Goal: Task Accomplishment & Management: Use online tool/utility

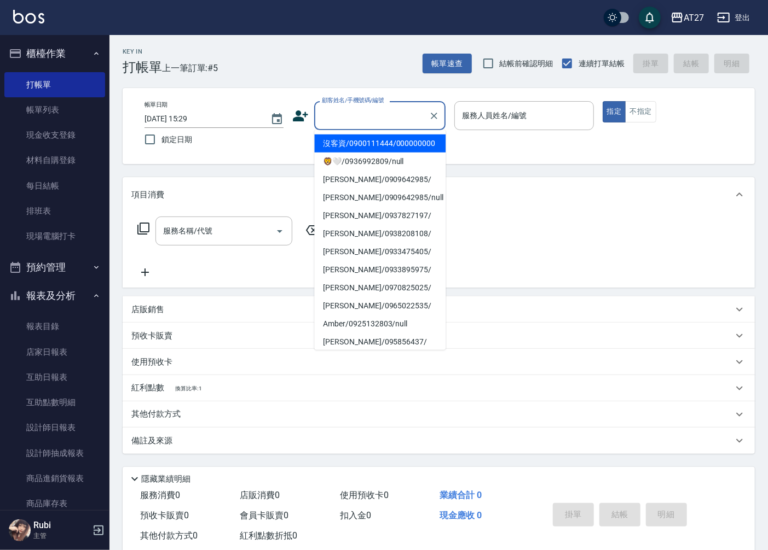
click at [332, 113] on input "顧客姓名/手機號碼/編號" at bounding box center [371, 115] width 105 height 19
click at [347, 153] on li "沒客資/0900111444/000000000" at bounding box center [379, 144] width 131 height 18
type input "沒客資/0900111444/000000000"
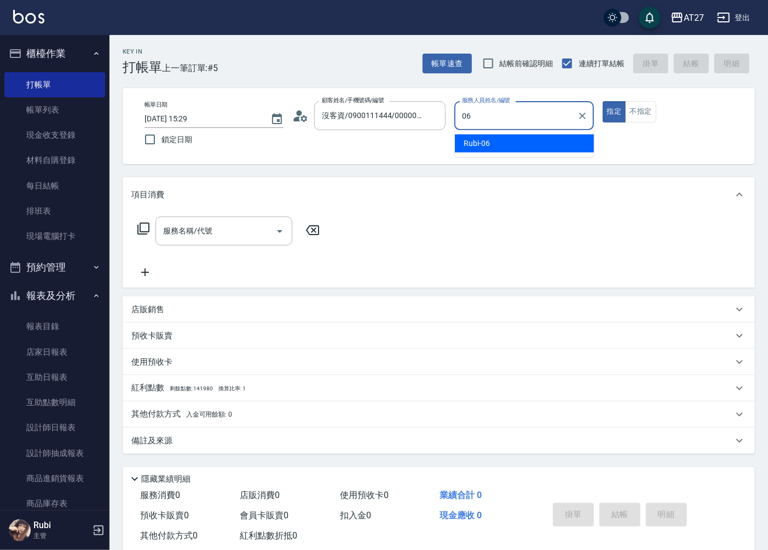
type input "Rubi-06"
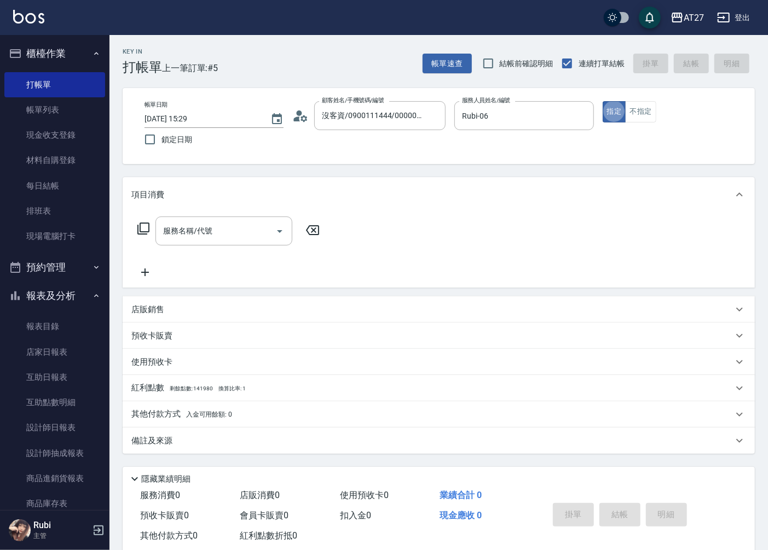
type button "true"
type input "301"
type input "150"
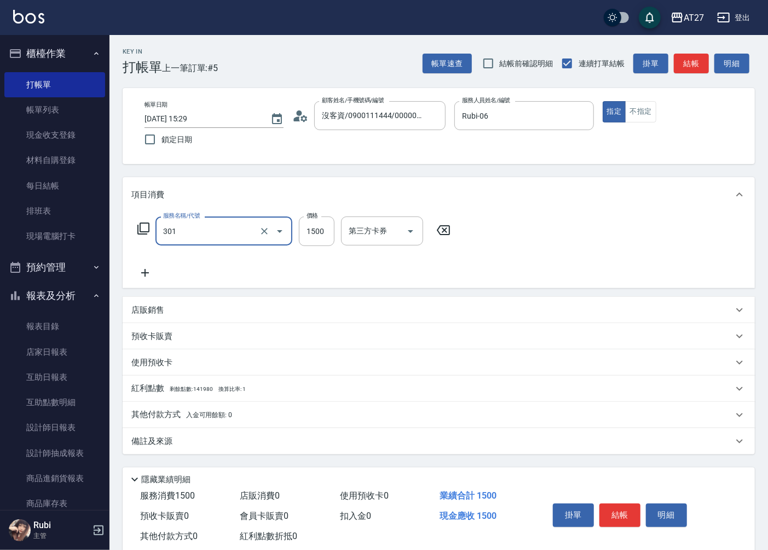
type input "燙髮(301)"
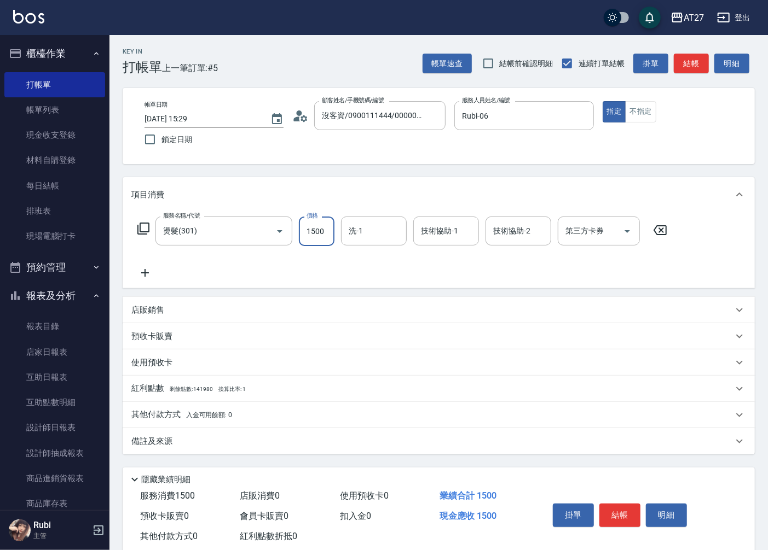
type input "1"
type input "0"
type input "140"
type input "1400"
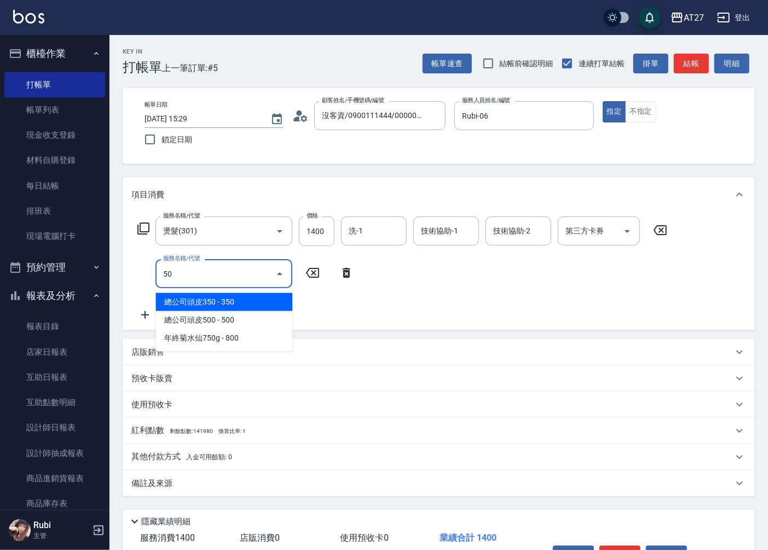
type input "501"
type input "240"
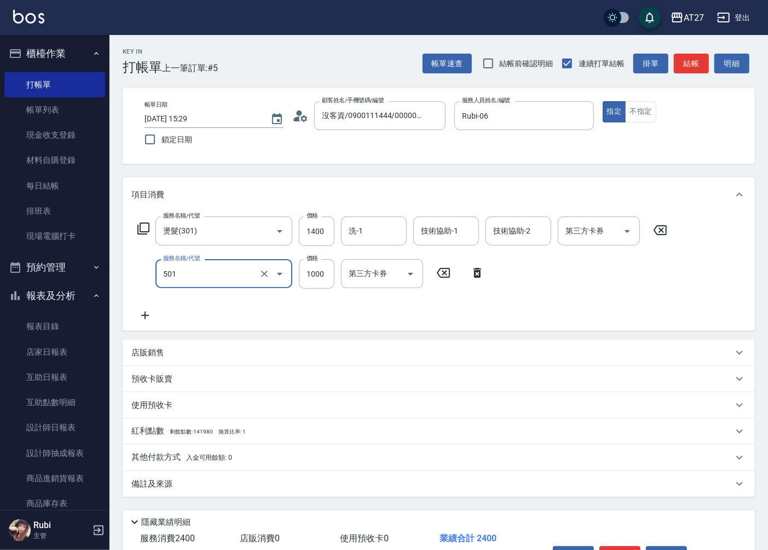
type input "染髮(501)"
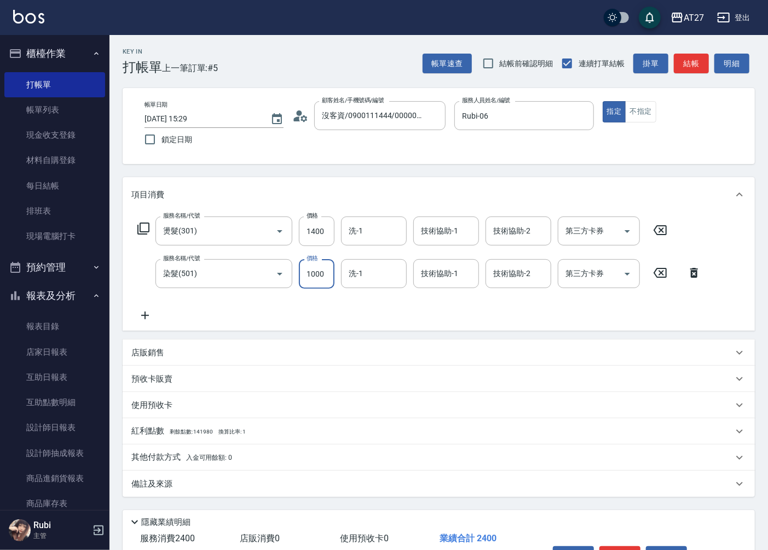
type input "1"
type input "140"
type input "100"
type input "240"
type input "1000"
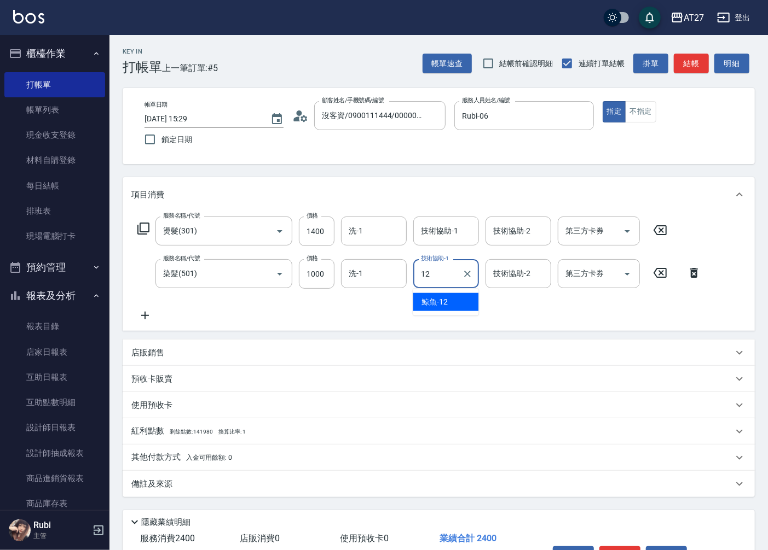
type input "鯨魚-12"
click at [688, 65] on button "結帳" at bounding box center [690, 64] width 35 height 20
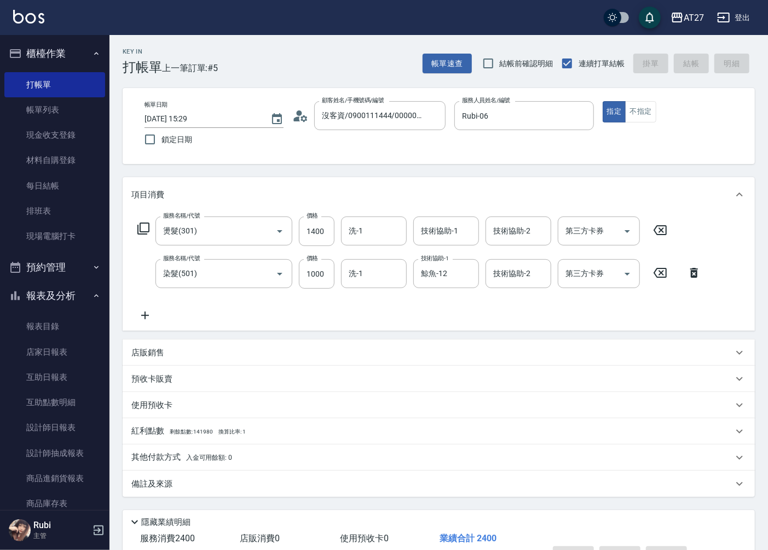
type input "2025/09/06 16:29"
type input "0"
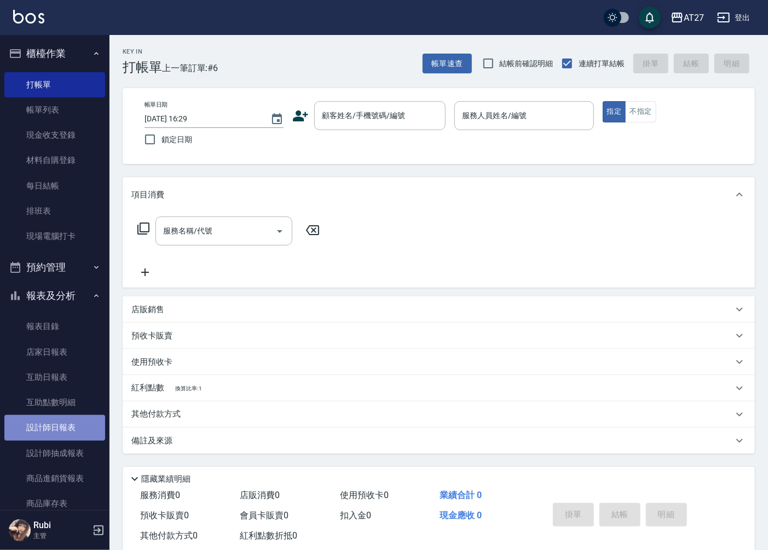
click at [66, 419] on link "設計師日報表" at bounding box center [54, 427] width 101 height 25
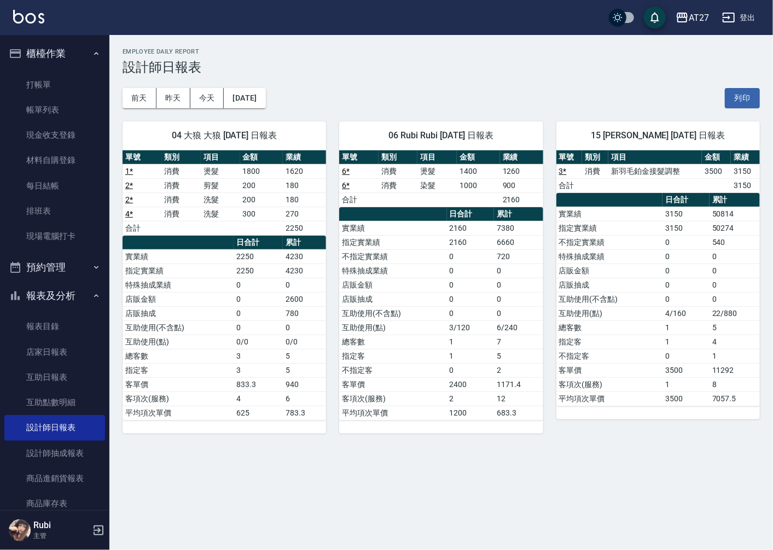
click at [345, 186] on link "6 *" at bounding box center [346, 185] width 8 height 9
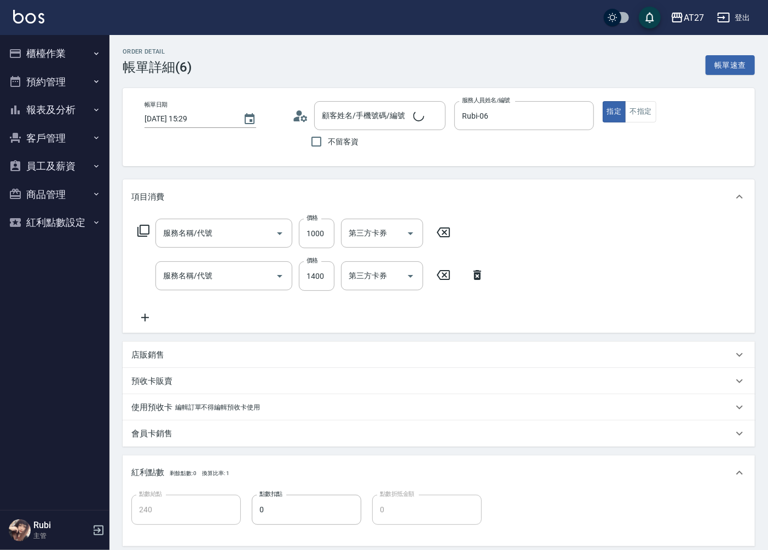
type input "[DATE] 15:29"
type input "Rubi-06"
type input "240"
type input "染髮(501)"
type input "燙髮(301)"
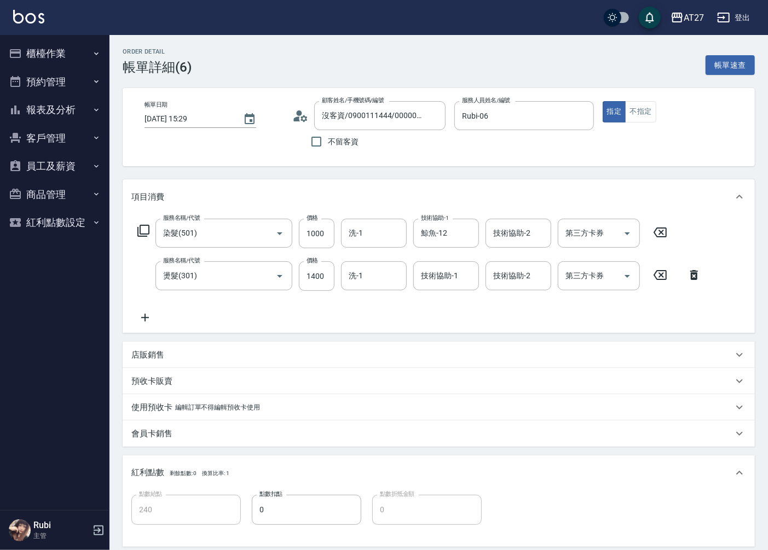
type input "沒客資/0900111444/000000000"
click at [371, 234] on input "洗-1" at bounding box center [374, 233] width 56 height 19
type input "星星-10"
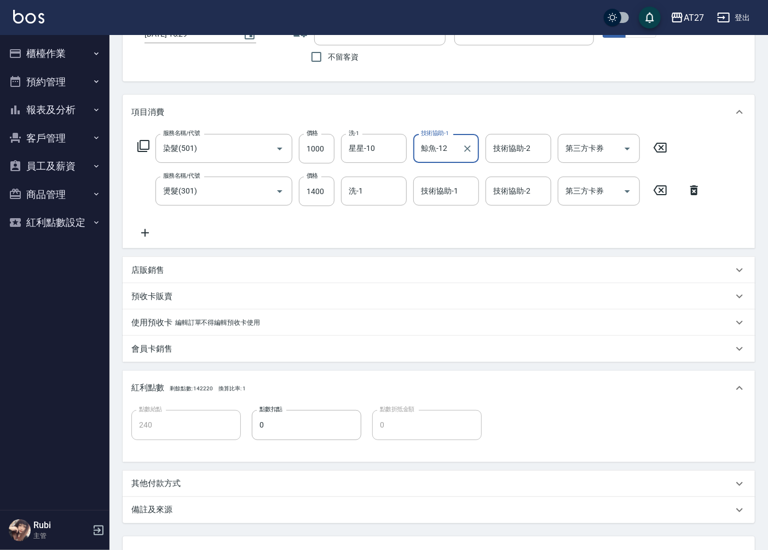
scroll to position [174, 0]
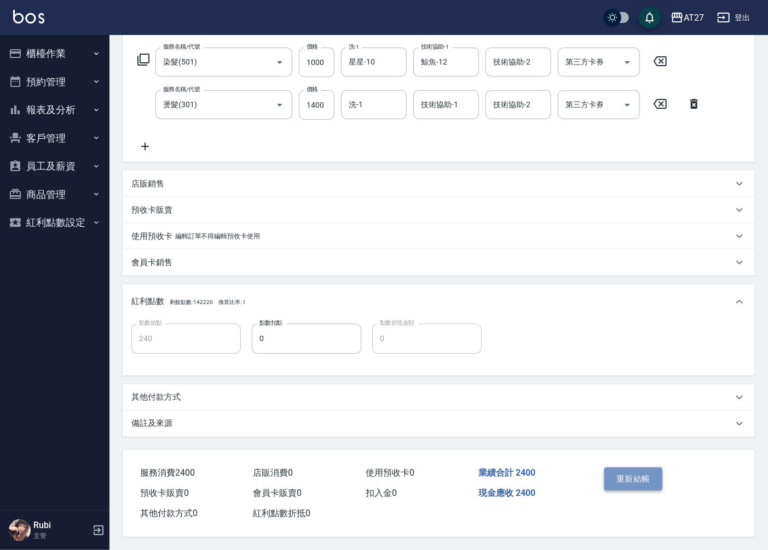
click at [641, 479] on button "重新結帳" at bounding box center [633, 479] width 58 height 23
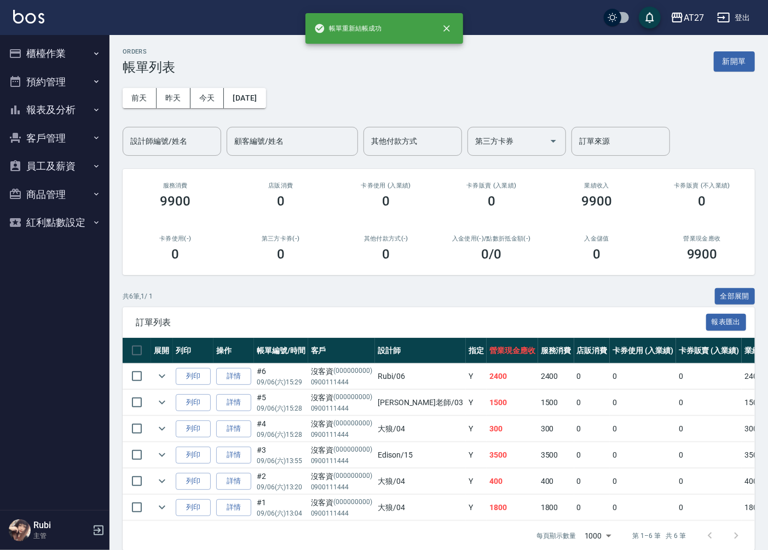
click at [63, 143] on button "客戶管理" at bounding box center [54, 138] width 101 height 28
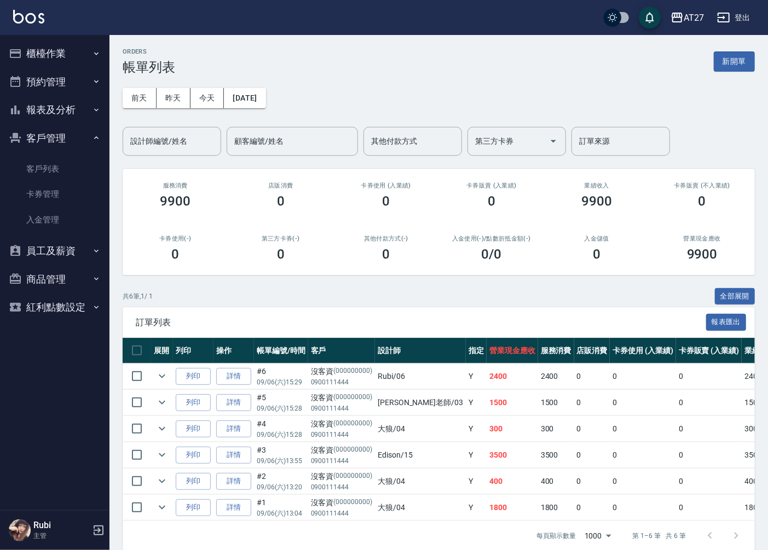
click at [63, 143] on button "客戶管理" at bounding box center [54, 138] width 101 height 28
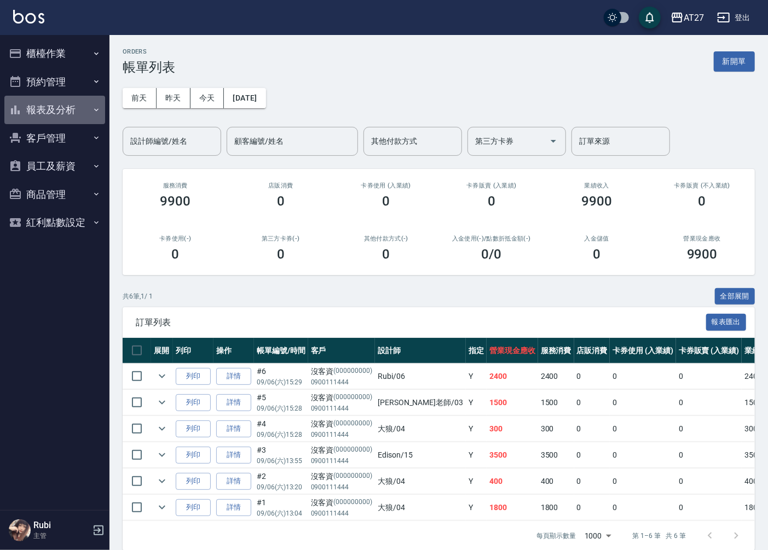
click at [78, 103] on button "報表及分析" at bounding box center [54, 110] width 101 height 28
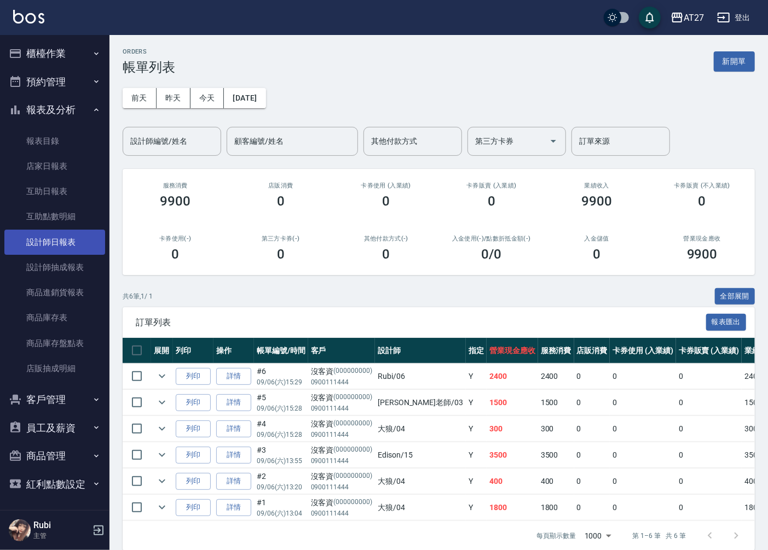
click at [62, 240] on link "設計師日報表" at bounding box center [54, 242] width 101 height 25
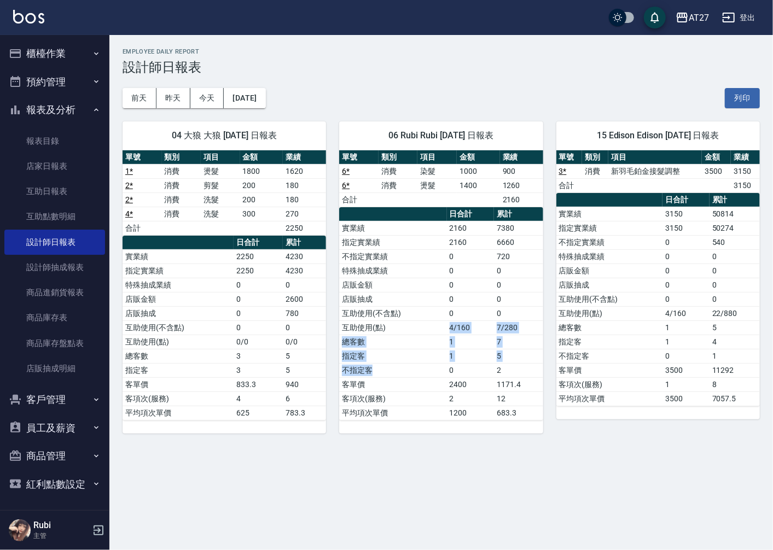
drag, startPoint x: 439, startPoint y: 376, endPoint x: 423, endPoint y: 297, distance: 81.0
click at [423, 302] on tbody "實業績 2160 7380 指定實業績 2160 6660 不指定實業績 0 720 特殊抽成業績 0 0 店販金額 0 0 店販抽成 0 0 互助使用(不含…" at bounding box center [441, 320] width 204 height 199
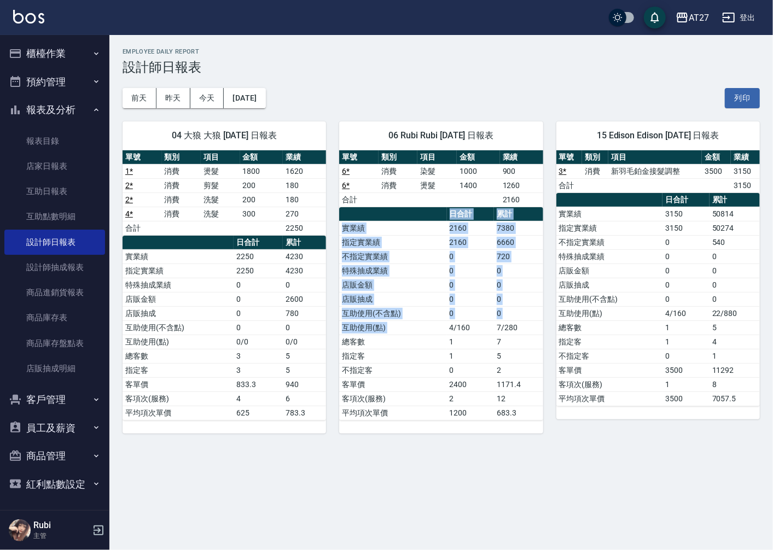
drag, startPoint x: 423, startPoint y: 297, endPoint x: 451, endPoint y: 335, distance: 47.4
click at [451, 335] on table "日合計 累計 實業績 2160 7380 指定實業績 2160 6660 不指定實業績 0 720 特殊抽成業績 0 0 店販金額 0 0 店販抽成 0 0 …" at bounding box center [441, 313] width 204 height 213
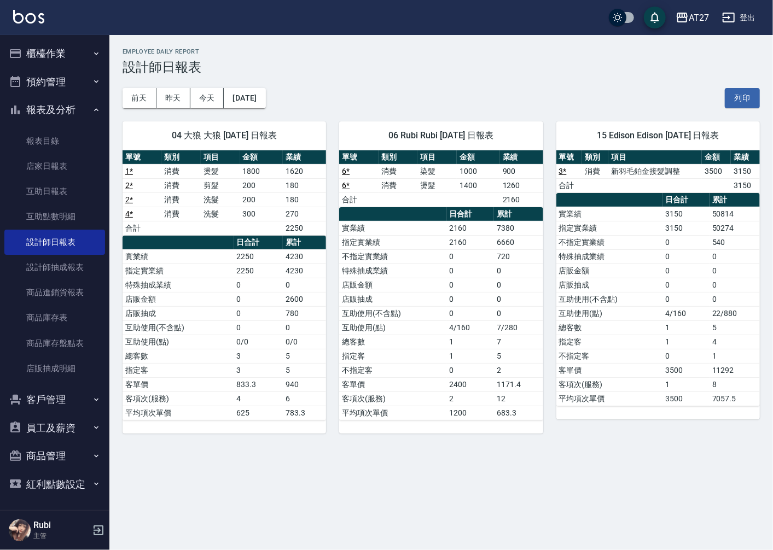
drag, startPoint x: 451, startPoint y: 335, endPoint x: 468, endPoint y: 374, distance: 42.1
click at [468, 374] on tbody "實業績 2160 7380 指定實業績 2160 6660 不指定實業績 0 720 特殊抽成業績 0 0 店販金額 0 0 店販抽成 0 0 互助使用(不含…" at bounding box center [441, 320] width 204 height 199
drag, startPoint x: 468, startPoint y: 374, endPoint x: 463, endPoint y: 322, distance: 52.2
click at [463, 322] on tbody "實業績 2160 7380 指定實業績 2160 6660 不指定實業績 0 720 特殊抽成業績 0 0 店販金額 0 0 店販抽成 0 0 互助使用(不含…" at bounding box center [441, 320] width 204 height 199
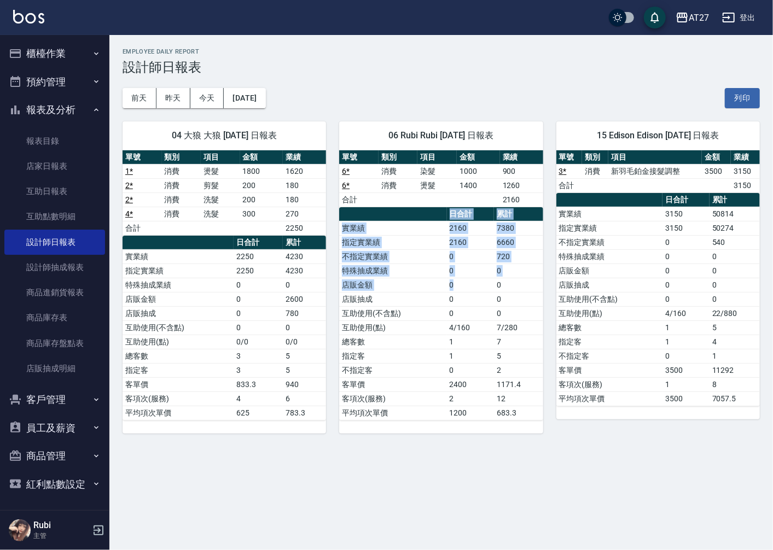
drag, startPoint x: 463, startPoint y: 322, endPoint x: 455, endPoint y: 294, distance: 29.1
click at [455, 294] on table "日合計 累計 實業績 2160 7380 指定實業績 2160 6660 不指定實業績 0 720 特殊抽成業績 0 0 店販金額 0 0 店販抽成 0 0 …" at bounding box center [441, 313] width 204 height 213
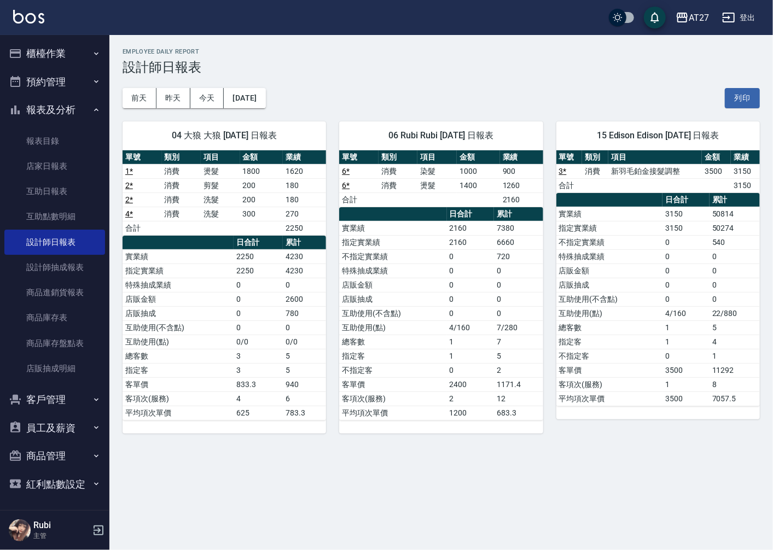
drag, startPoint x: 455, startPoint y: 294, endPoint x: 474, endPoint y: 363, distance: 72.1
click at [474, 363] on tbody "實業績 2160 7380 指定實業績 2160 6660 不指定實業績 0 720 特殊抽成業績 0 0 店販金額 0 0 店販抽成 0 0 互助使用(不含…" at bounding box center [441, 320] width 204 height 199
drag, startPoint x: 474, startPoint y: 363, endPoint x: 462, endPoint y: 306, distance: 58.3
click at [462, 306] on tbody "實業績 2160 7380 指定實業績 2160 6660 不指定實業績 0 720 特殊抽成業績 0 0 店販金額 0 0 店販抽成 0 0 互助使用(不含…" at bounding box center [441, 320] width 204 height 199
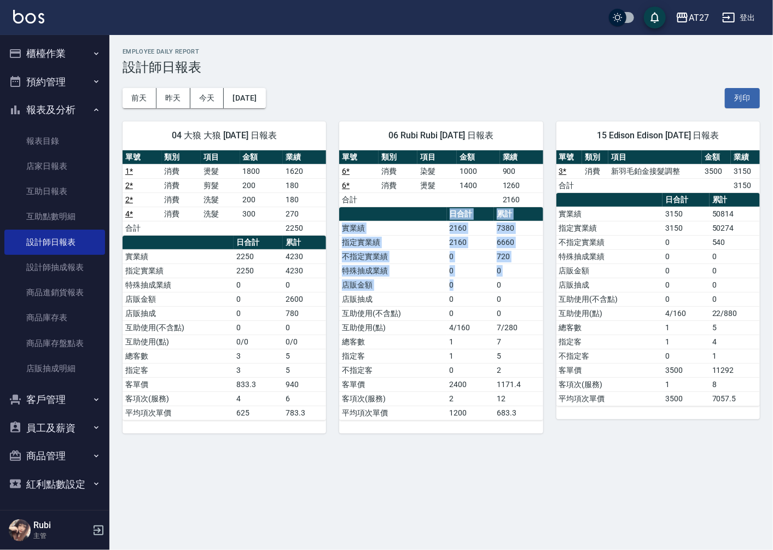
drag, startPoint x: 462, startPoint y: 306, endPoint x: 477, endPoint y: 303, distance: 15.1
click at [477, 303] on table "日合計 累計 實業績 2160 7380 指定實業績 2160 6660 不指定實業績 0 720 特殊抽成業績 0 0 店販金額 0 0 店販抽成 0 0 …" at bounding box center [441, 313] width 204 height 213
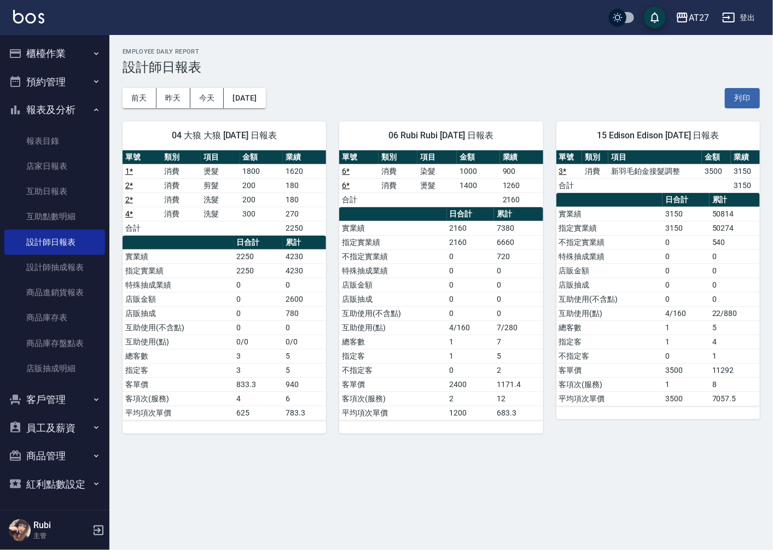
drag, startPoint x: 477, startPoint y: 303, endPoint x: 467, endPoint y: 355, distance: 52.4
click at [476, 364] on td "0" at bounding box center [471, 370] width 48 height 14
drag, startPoint x: 467, startPoint y: 326, endPoint x: 465, endPoint y: 306, distance: 19.3
click at [465, 306] on tbody "實業績 2160 7380 指定實業績 2160 6660 不指定實業績 0 720 特殊抽成業績 0 0 店販金額 0 0 店販抽成 0 0 互助使用(不含…" at bounding box center [441, 320] width 204 height 199
drag, startPoint x: 465, startPoint y: 306, endPoint x: 468, endPoint y: 341, distance: 34.6
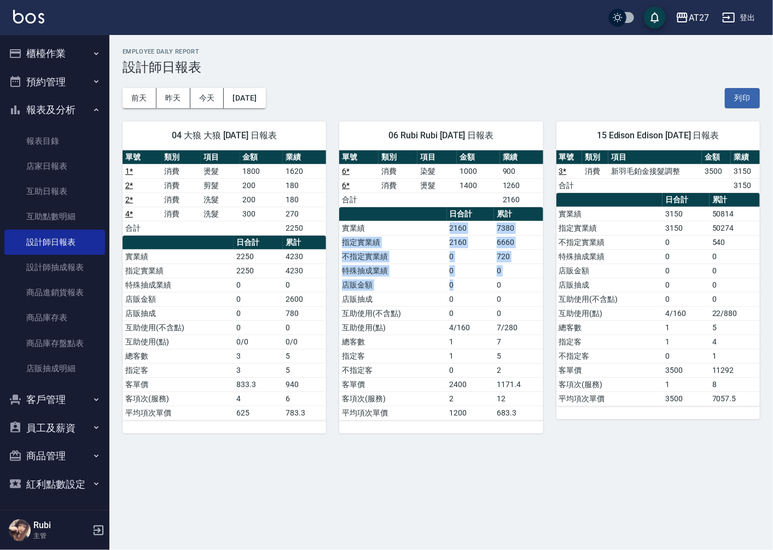
click at [468, 321] on tbody "實業績 2160 7380 指定實業績 2160 6660 不指定實業績 0 720 特殊抽成業績 0 0 店販金額 0 0 店販抽成 0 0 互助使用(不含…" at bounding box center [441, 320] width 204 height 199
click at [468, 341] on td "1" at bounding box center [471, 342] width 48 height 14
drag, startPoint x: 673, startPoint y: 400, endPoint x: 503, endPoint y: 285, distance: 205.6
click at [673, 400] on td "3500" at bounding box center [686, 399] width 47 height 14
click at [54, 40] on button "櫃檯作業" at bounding box center [54, 53] width 101 height 28
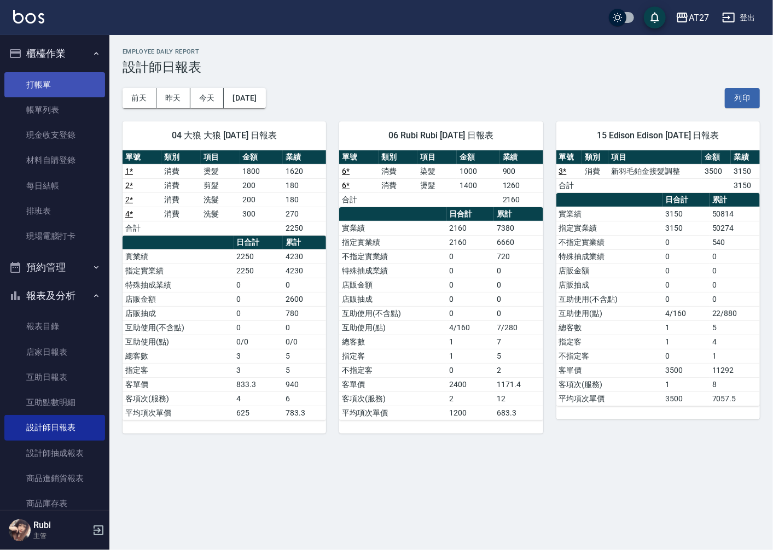
drag, startPoint x: 55, startPoint y: 80, endPoint x: 62, endPoint y: 81, distance: 7.1
click at [55, 80] on link "打帳單" at bounding box center [54, 84] width 101 height 25
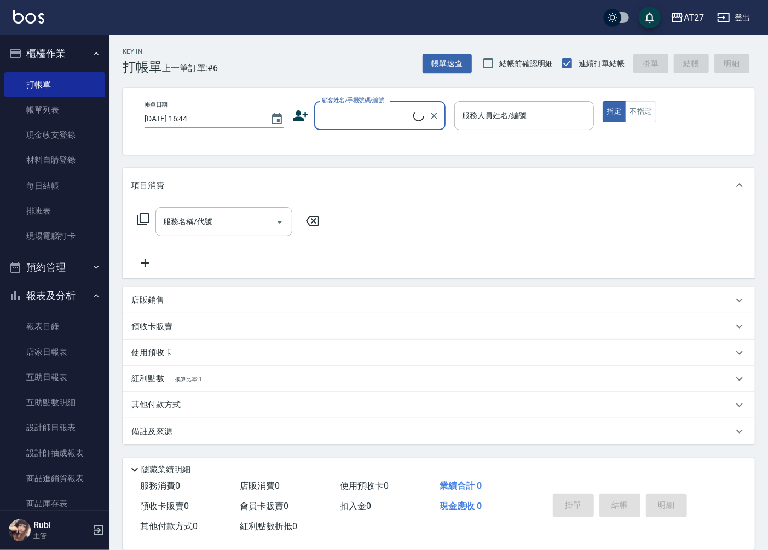
click at [362, 118] on input "顧客姓名/手機號碼/編號" at bounding box center [366, 115] width 94 height 19
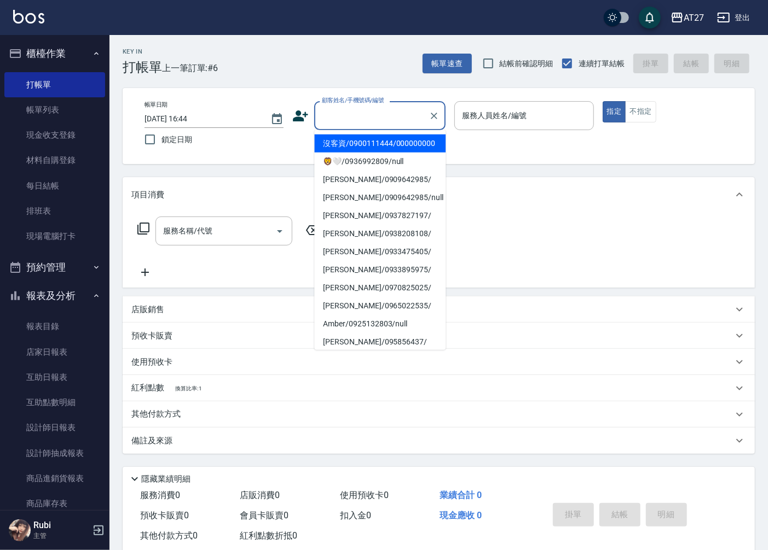
click at [367, 147] on li "沒客資/0900111444/000000000" at bounding box center [379, 144] width 131 height 18
type input "沒客資/0900111444/000000000"
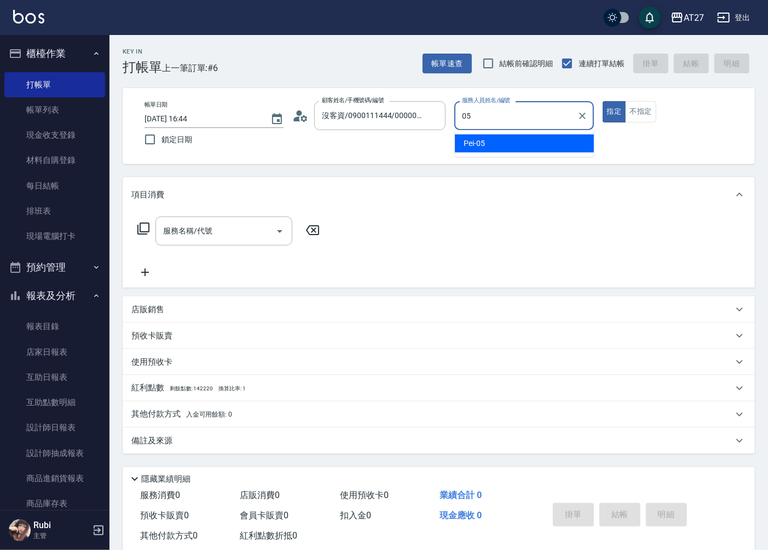
type input "Pei-05"
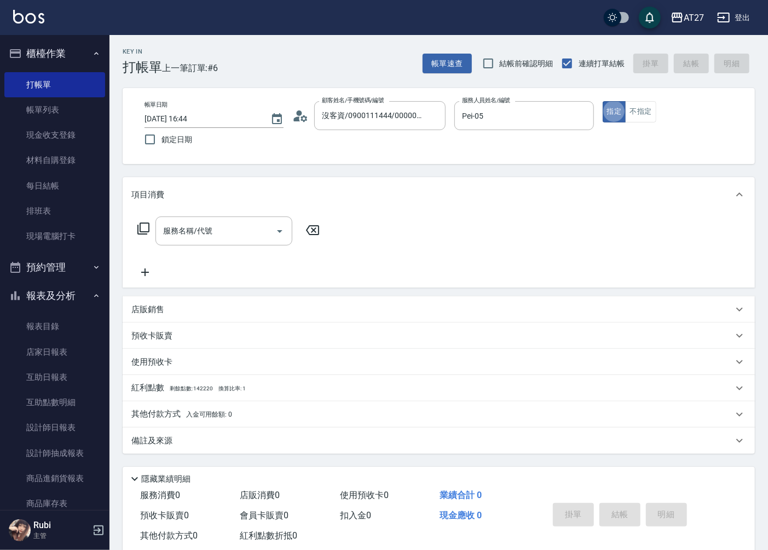
type button "true"
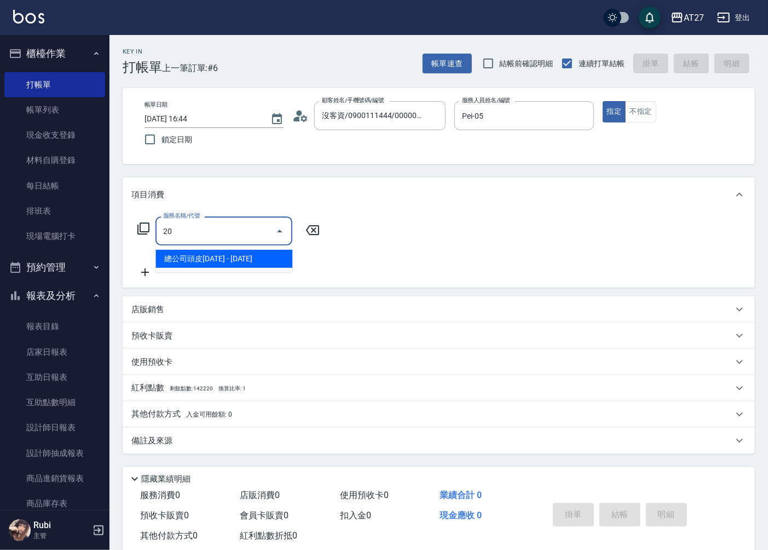
type input "201"
type input "20"
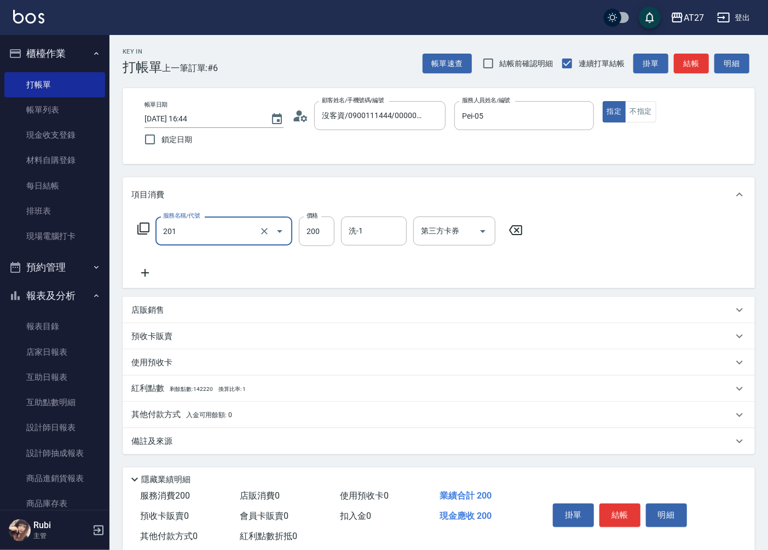
type input "洗髮(201)"
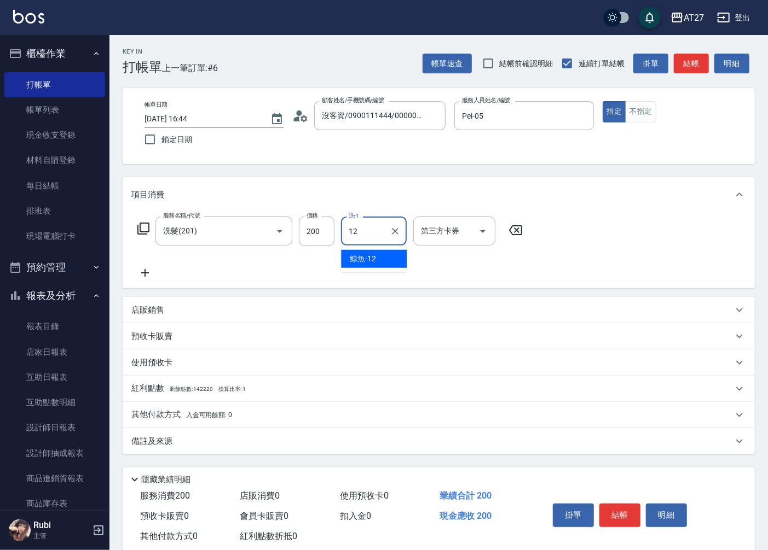
type input "鯨魚-12"
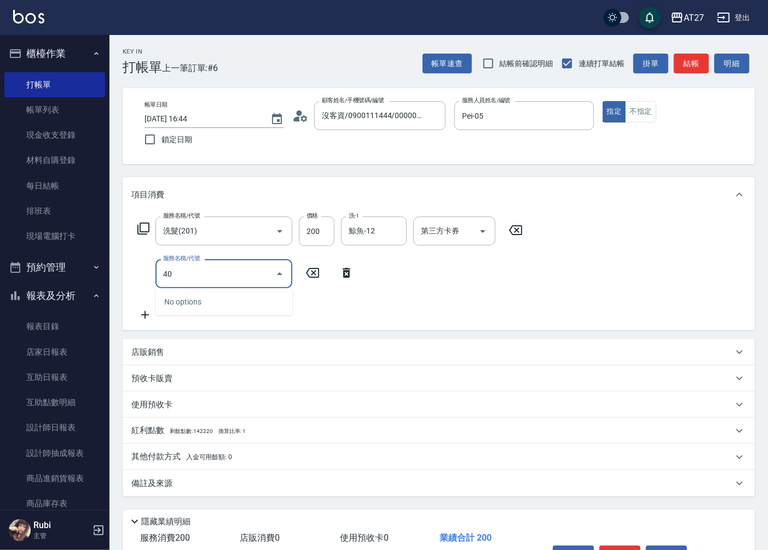
type input "401"
type input "40"
type input "剪髮(401)"
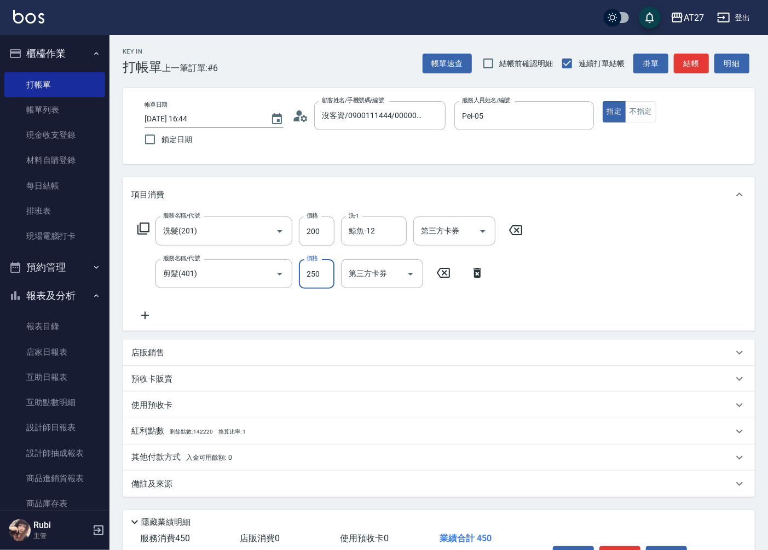
type input "3"
type input "20"
type input "30"
type input "50"
type input "300"
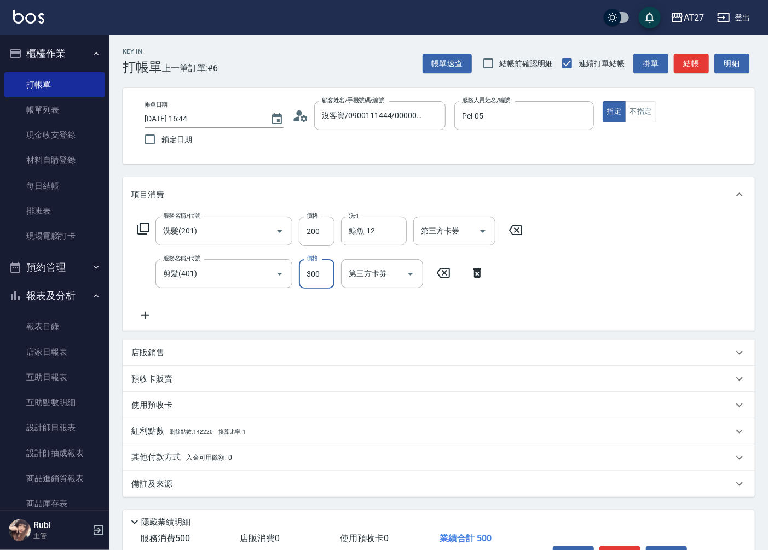
click at [687, 67] on button "結帳" at bounding box center [690, 64] width 35 height 20
type input "0"
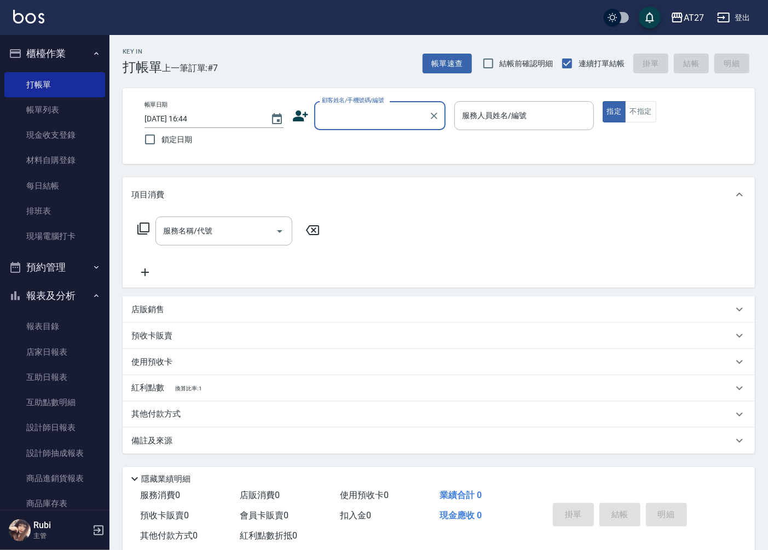
click at [374, 123] on input "顧客姓名/手機號碼/編號" at bounding box center [371, 115] width 105 height 19
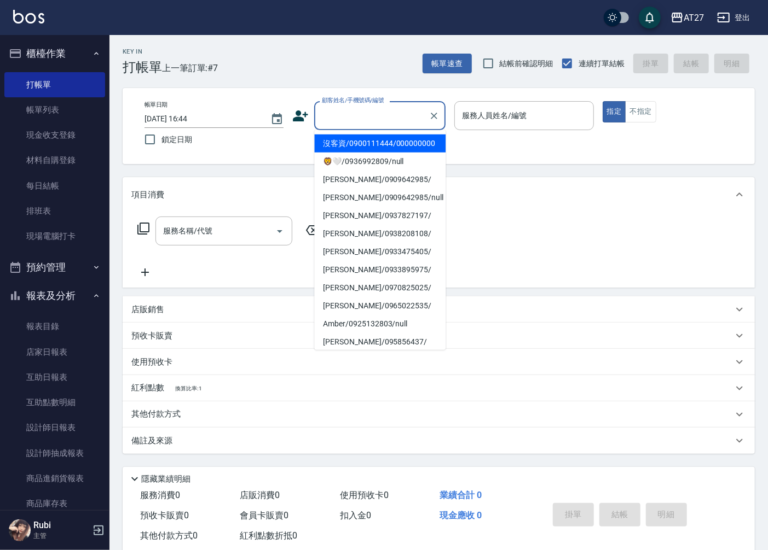
click at [364, 153] on li "沒客資/0900111444/000000000" at bounding box center [379, 144] width 131 height 18
type input "沒客資/0900111444/000000000"
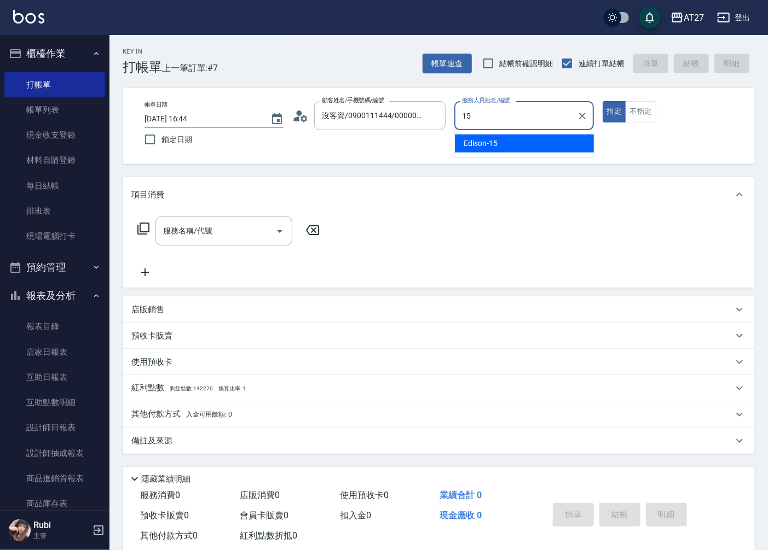
type input "Edison-15"
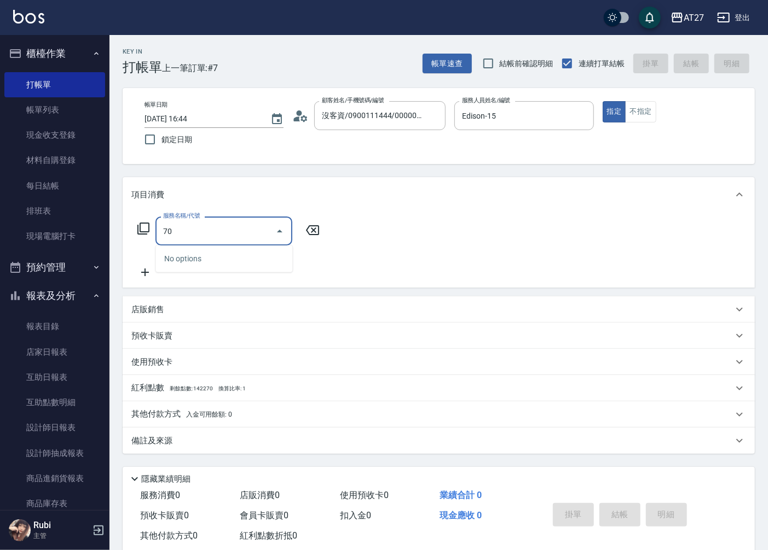
type input "704"
type input "500"
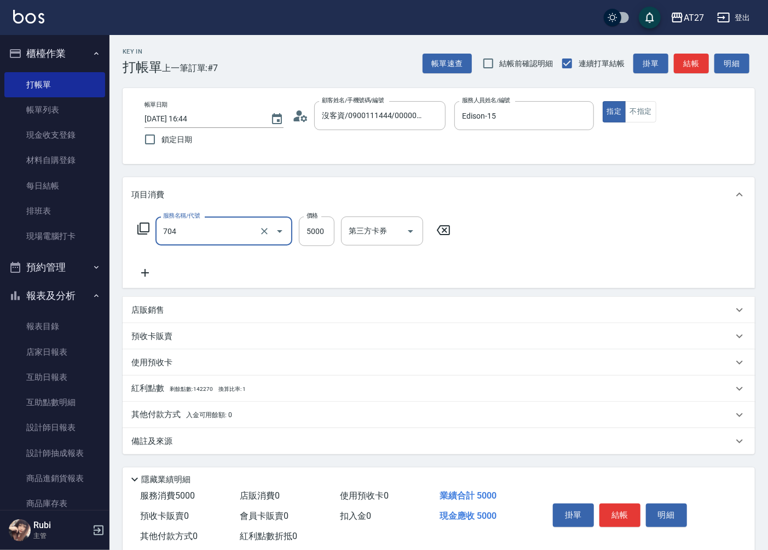
type input "新羽毛鉑金接髮調整(704)"
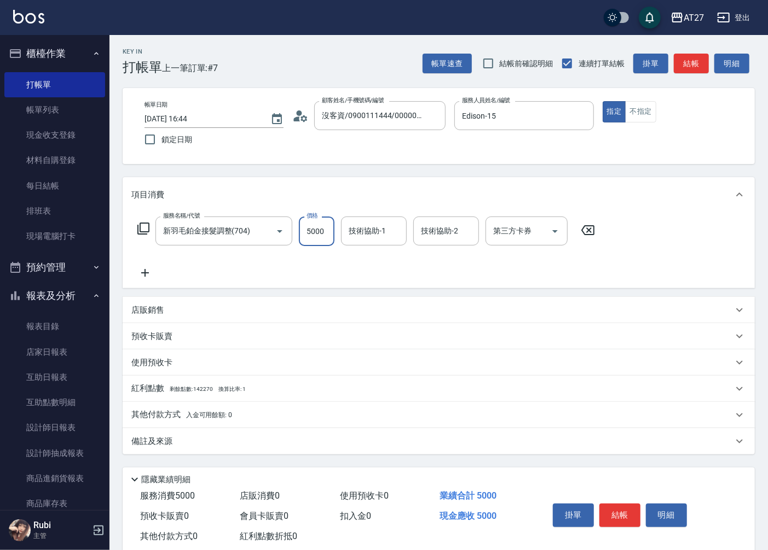
type input "0"
type input "400"
type input "40"
type input "4000"
type input "400"
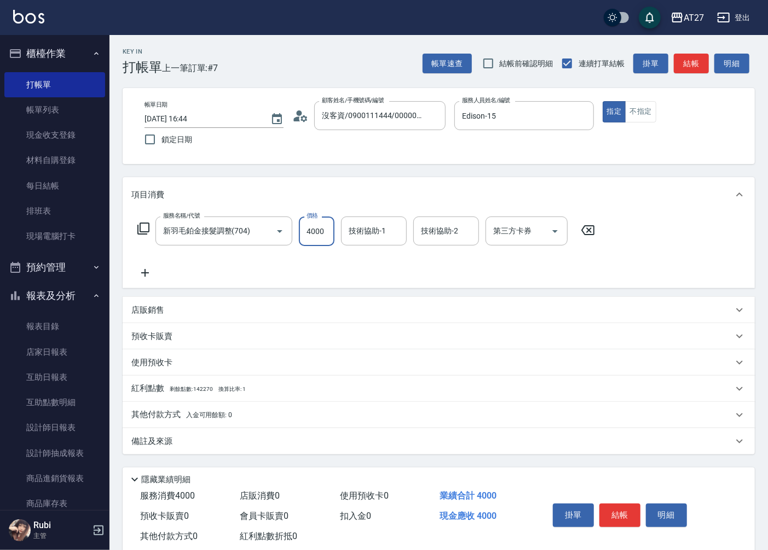
type input "4000"
type input "星星-10"
type input "1"
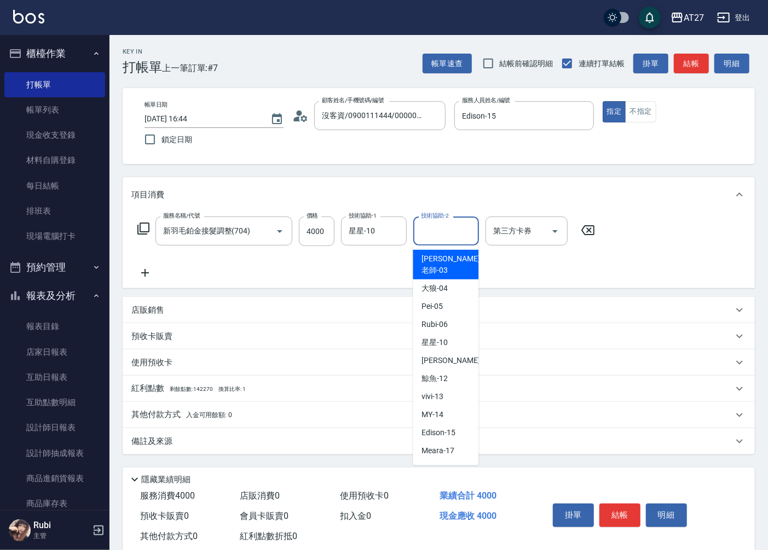
type input "池老師-03"
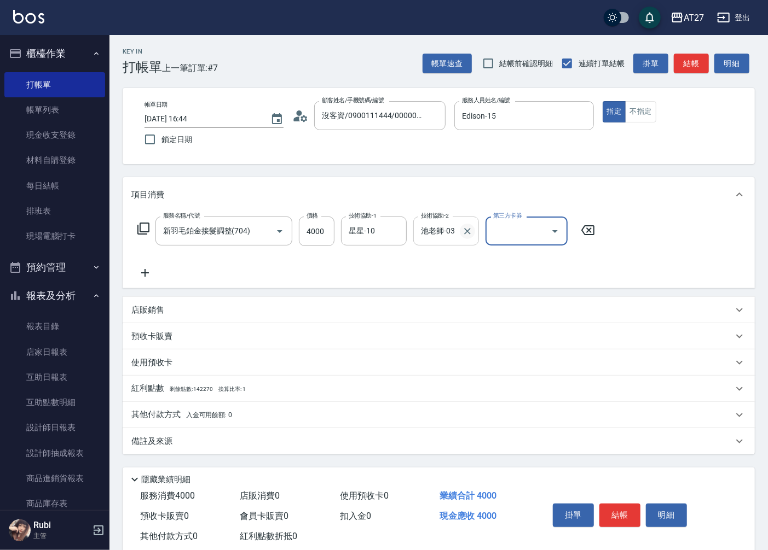
click at [472, 226] on icon "Clear" at bounding box center [467, 231] width 11 height 11
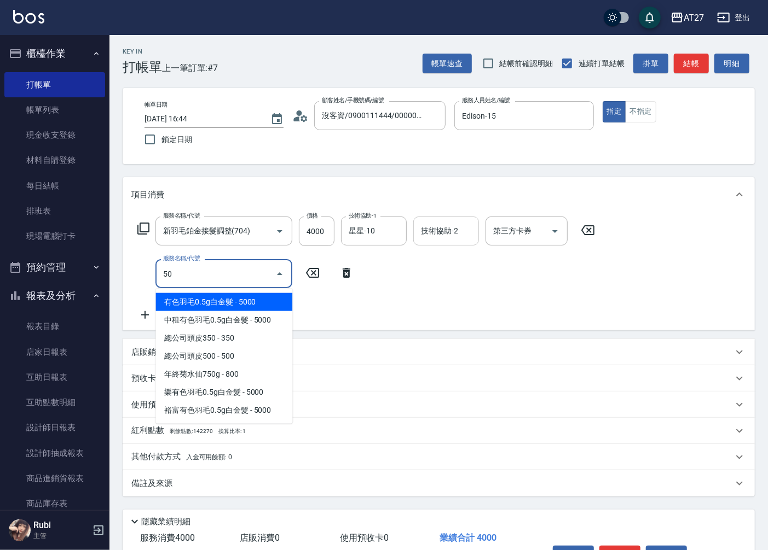
type input "501"
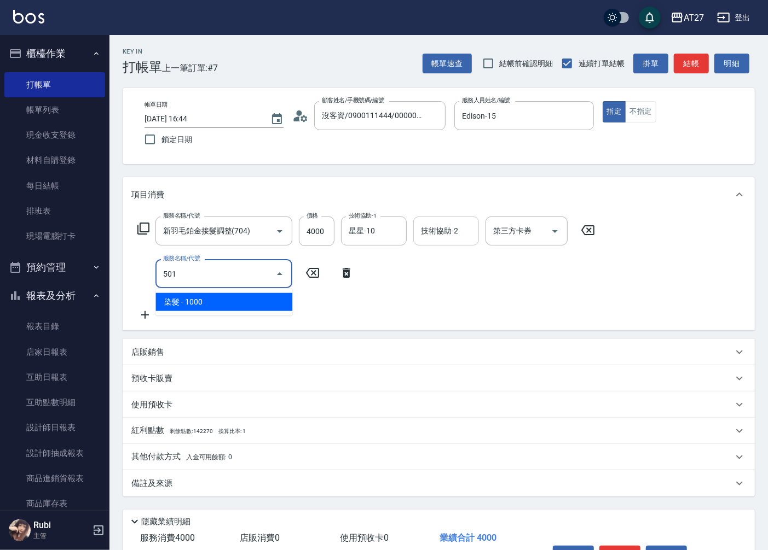
type input "500"
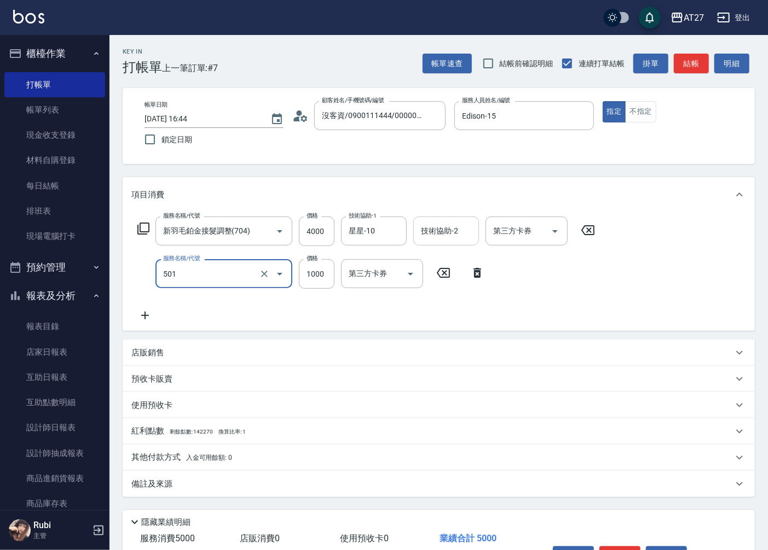
type input "染髮(501)"
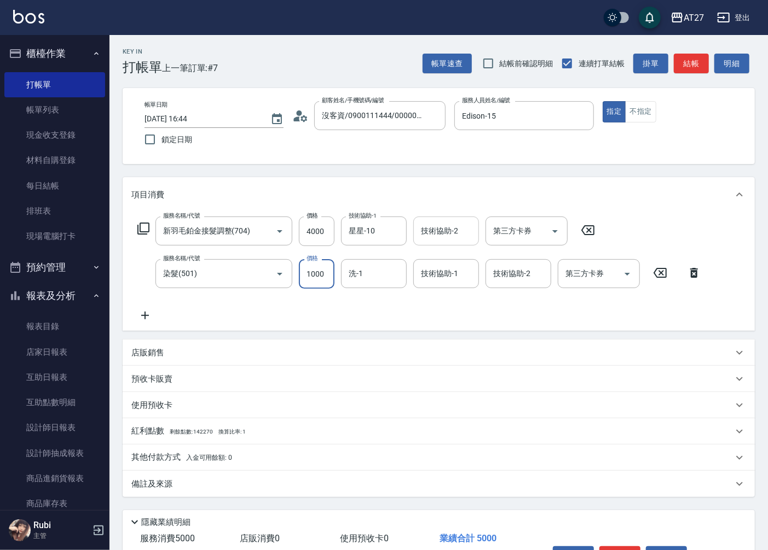
type input "2"
type input "400"
type input "200"
type input "420"
type input "2000"
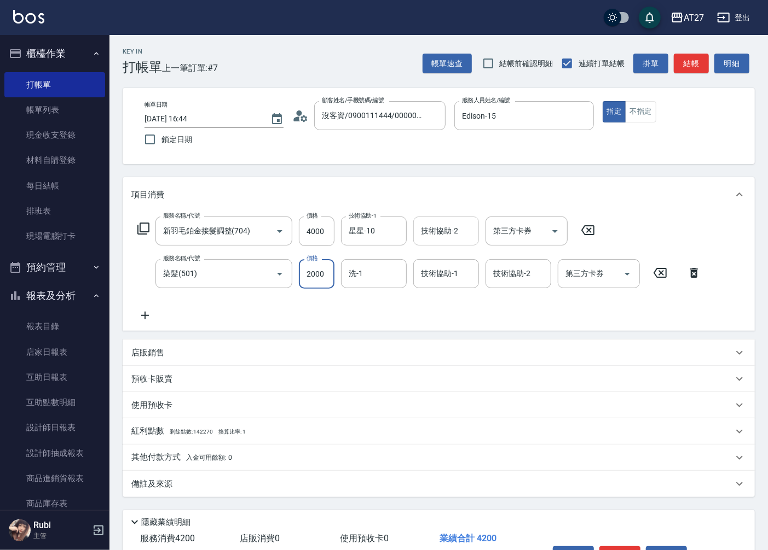
type input "600"
type input "2000"
type input "星星-10"
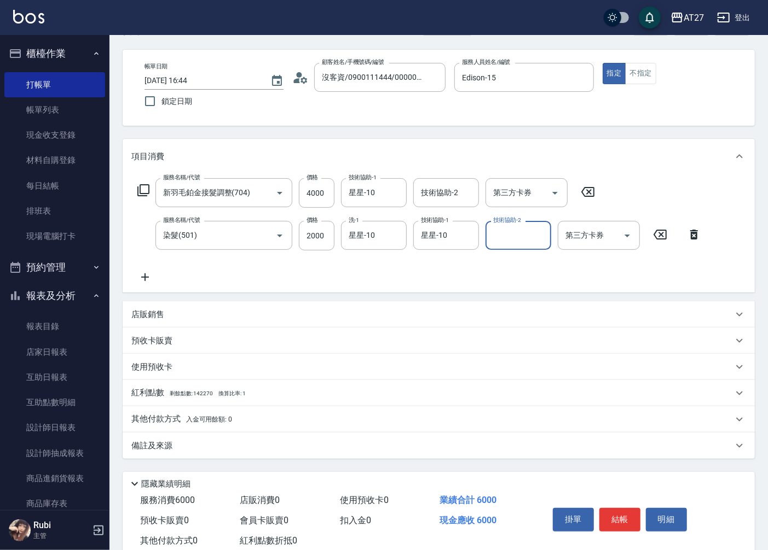
scroll to position [69, 0]
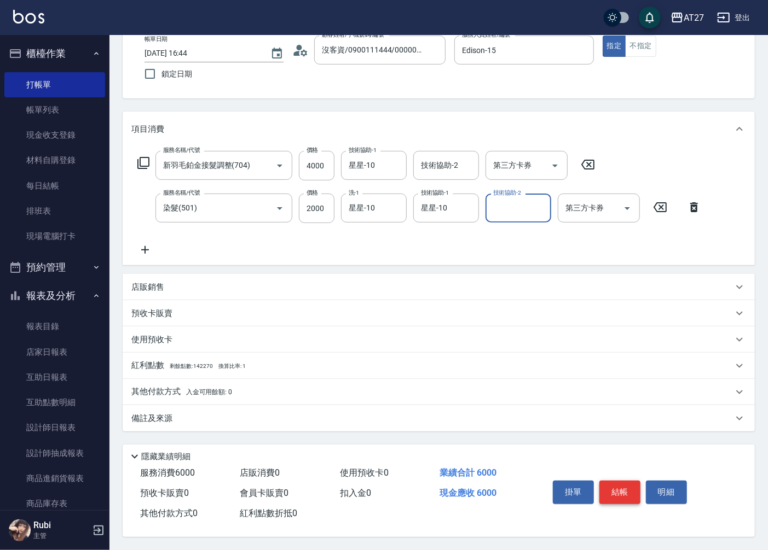
click at [624, 491] on button "結帳" at bounding box center [619, 492] width 41 height 23
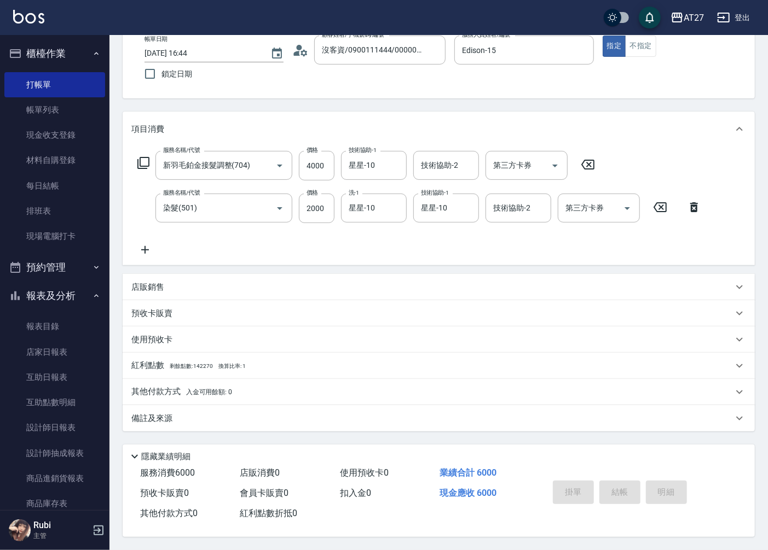
type input "0"
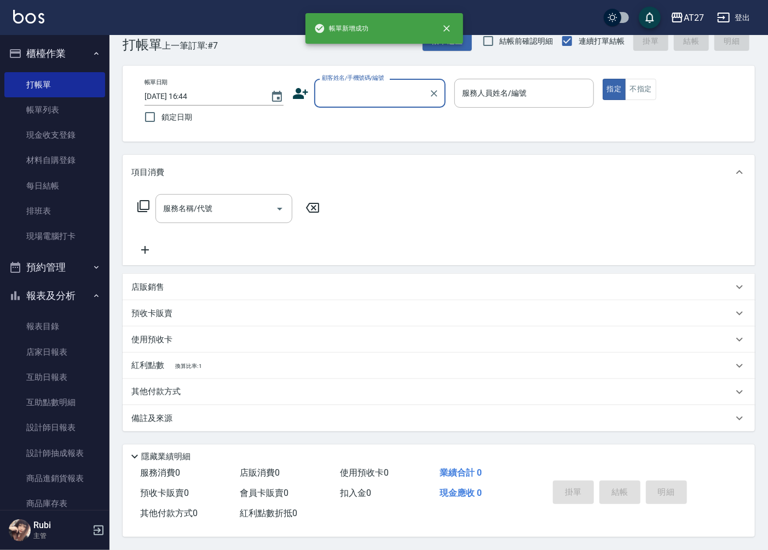
scroll to position [0, 0]
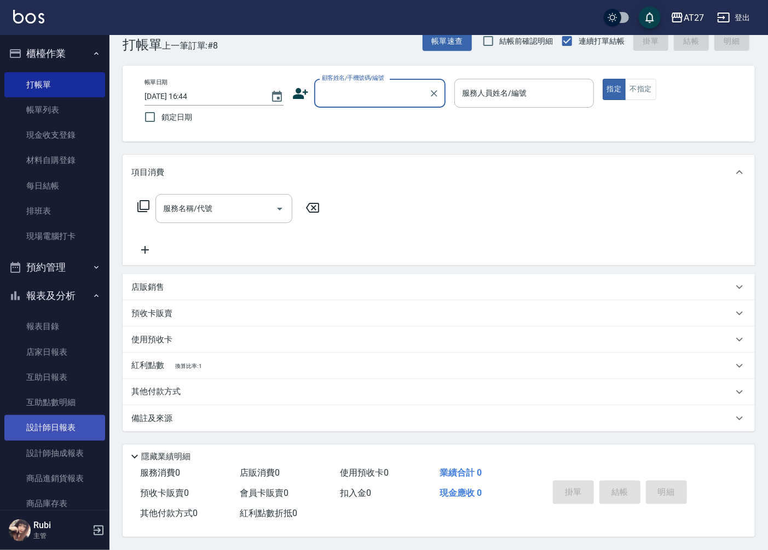
click at [53, 425] on link "設計師日報表" at bounding box center [54, 427] width 101 height 25
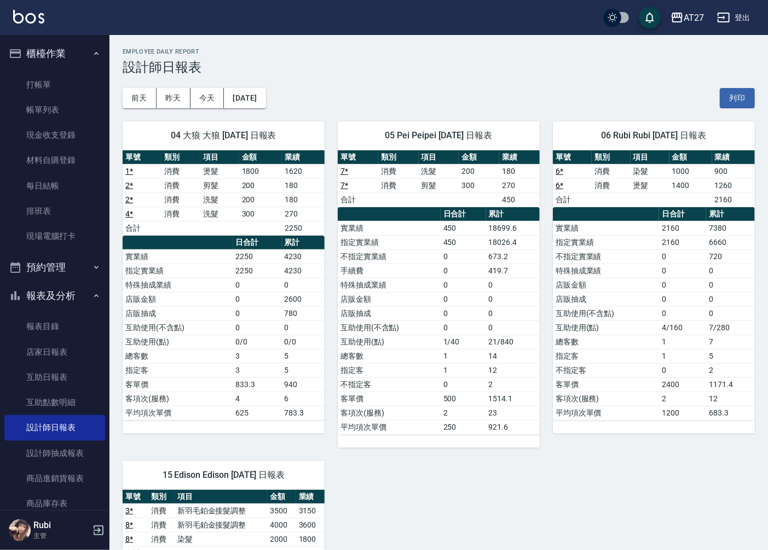
drag, startPoint x: 660, startPoint y: 363, endPoint x: 649, endPoint y: 342, distance: 23.5
click at [649, 342] on tbody "實業績 2160 7380 指定實業績 2160 6660 不指定實業績 0 720 特殊抽成業績 0 0 店販金額 0 0 店販抽成 0 0 互助使用(不含…" at bounding box center [654, 320] width 202 height 199
drag, startPoint x: 649, startPoint y: 342, endPoint x: 490, endPoint y: 344, distance: 159.8
click at [490, 344] on tbody "實業績 450 18699.6 指定實業績 450 18026.4 不指定實業績 0 673.2 手續費 0 419.7 特殊抽成業績 0 0 店販金額 0 …" at bounding box center [439, 327] width 202 height 213
drag, startPoint x: 490, startPoint y: 344, endPoint x: 475, endPoint y: 387, distance: 46.2
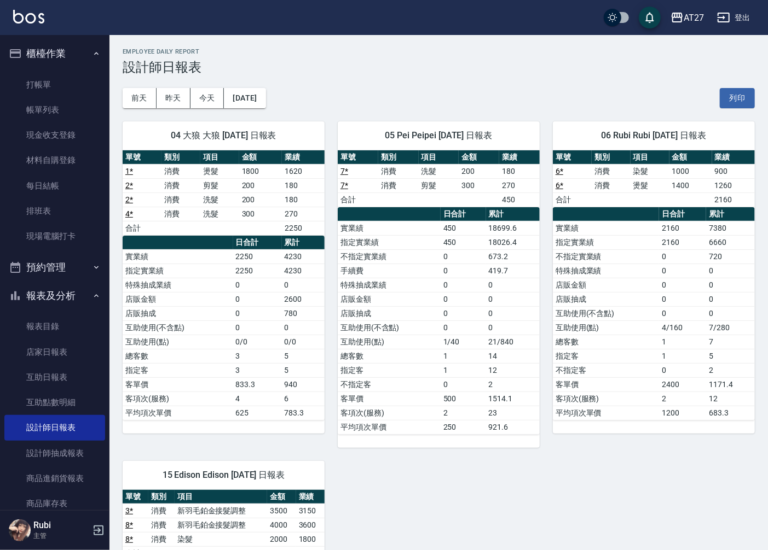
click at [475, 387] on td "0" at bounding box center [462, 384] width 45 height 14
drag, startPoint x: 387, startPoint y: 443, endPoint x: 397, endPoint y: 419, distance: 26.5
click at [397, 419] on div "單號 類別 項目 金額 業績 7 * 消費 洗髮 200 180 7 * 消費 剪髮 300 270 合計 450 日合計 累計 實業績 450 18699.…" at bounding box center [439, 299] width 202 height 298
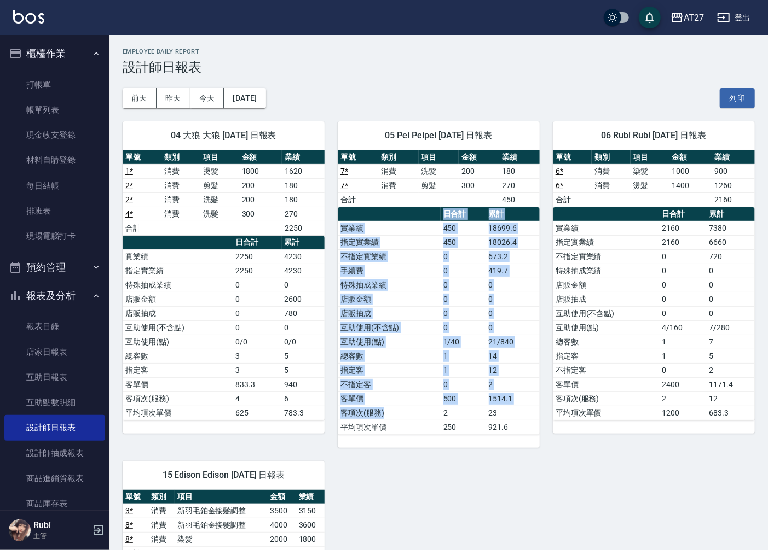
drag, startPoint x: 397, startPoint y: 419, endPoint x: 419, endPoint y: 210, distance: 209.6
click at [419, 210] on th "a dense table" at bounding box center [389, 214] width 103 height 14
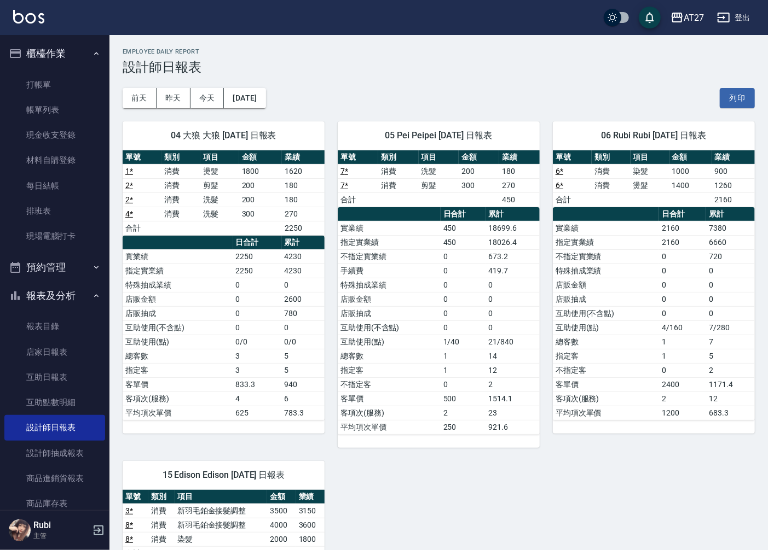
drag, startPoint x: 421, startPoint y: 183, endPoint x: 428, endPoint y: 203, distance: 21.5
click at [428, 203] on tbody "7 * 消費 洗髮 200 180 7 * 消費 剪髮 300 270 合計 450" at bounding box center [439, 185] width 202 height 43
drag, startPoint x: 428, startPoint y: 203, endPoint x: 436, endPoint y: 319, distance: 116.2
click at [436, 319] on tbody "實業績 450 18699.6 指定實業績 450 18026.4 不指定實業績 0 673.2 手續費 0 419.7 特殊抽成業績 0 0 店販金額 0 …" at bounding box center [439, 327] width 202 height 213
drag, startPoint x: 436, startPoint y: 319, endPoint x: 433, endPoint y: 348, distance: 29.7
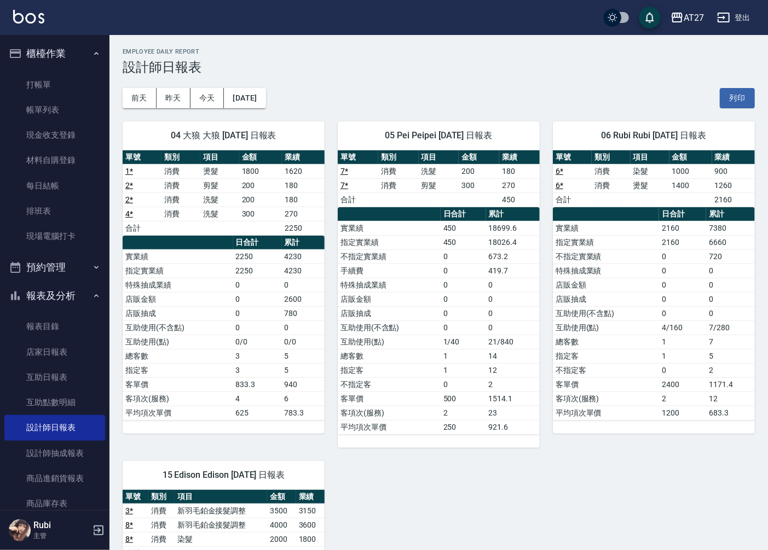
click at [437, 357] on td "總客數" at bounding box center [389, 356] width 103 height 14
drag, startPoint x: 428, startPoint y: 319, endPoint x: 427, endPoint y: 313, distance: 6.0
click at [427, 313] on tbody "實業績 450 18699.6 指定實業績 450 18026.4 不指定實業績 0 673.2 手續費 0 419.7 特殊抽成業績 0 0 店販金額 0 …" at bounding box center [439, 327] width 202 height 213
drag, startPoint x: 427, startPoint y: 313, endPoint x: 422, endPoint y: 298, distance: 15.8
click at [422, 298] on tbody "實業績 450 18699.6 指定實業績 450 18026.4 不指定實業績 0 673.2 手續費 0 419.7 特殊抽成業績 0 0 店販金額 0 …" at bounding box center [439, 327] width 202 height 213
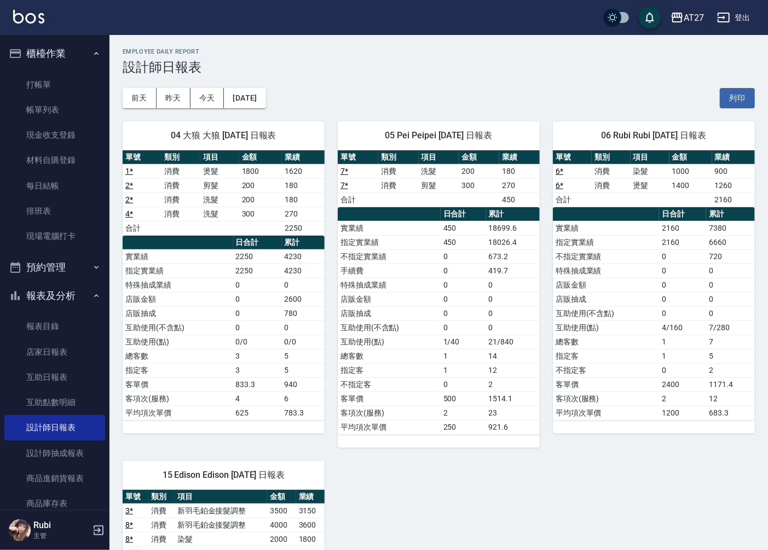
drag, startPoint x: 422, startPoint y: 298, endPoint x: 422, endPoint y: 349, distance: 50.9
click at [423, 351] on td "總客數" at bounding box center [389, 356] width 103 height 14
drag, startPoint x: 422, startPoint y: 338, endPoint x: 419, endPoint y: 317, distance: 21.1
click at [419, 317] on tbody "實業績 450 18699.6 指定實業績 450 18026.4 不指定實業績 0 673.2 手續費 0 419.7 特殊抽成業績 0 0 店販金額 0 …" at bounding box center [439, 327] width 202 height 213
drag, startPoint x: 419, startPoint y: 317, endPoint x: 412, endPoint y: 311, distance: 9.3
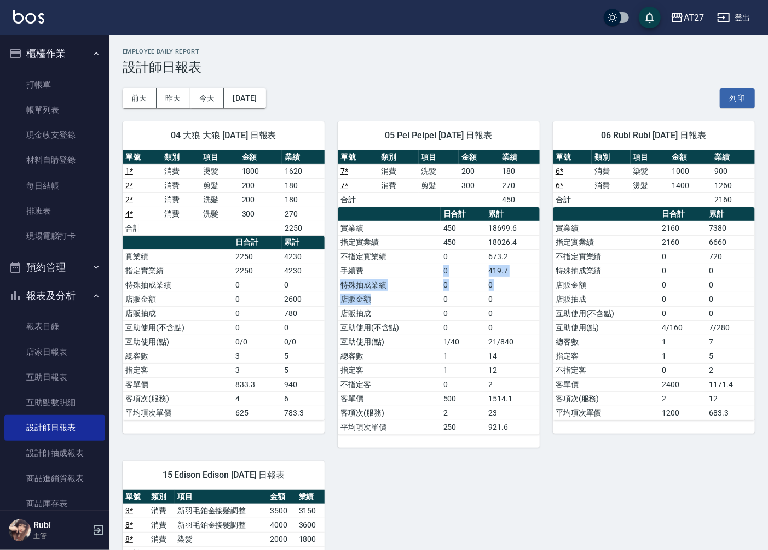
click at [412, 311] on tbody "實業績 450 18699.6 指定實業績 450 18026.4 不指定實業績 0 673.2 手續費 0 419.7 特殊抽成業績 0 0 店販金額 0 …" at bounding box center [439, 327] width 202 height 213
drag, startPoint x: 412, startPoint y: 311, endPoint x: 420, endPoint y: 344, distance: 33.7
click at [419, 344] on td "互助使用(點)" at bounding box center [389, 342] width 103 height 14
drag, startPoint x: 641, startPoint y: 315, endPoint x: 643, endPoint y: 286, distance: 29.0
click at [643, 286] on tbody "實業績 2160 7380 指定實業績 2160 6660 不指定實業績 0 720 特殊抽成業績 0 0 店販金額 0 0 店販抽成 0 0 互助使用(不含…" at bounding box center [654, 320] width 202 height 199
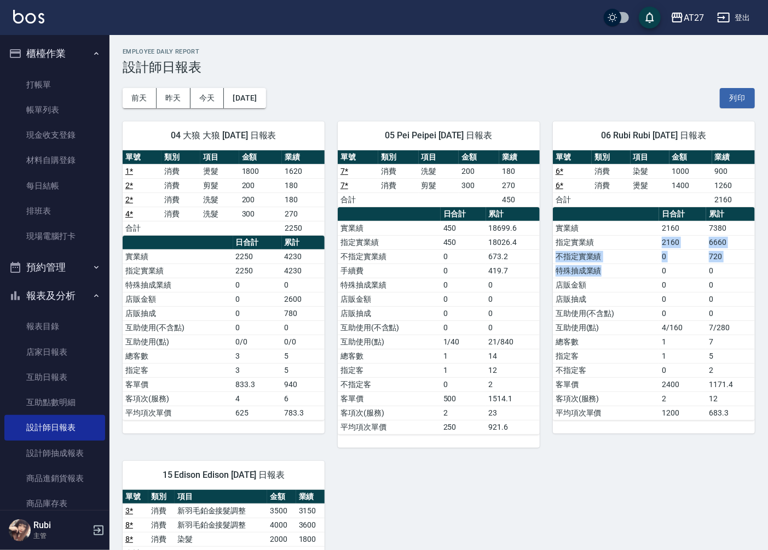
drag, startPoint x: 643, startPoint y: 286, endPoint x: 641, endPoint y: 320, distance: 34.0
click at [641, 320] on tbody "實業績 2160 7380 指定實業績 2160 6660 不指定實業績 0 720 特殊抽成業績 0 0 店販金額 0 0 店販抽成 0 0 互助使用(不含…" at bounding box center [654, 320] width 202 height 199
drag, startPoint x: 641, startPoint y: 320, endPoint x: 639, endPoint y: 346, distance: 26.3
click at [639, 346] on td "總客數" at bounding box center [606, 342] width 106 height 14
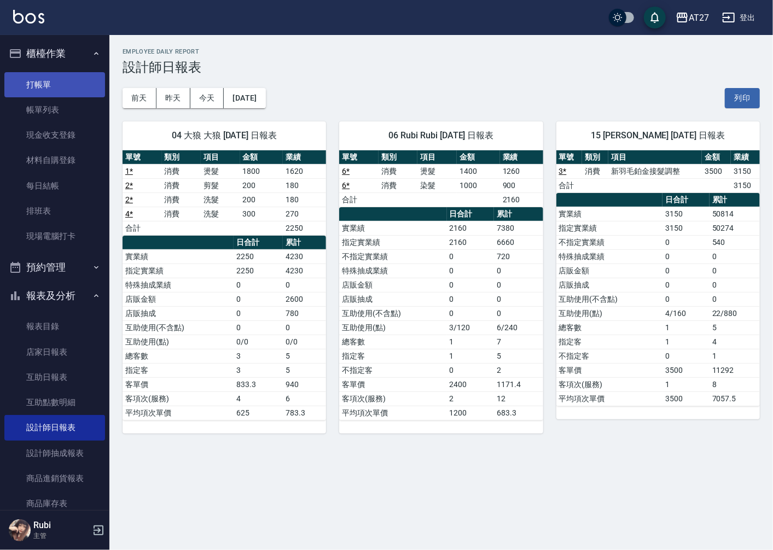
click at [63, 91] on link "打帳單" at bounding box center [54, 84] width 101 height 25
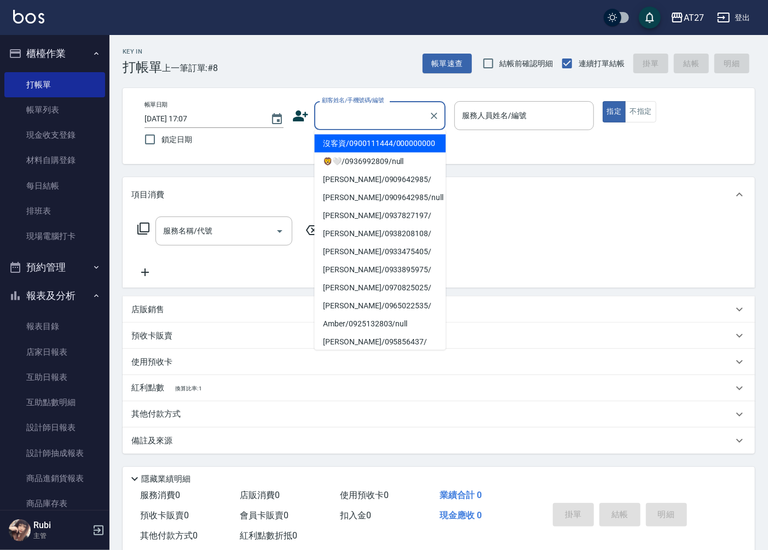
click at [324, 113] on input "顧客姓名/手機號碼/編號" at bounding box center [371, 115] width 105 height 19
click at [360, 149] on li "沒客資/0900111444/000000000" at bounding box center [379, 144] width 131 height 18
type input "沒客資/0900111444/000000000"
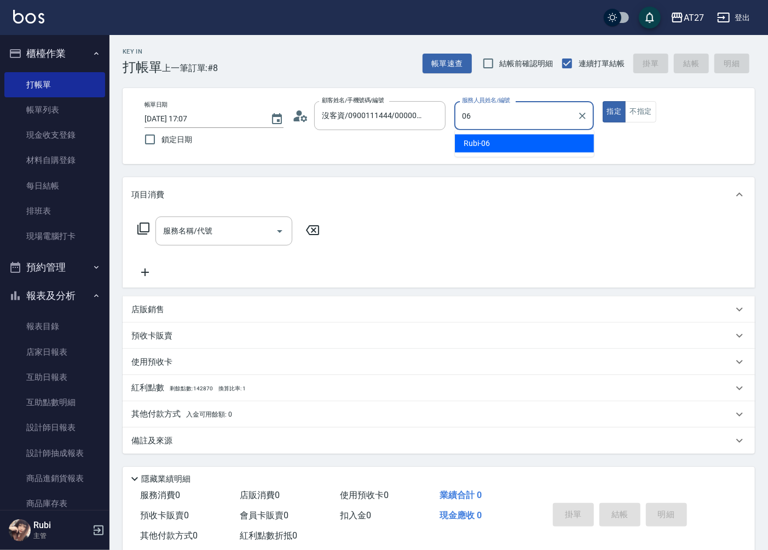
type input "Rubi-06"
type button "true"
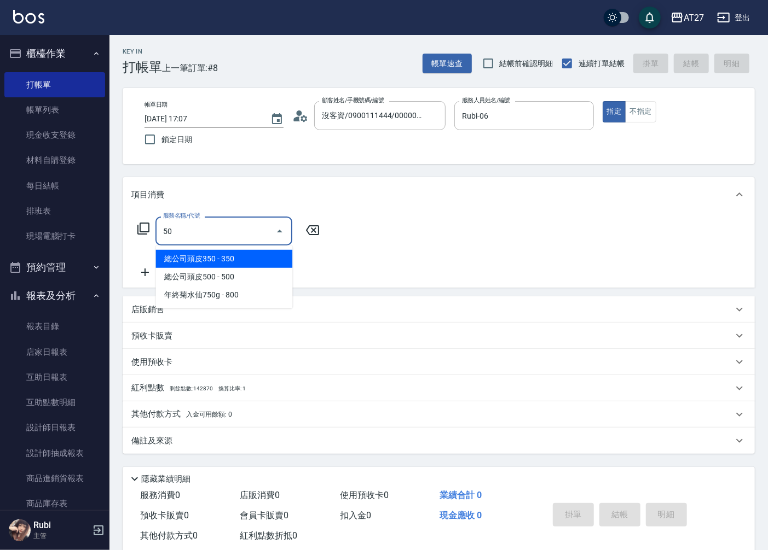
type input "501"
type input "100"
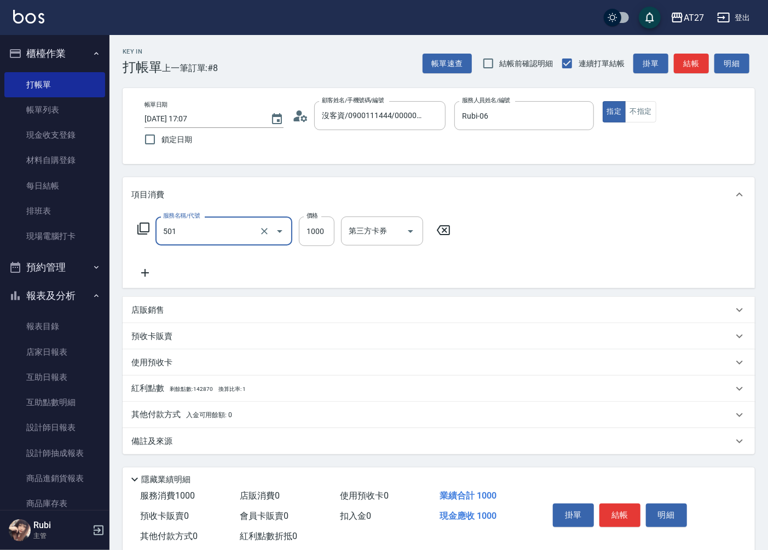
type input "染髮(501)"
type input "1"
type input "0"
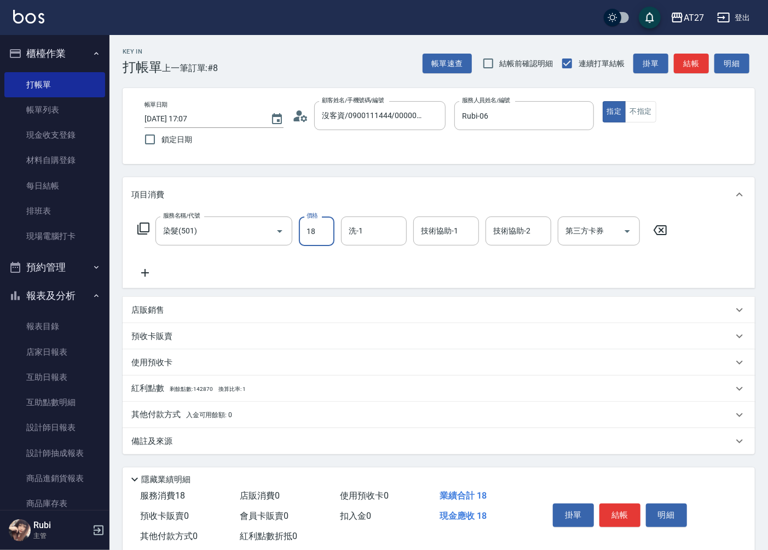
type input "180"
type input "1800"
click at [687, 68] on button "結帳" at bounding box center [690, 64] width 35 height 20
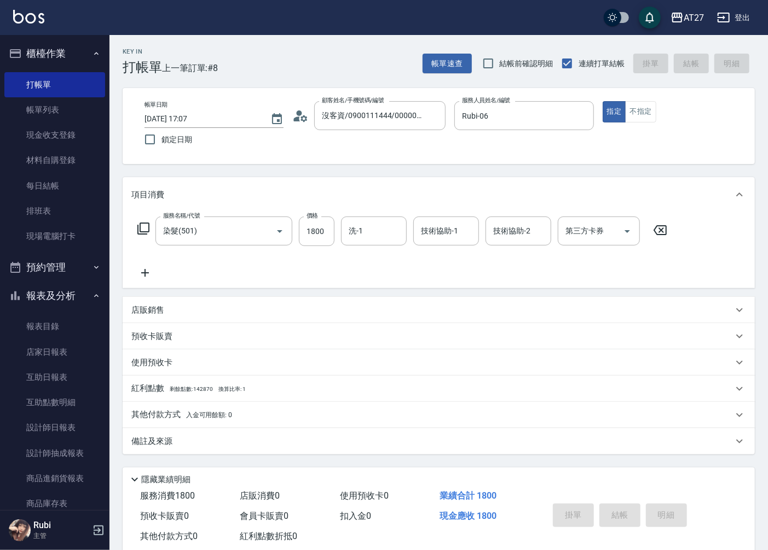
type input "0"
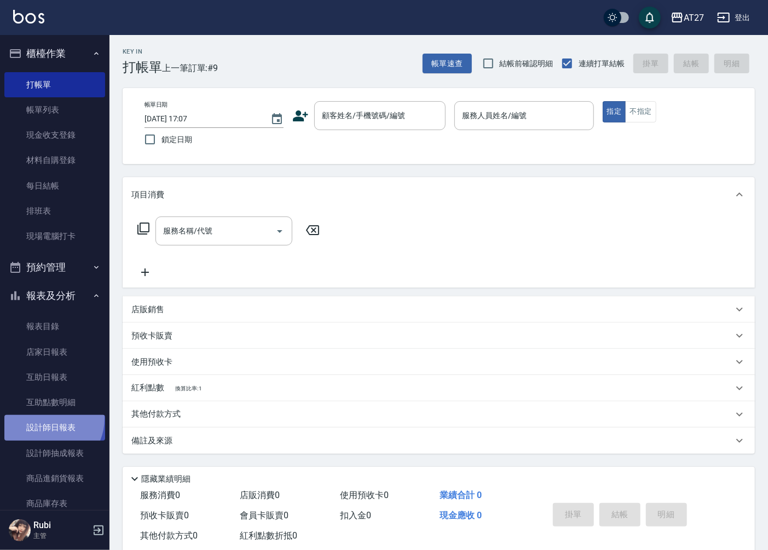
click at [47, 419] on link "設計師日報表" at bounding box center [54, 427] width 101 height 25
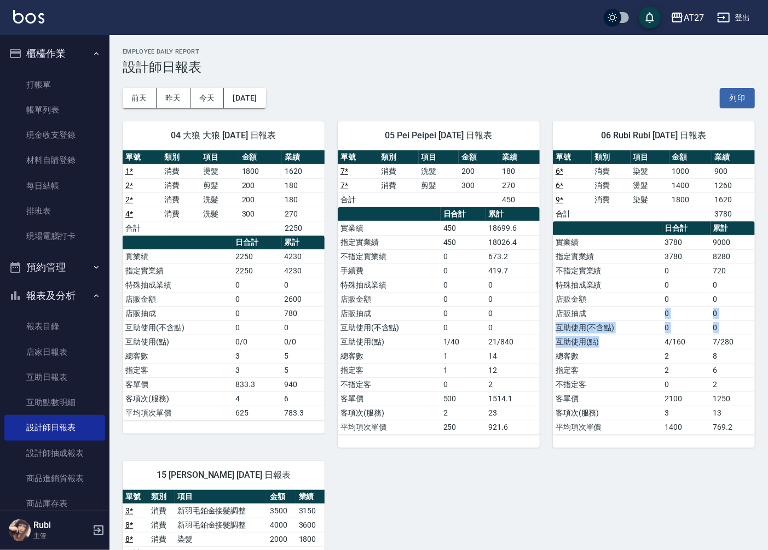
drag, startPoint x: 653, startPoint y: 311, endPoint x: 652, endPoint y: 299, distance: 11.5
click at [652, 299] on tbody "實業績 3780 9000 指定實業績 3780 8280 不指定實業績 0 720 特殊抽成業績 0 0 店販金額 0 0 店販抽成 0 0 互助使用(不含…" at bounding box center [654, 334] width 202 height 199
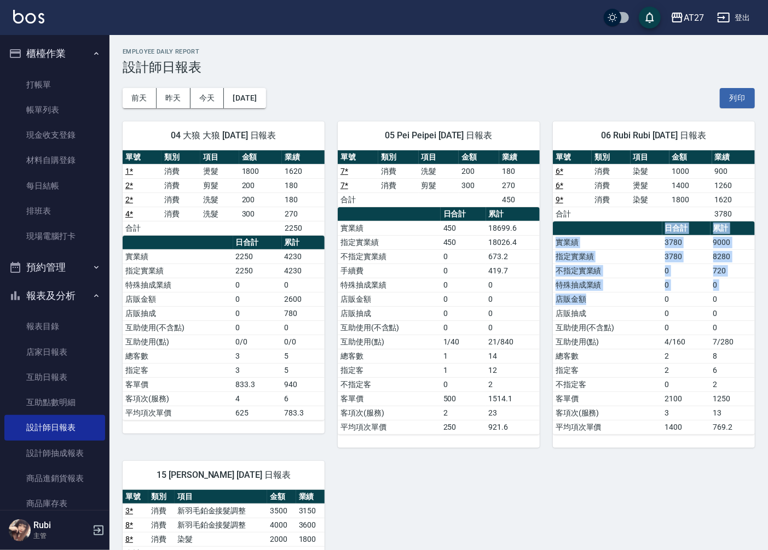
drag, startPoint x: 652, startPoint y: 299, endPoint x: 644, endPoint y: 323, distance: 24.7
click at [644, 323] on table "日合計 累計 實業績 3780 9000 指定實業績 3780 8280 不指定實業績 0 720 特殊抽成業績 0 0 店販金額 0 0 店販抽成 0 0 …" at bounding box center [654, 328] width 202 height 213
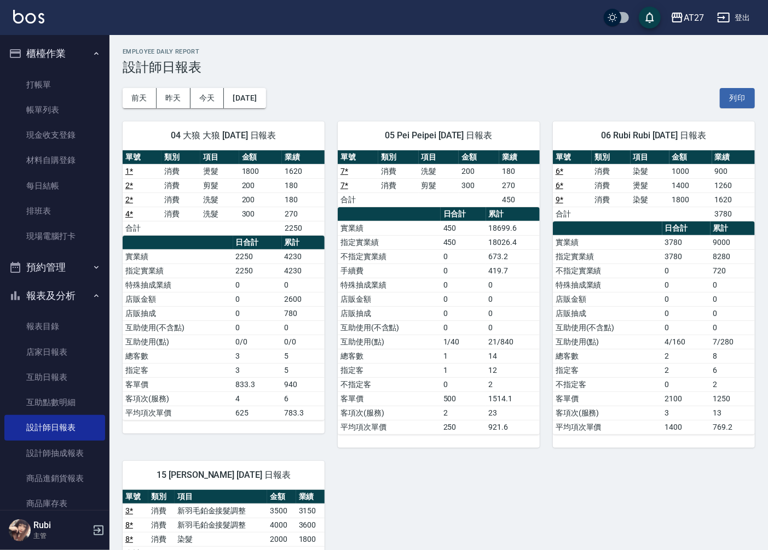
drag, startPoint x: 644, startPoint y: 323, endPoint x: 666, endPoint y: 365, distance: 48.0
click at [666, 365] on td "2" at bounding box center [686, 370] width 48 height 14
drag, startPoint x: 666, startPoint y: 365, endPoint x: 651, endPoint y: 345, distance: 25.8
click at [651, 345] on tbody "實業績 3780 9000 指定實業績 3780 8280 不指定實業績 0 720 特殊抽成業績 0 0 店販金額 0 0 店販抽成 0 0 互助使用(不含…" at bounding box center [654, 334] width 202 height 199
drag, startPoint x: 651, startPoint y: 345, endPoint x: 630, endPoint y: 305, distance: 44.8
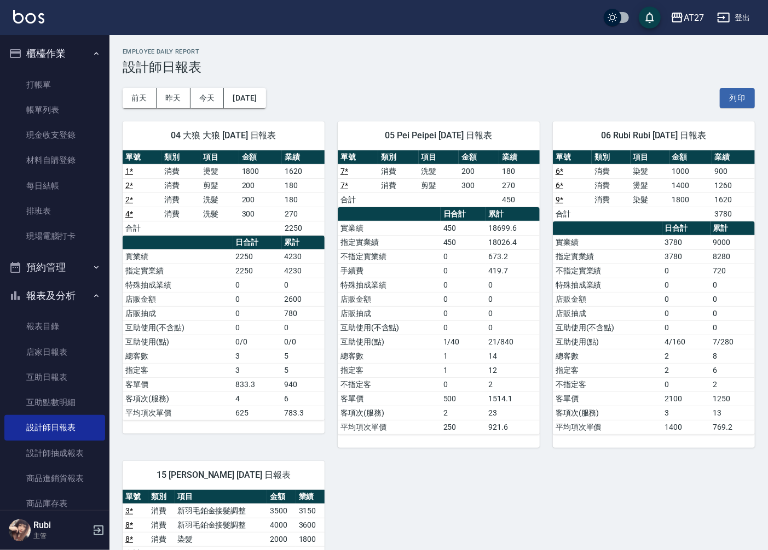
click at [630, 305] on tbody "實業績 3780 9000 指定實業績 3780 8280 不指定實業績 0 720 特殊抽成業績 0 0 店販金額 0 0 店販抽成 0 0 互助使用(不含…" at bounding box center [654, 334] width 202 height 199
drag, startPoint x: 630, startPoint y: 305, endPoint x: 625, endPoint y: 315, distance: 11.0
click at [625, 315] on tbody "實業績 3780 9000 指定實業績 3780 8280 不指定實業績 0 720 特殊抽成業績 0 0 店販金額 0 0 店販抽成 0 0 互助使用(不含…" at bounding box center [654, 334] width 202 height 199
drag, startPoint x: 625, startPoint y: 315, endPoint x: 631, endPoint y: 340, distance: 25.9
click at [631, 340] on td "互助使用(點)" at bounding box center [607, 342] width 109 height 14
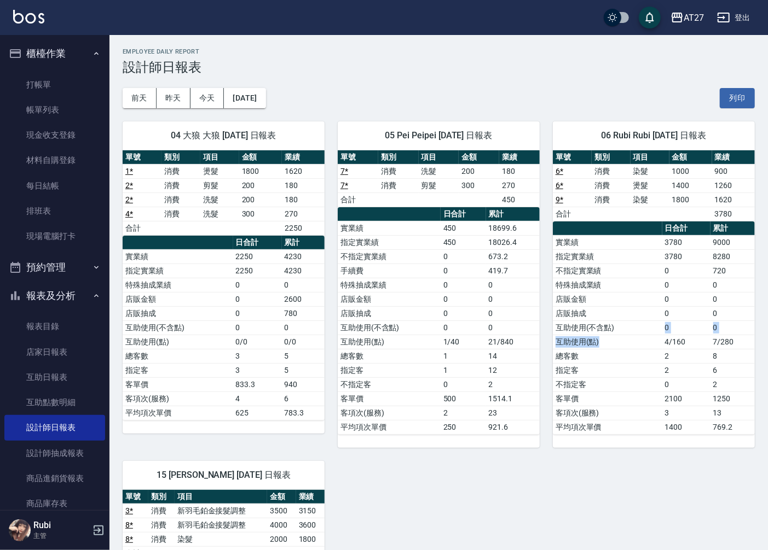
click at [609, 325] on tbody "實業績 3780 9000 指定實業績 3780 8280 不指定實業績 0 720 特殊抽成業績 0 0 店販金額 0 0 店販抽成 0 0 互助使用(不含…" at bounding box center [654, 334] width 202 height 199
drag, startPoint x: 609, startPoint y: 325, endPoint x: 595, endPoint y: 312, distance: 19.0
click at [595, 312] on tbody "實業績 3780 9000 指定實業績 3780 8280 不指定實業績 0 720 特殊抽成業績 0 0 店販金額 0 0 店販抽成 0 0 互助使用(不含…" at bounding box center [654, 334] width 202 height 199
drag, startPoint x: 595, startPoint y: 312, endPoint x: 609, endPoint y: 342, distance: 33.3
click at [609, 342] on td "互助使用(點)" at bounding box center [607, 342] width 109 height 14
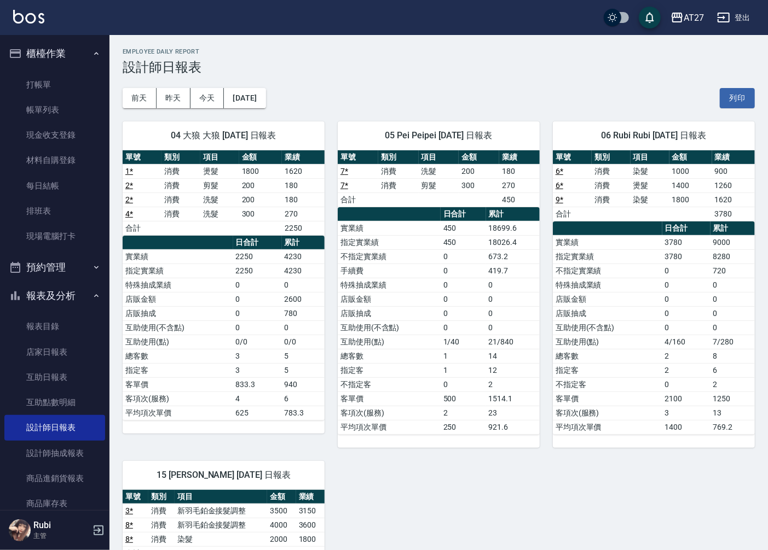
drag, startPoint x: 632, startPoint y: 372, endPoint x: 630, endPoint y: 351, distance: 21.4
click at [630, 351] on tbody "實業績 3780 9000 指定實業績 3780 8280 不指定實業績 0 720 特殊抽成業績 0 0 店販金額 0 0 店販抽成 0 0 互助使用(不含…" at bounding box center [654, 334] width 202 height 199
drag, startPoint x: 630, startPoint y: 351, endPoint x: 617, endPoint y: 332, distance: 23.1
click at [611, 319] on td "店販抽成" at bounding box center [607, 313] width 109 height 14
drag, startPoint x: 617, startPoint y: 332, endPoint x: 626, endPoint y: 346, distance: 17.0
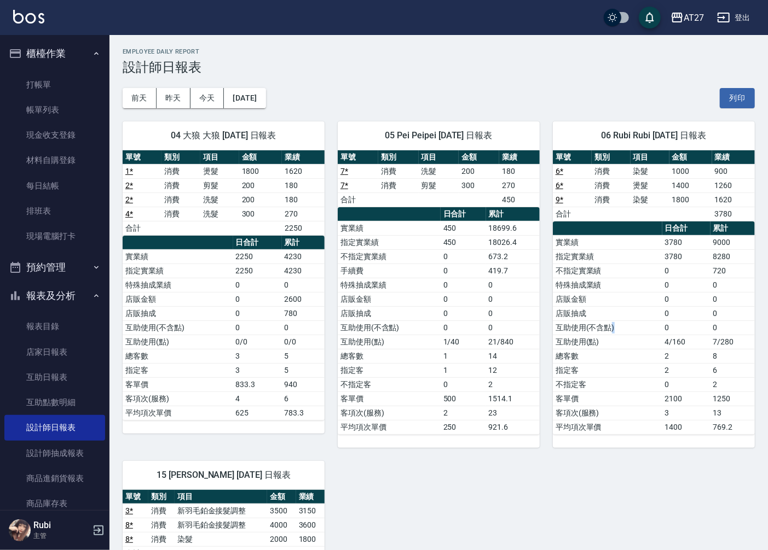
click at [626, 346] on tbody "實業績 3780 9000 指定實業績 3780 8280 不指定實業績 0 720 特殊抽成業績 0 0 店販金額 0 0 店販抽成 0 0 互助使用(不含…" at bounding box center [654, 334] width 202 height 199
drag, startPoint x: 626, startPoint y: 346, endPoint x: 637, endPoint y: 367, distance: 23.0
click at [637, 367] on td "指定客" at bounding box center [607, 370] width 109 height 14
click at [133, 90] on button "前天" at bounding box center [140, 98] width 34 height 20
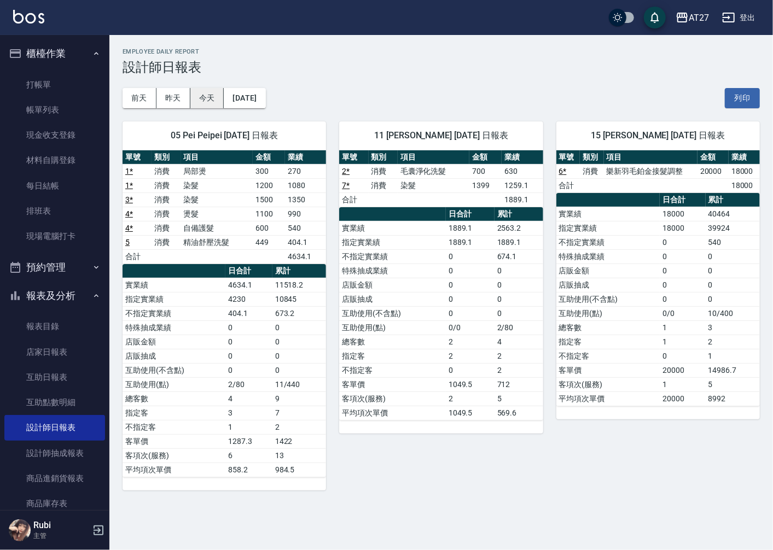
click at [216, 102] on button "今天" at bounding box center [207, 98] width 34 height 20
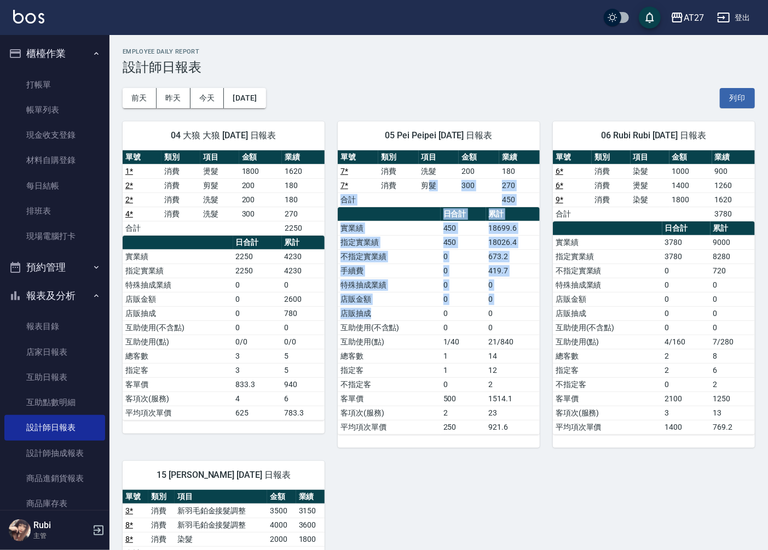
drag, startPoint x: 428, startPoint y: 193, endPoint x: 431, endPoint y: 313, distance: 119.9
click at [431, 313] on div "單號 類別 項目 金額 業績 7 * 消費 洗髮 200 180 7 * 消費 剪髮 300 270 合計 450 日合計 累計 實業績 450 18699.…" at bounding box center [439, 292] width 202 height 284
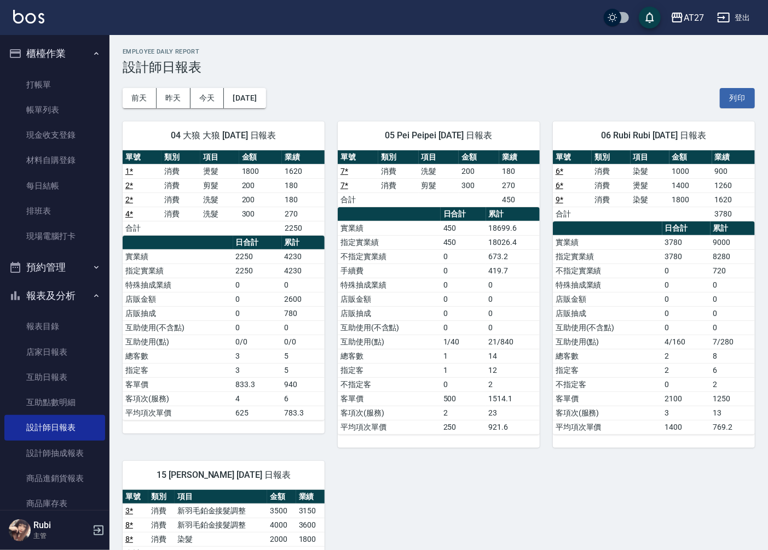
drag, startPoint x: 431, startPoint y: 313, endPoint x: 409, endPoint y: 374, distance: 65.1
click at [411, 380] on td "不指定客" at bounding box center [389, 384] width 103 height 14
drag, startPoint x: 403, startPoint y: 353, endPoint x: 391, endPoint y: 307, distance: 46.8
click at [391, 307] on tbody "實業績 450 18699.6 指定實業績 450 18026.4 不指定實業績 0 673.2 手續費 0 419.7 特殊抽成業績 0 0 店販金額 0 …" at bounding box center [439, 327] width 202 height 213
drag, startPoint x: 391, startPoint y: 307, endPoint x: 414, endPoint y: 324, distance: 27.8
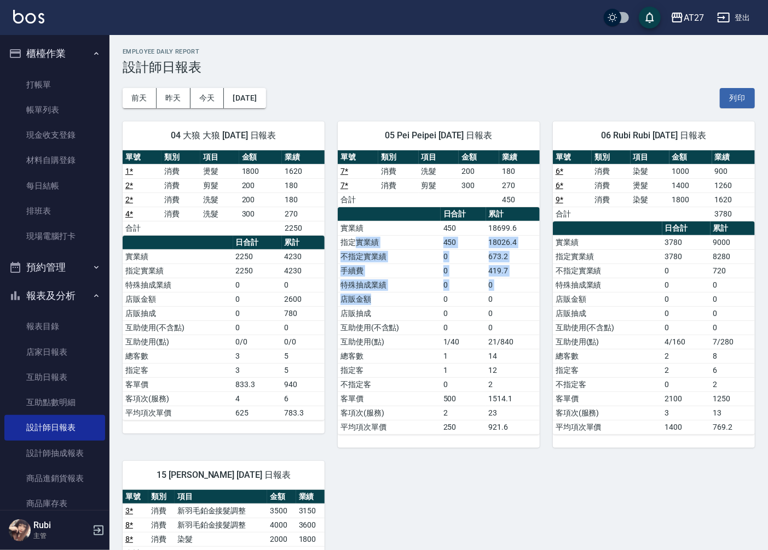
click at [414, 324] on tbody "實業績 450 18699.6 指定實業績 450 18026.4 不指定實業績 0 673.2 手續費 0 419.7 特殊抽成業績 0 0 店販金額 0 …" at bounding box center [439, 327] width 202 height 213
drag, startPoint x: 414, startPoint y: 324, endPoint x: 422, endPoint y: 346, distance: 24.1
click at [422, 346] on td "互助使用(點)" at bounding box center [389, 342] width 103 height 14
drag, startPoint x: 494, startPoint y: 260, endPoint x: 489, endPoint y: 317, distance: 57.2
click at [489, 317] on tbody "實業績 450 18699.6 指定實業績 450 18026.4 不指定實業績 0 673.2 手續費 0 419.7 特殊抽成業績 0 0 店販金額 0 …" at bounding box center [439, 327] width 202 height 213
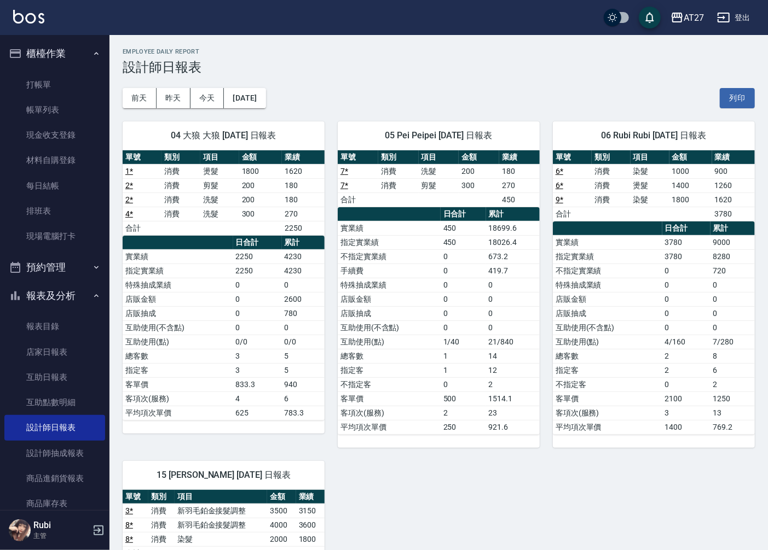
drag, startPoint x: 489, startPoint y: 317, endPoint x: 468, endPoint y: 365, distance: 52.4
click at [474, 370] on td "1" at bounding box center [462, 370] width 45 height 14
drag, startPoint x: 448, startPoint y: 350, endPoint x: 441, endPoint y: 336, distance: 15.7
click at [441, 336] on tbody "實業績 450 18699.6 指定實業績 450 18026.4 不指定實業績 0 673.2 手續費 0 419.7 特殊抽成業績 0 0 店販金額 0 …" at bounding box center [439, 327] width 202 height 213
drag, startPoint x: 441, startPoint y: 336, endPoint x: 419, endPoint y: 315, distance: 30.6
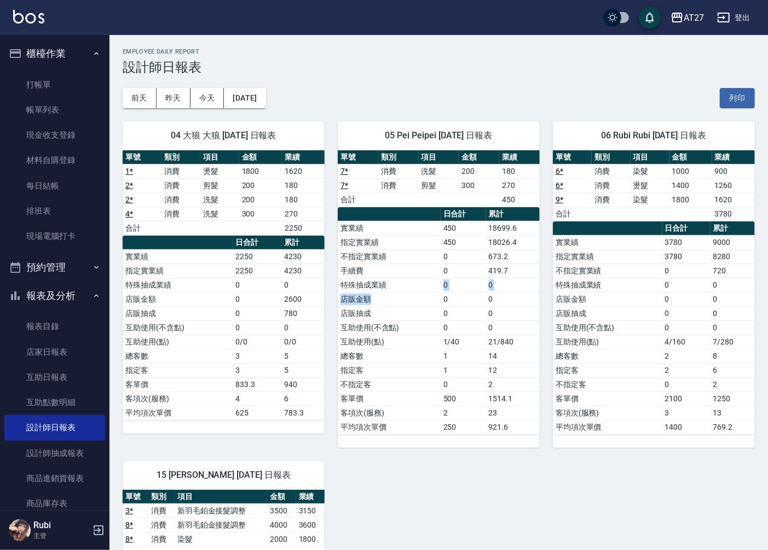
click at [419, 315] on tbody "實業績 450 18699.6 指定實業績 450 18026.4 不指定實業績 0 673.2 手續費 0 419.7 特殊抽成業績 0 0 店販金額 0 …" at bounding box center [439, 327] width 202 height 213
drag, startPoint x: 419, startPoint y: 315, endPoint x: 425, endPoint y: 325, distance: 11.8
click at [423, 319] on td "店販抽成" at bounding box center [389, 313] width 103 height 14
click at [39, 92] on link "打帳單" at bounding box center [54, 84] width 101 height 25
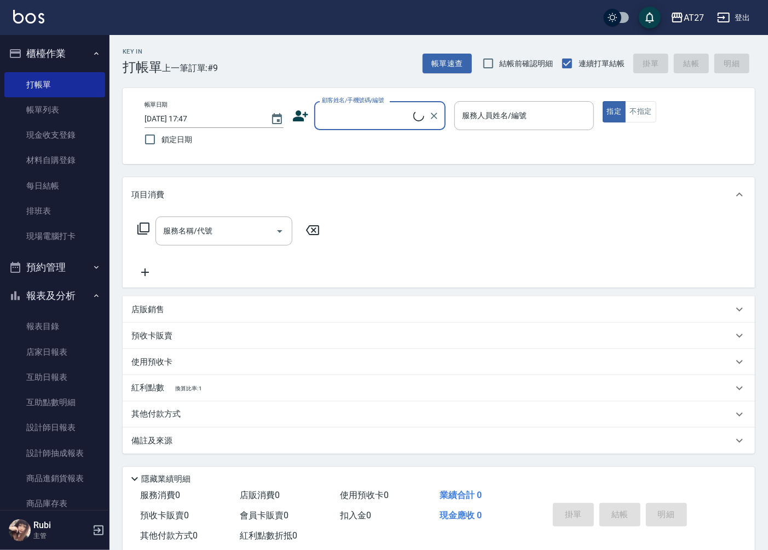
click at [345, 119] on input "顧客姓名/手機號碼/編號" at bounding box center [366, 115] width 94 height 19
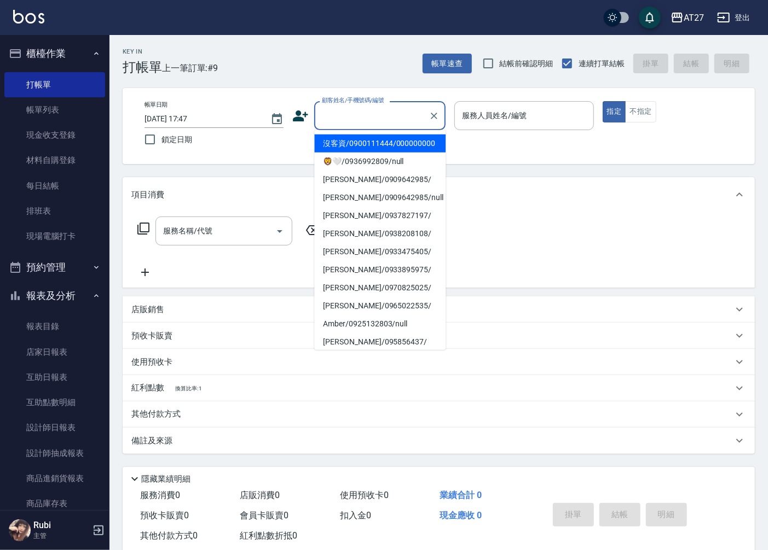
click at [336, 145] on li "沒客資/0900111444/000000000" at bounding box center [379, 144] width 131 height 18
type input "沒客資/0900111444/000000000"
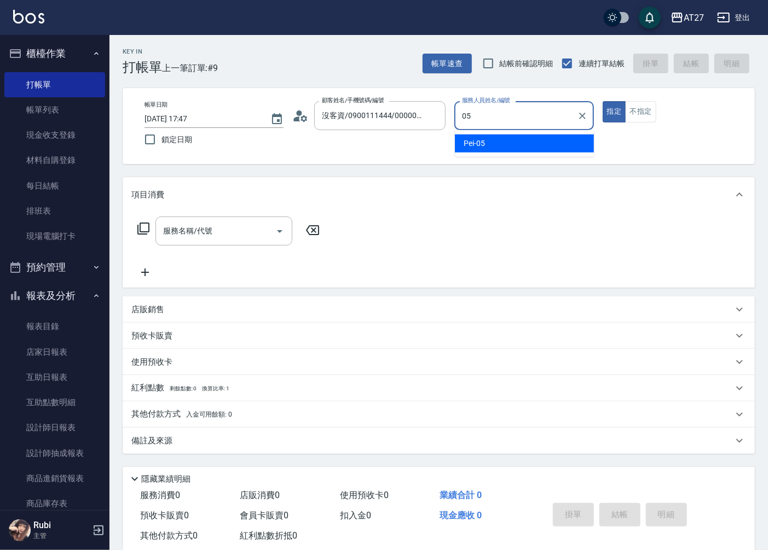
type input "Pei-05"
type button "true"
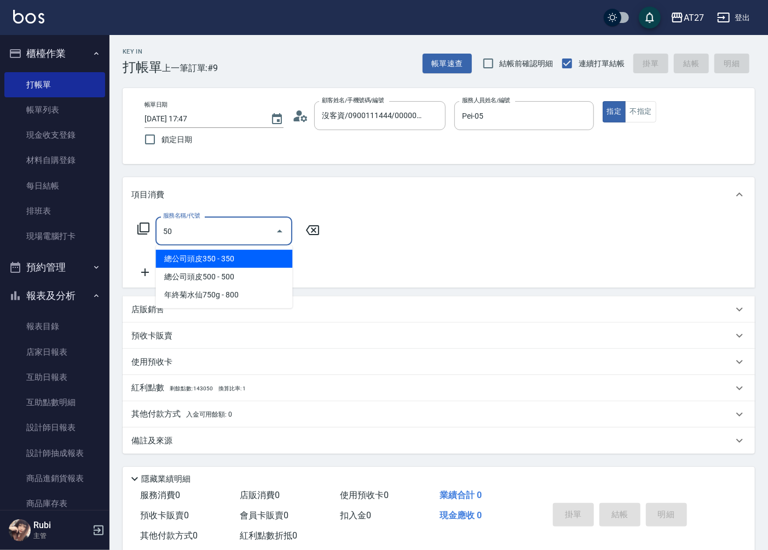
type input "501"
type input "100"
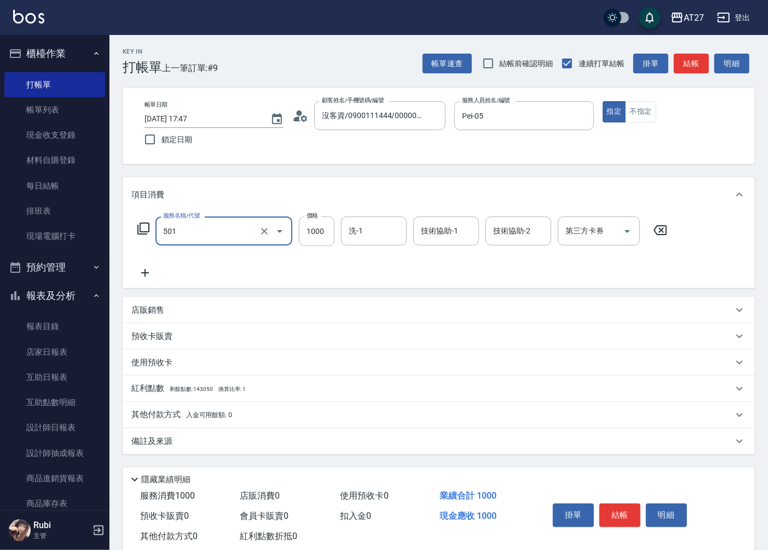
type input "染髮(501)"
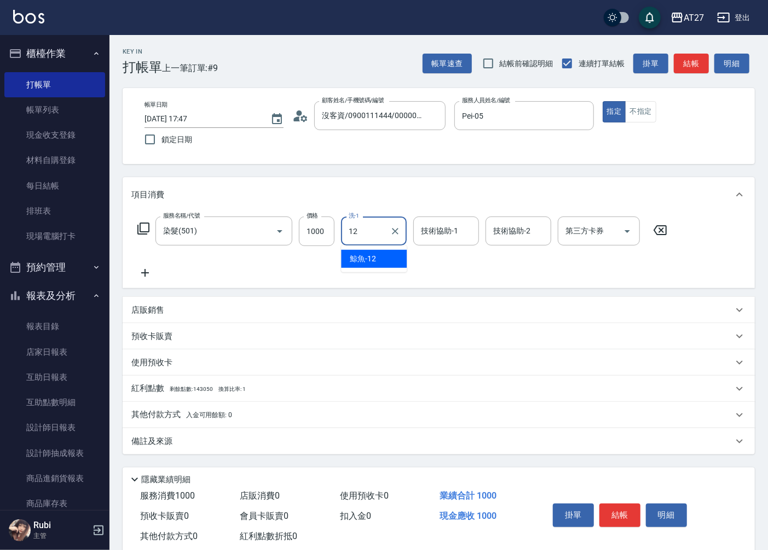
type input "鯨魚-12"
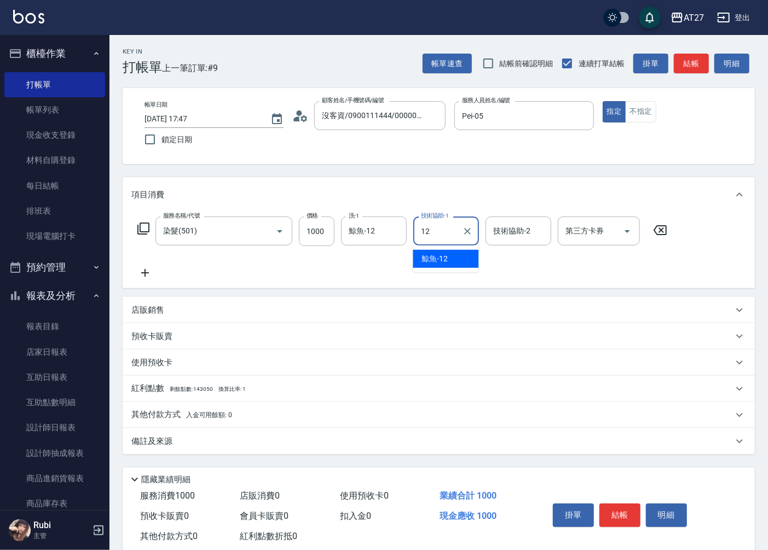
type input "鯨魚-12"
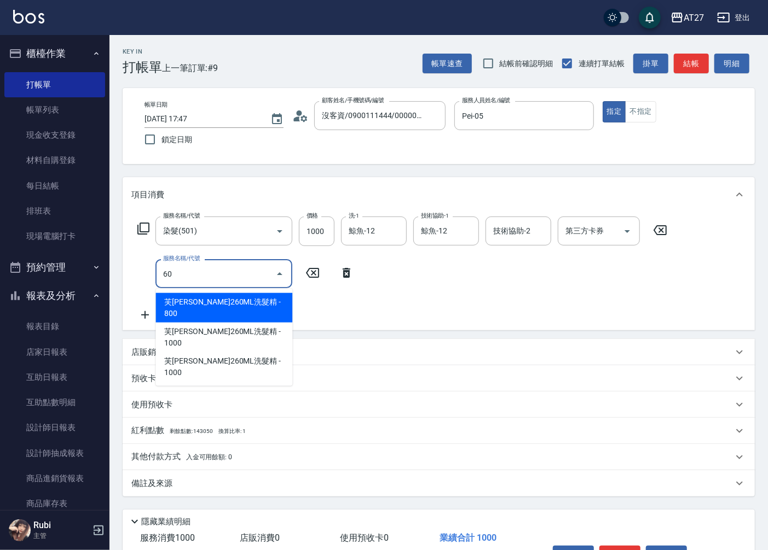
type input "608"
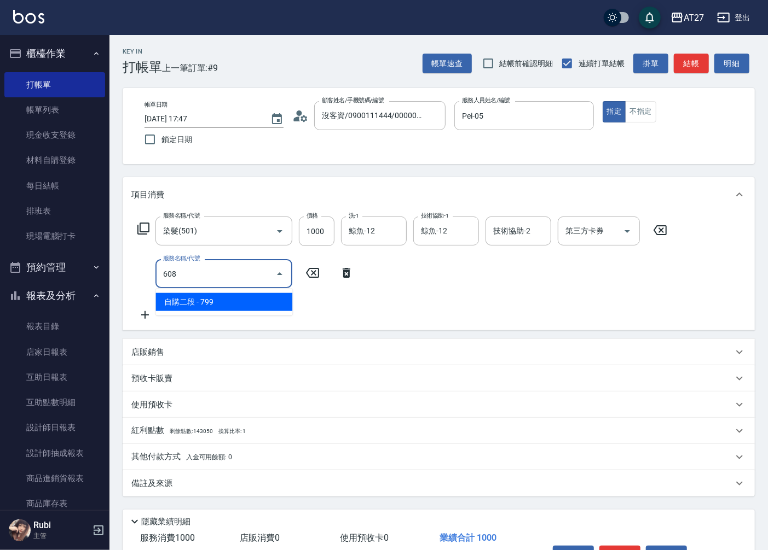
type input "170"
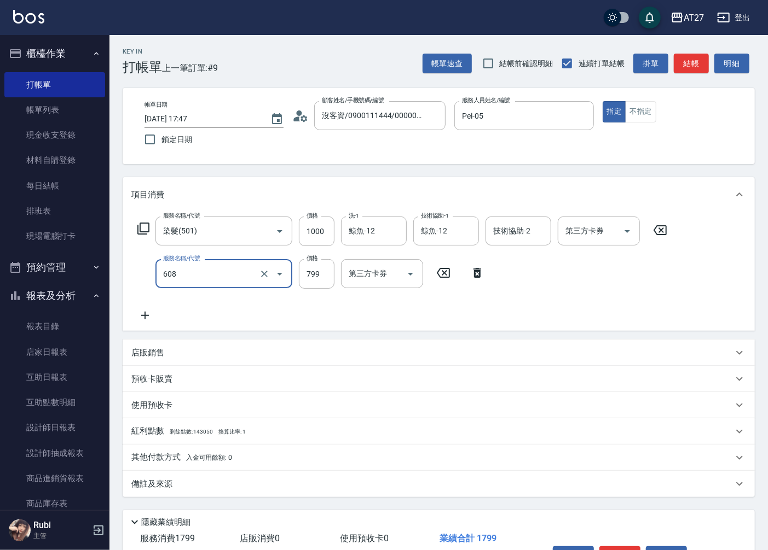
type input "自購二段(608)"
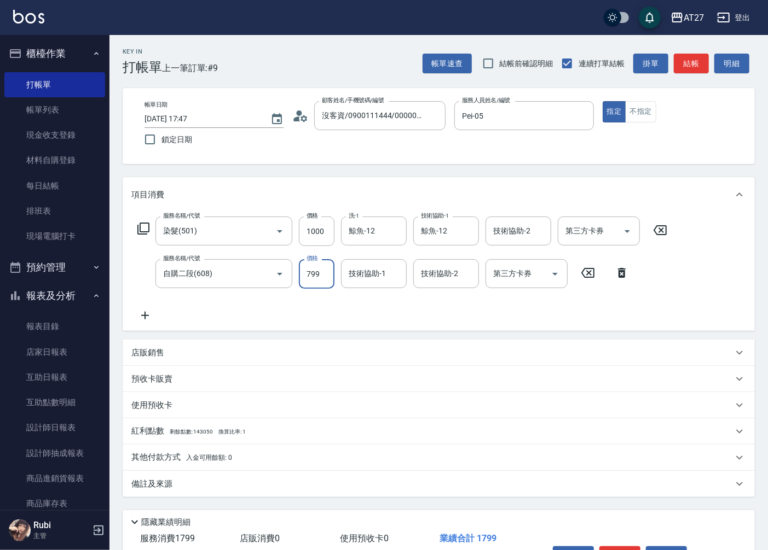
type input "1"
type input "100"
type input "110"
type input "1000"
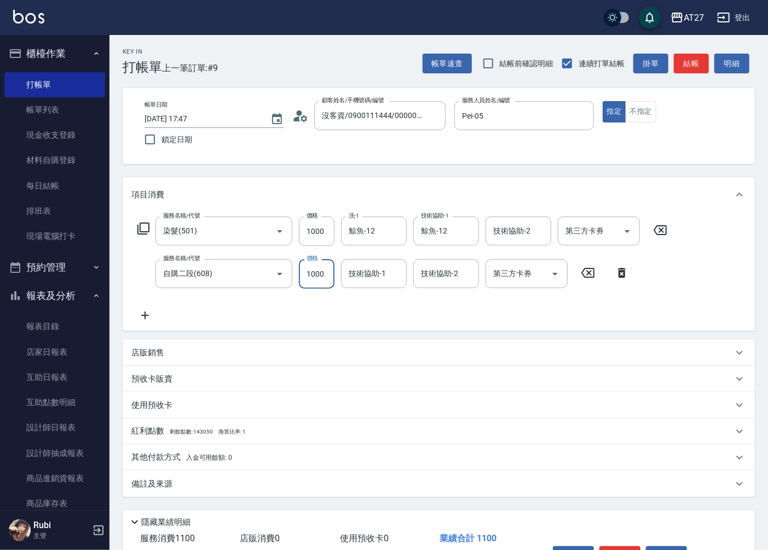
type input "200"
type input "1000"
type input "鯨魚-12"
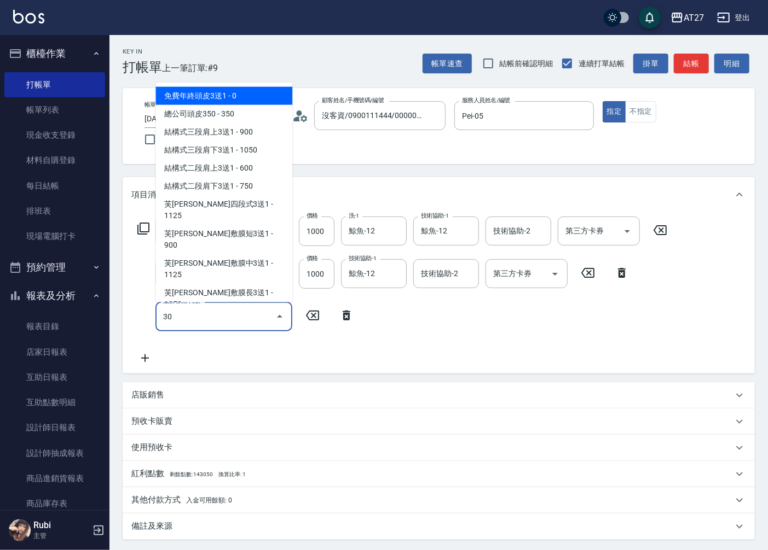
type input "301"
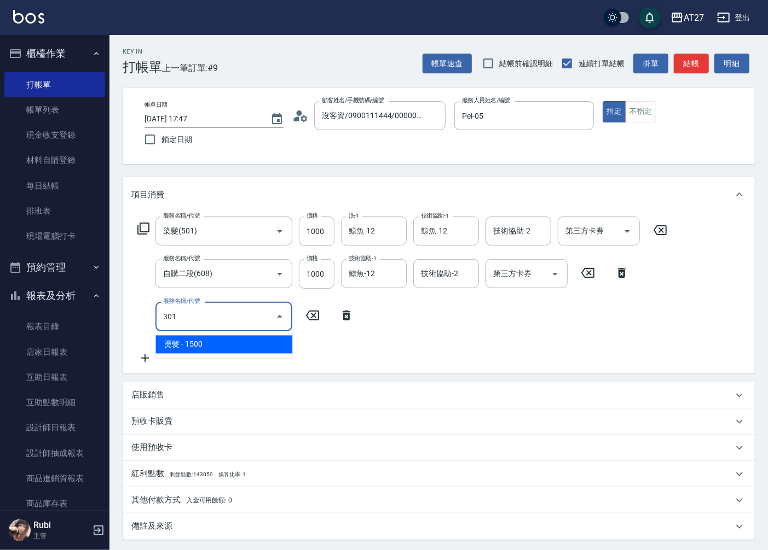
type input "350"
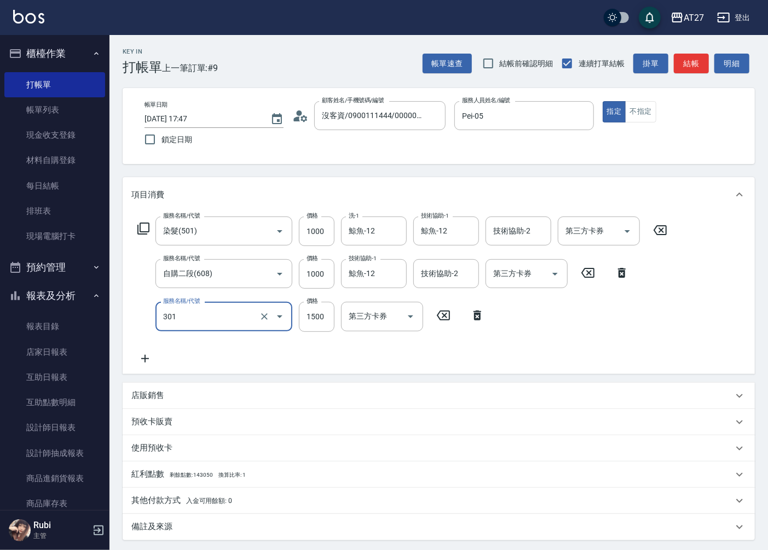
type input "燙髮(301)"
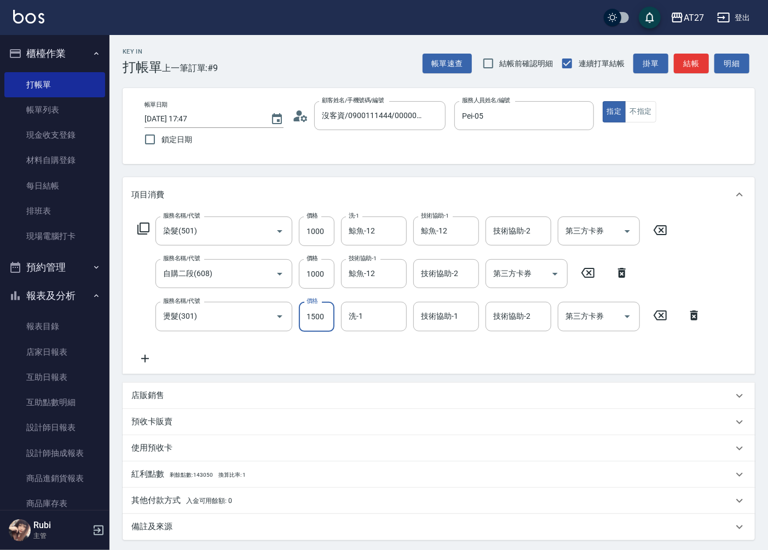
type input "1"
type input "200"
type input "140"
type input "340"
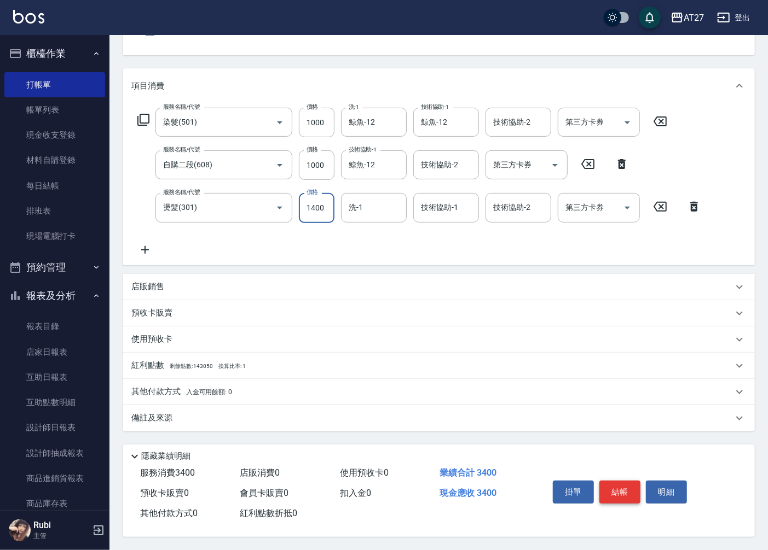
type input "1400"
click at [624, 491] on button "結帳" at bounding box center [619, 492] width 41 height 23
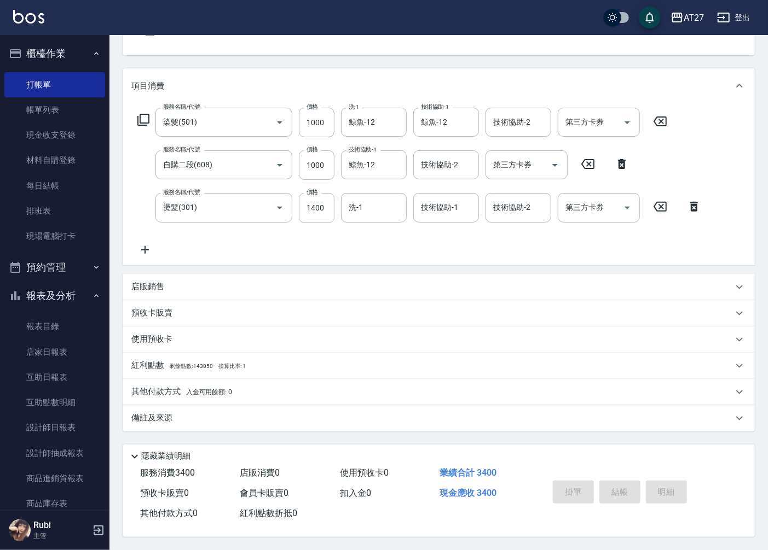
type input "0"
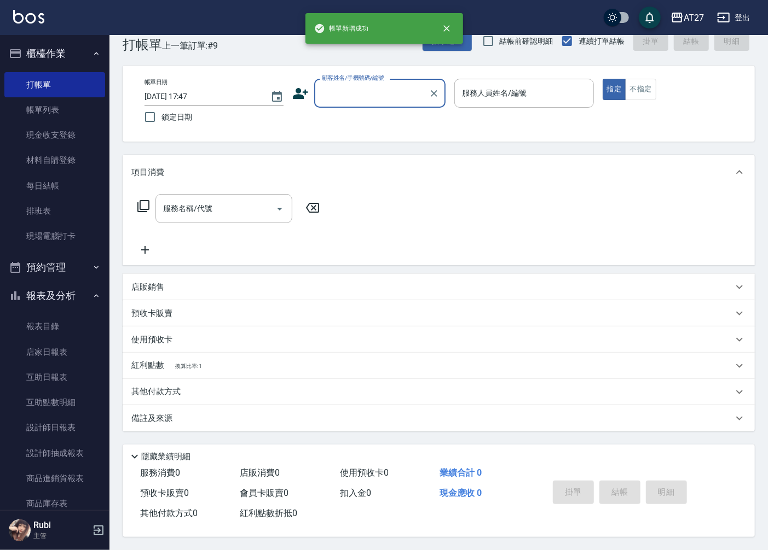
scroll to position [0, 0]
click at [389, 84] on input "顧客姓名/手機號碼/編號" at bounding box center [371, 93] width 105 height 19
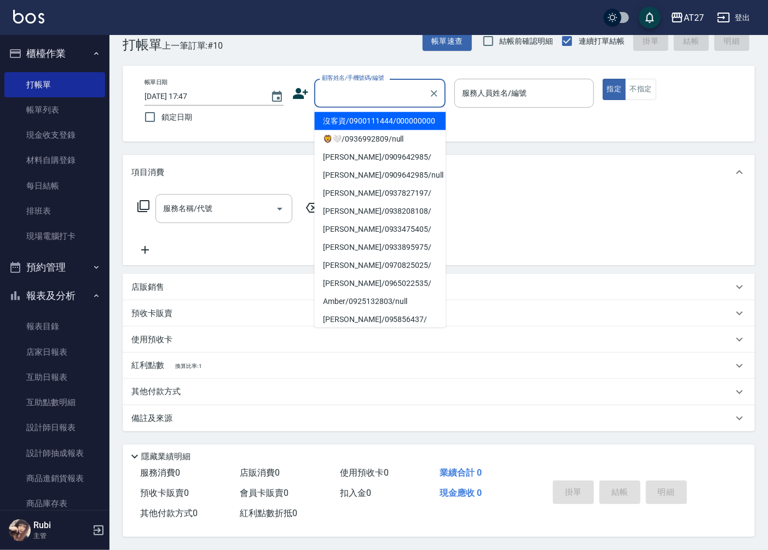
click at [371, 130] on li "沒客資/0900111444/000000000" at bounding box center [379, 121] width 131 height 18
type input "沒客資/0900111444/000000000"
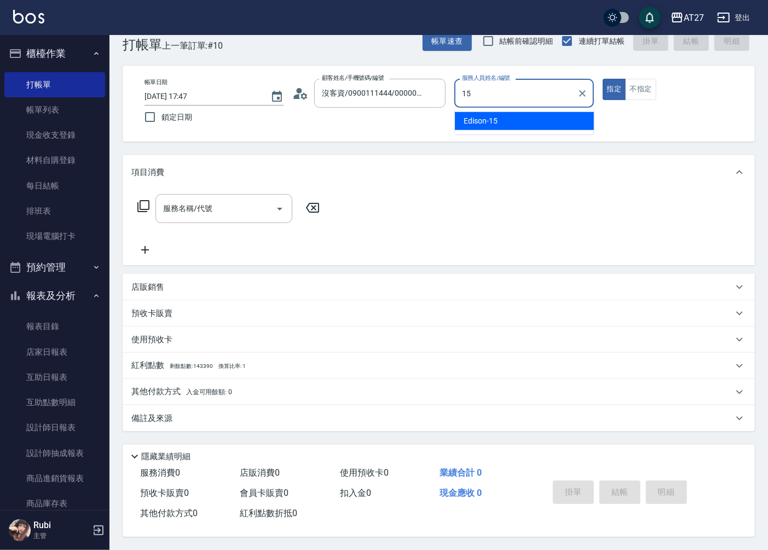
type input "Edison-15"
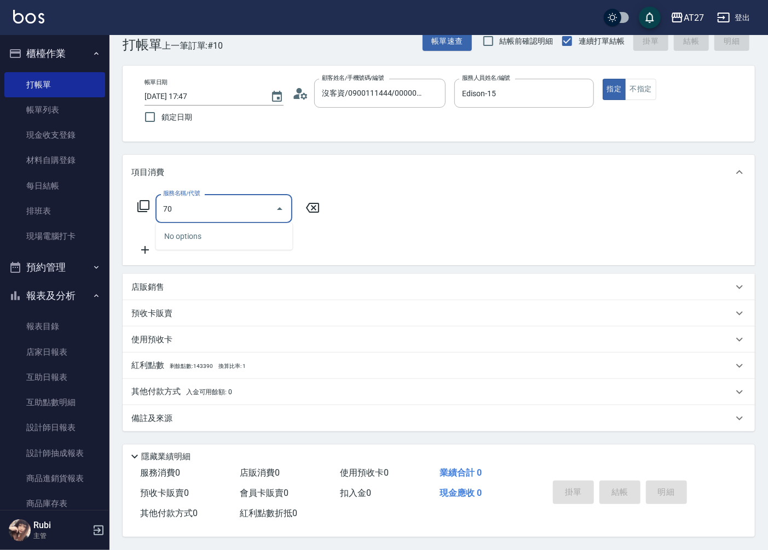
type input "704"
type input "500"
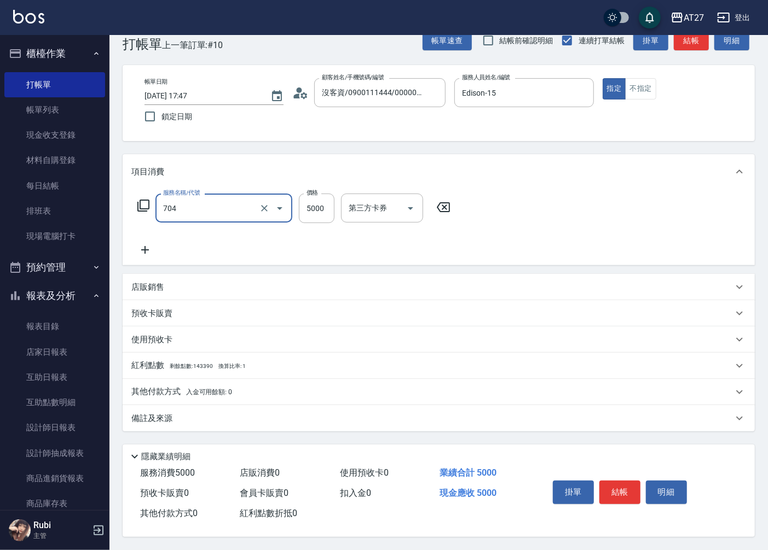
type input "新羽毛鉑金接髮調整(704)"
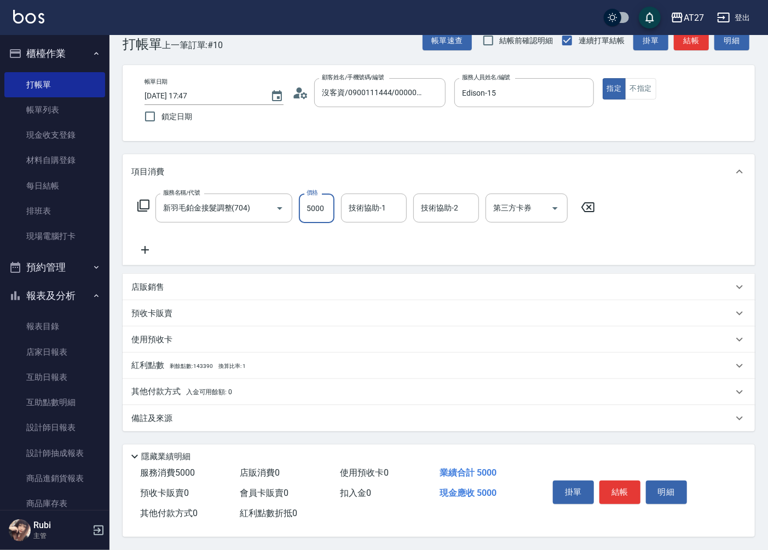
type input "4"
type input "0"
type input "400"
type input "4000"
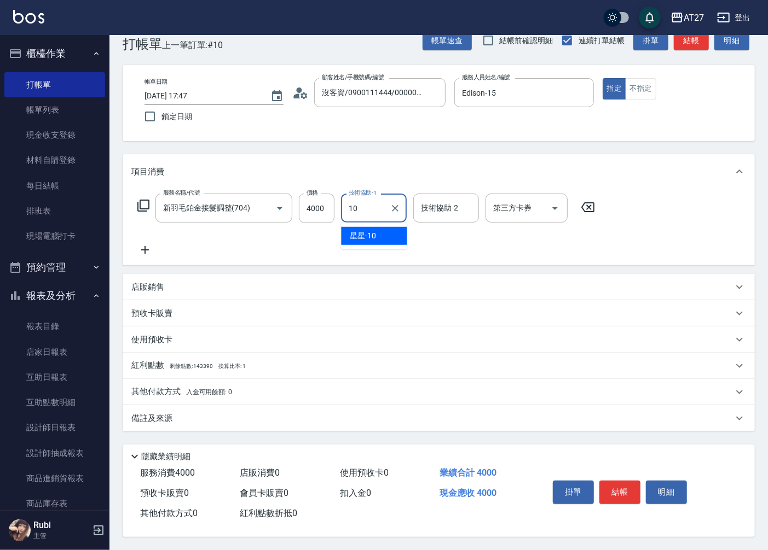
type input "星星-10"
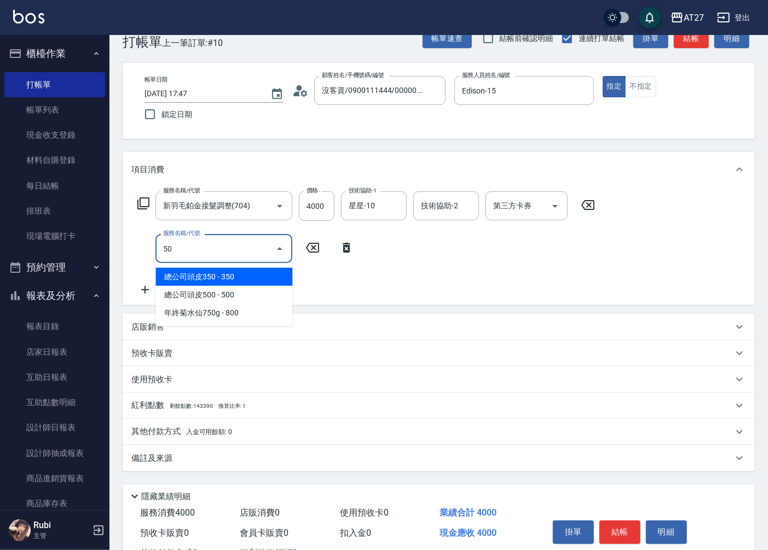
type input "501"
type input "500"
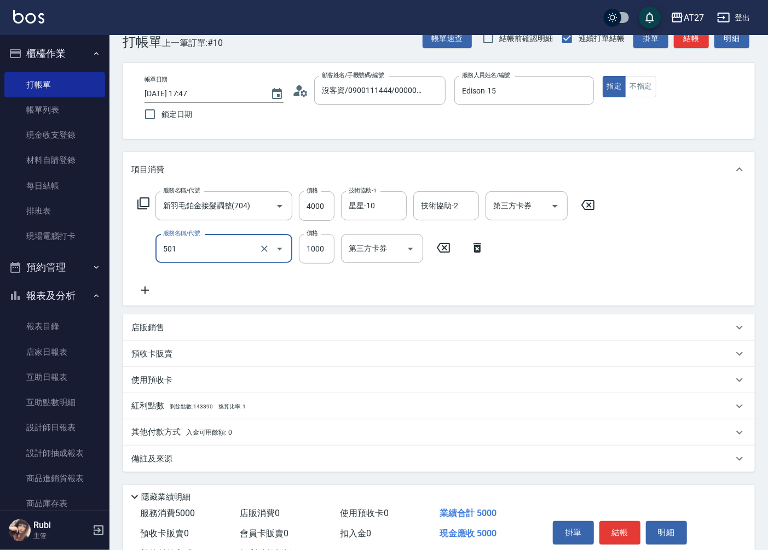
type input "染髮(501)"
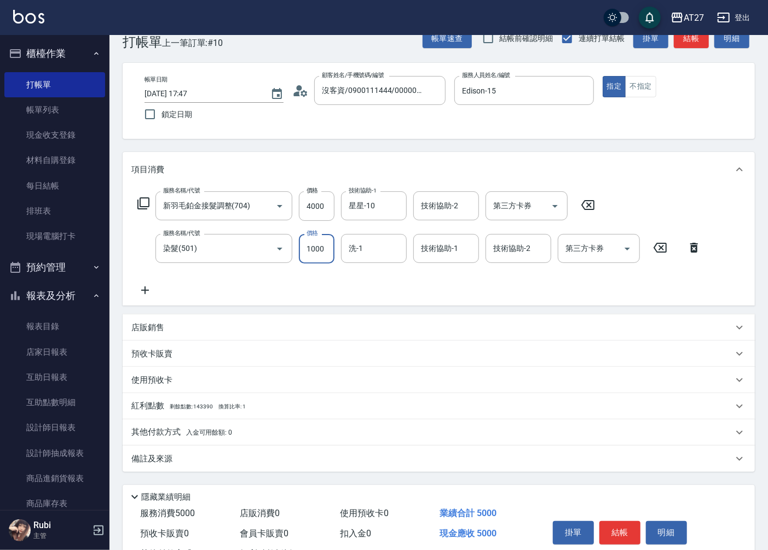
type input "2"
type input "400"
type input "200"
type input "600"
type input "2000"
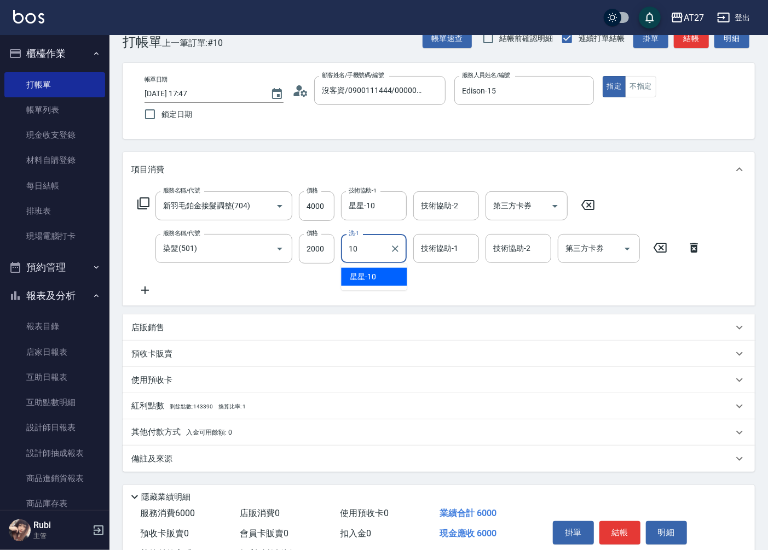
type input "星星-10"
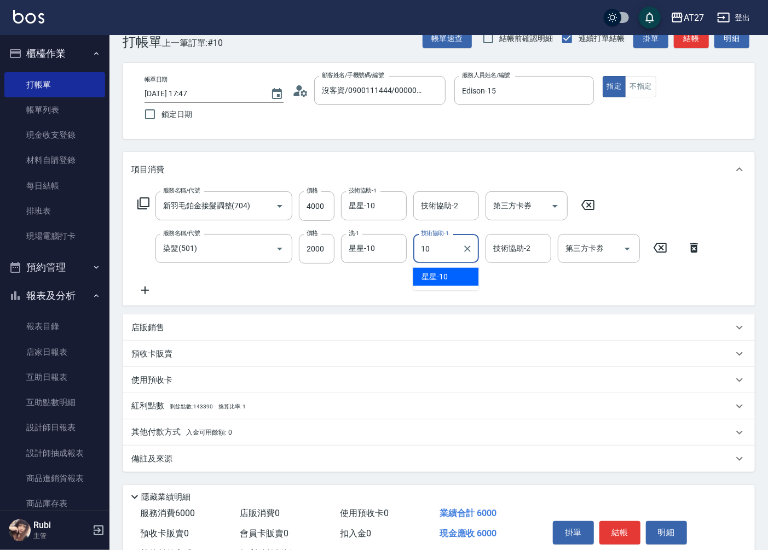
type input "星星-10"
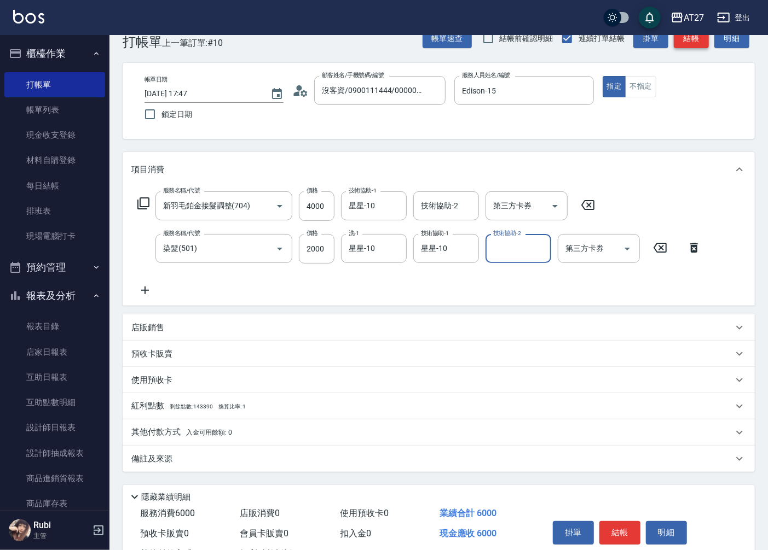
click at [687, 43] on button "結帳" at bounding box center [690, 38] width 35 height 20
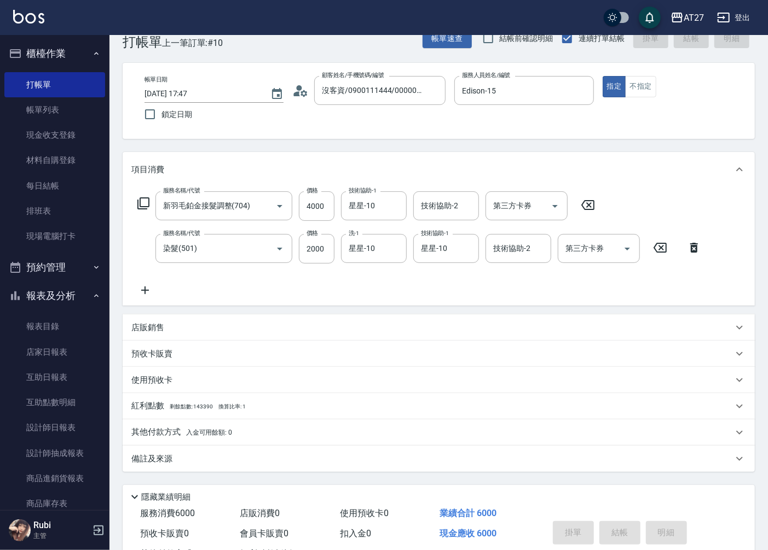
type input "0"
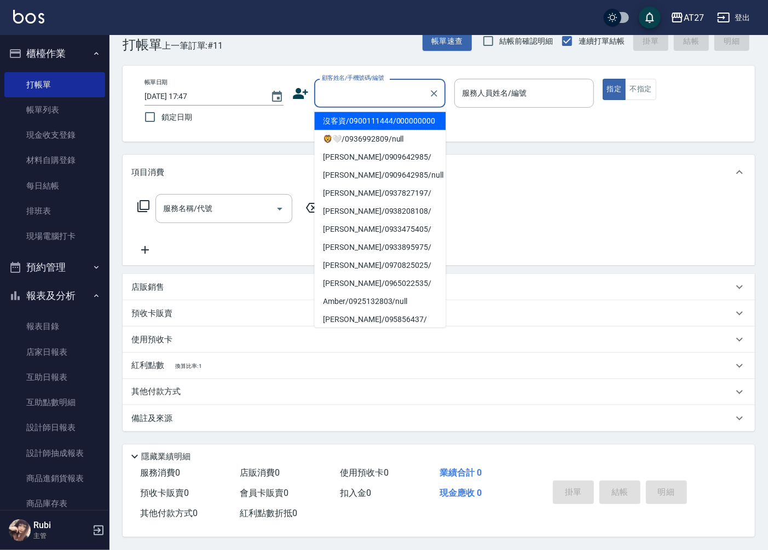
click at [362, 96] on input "顧客姓名/手機號碼/編號" at bounding box center [371, 93] width 105 height 19
click at [351, 130] on li "沒客資/0900111444/000000000" at bounding box center [379, 121] width 131 height 18
type input "沒客資/0900111444/000000000"
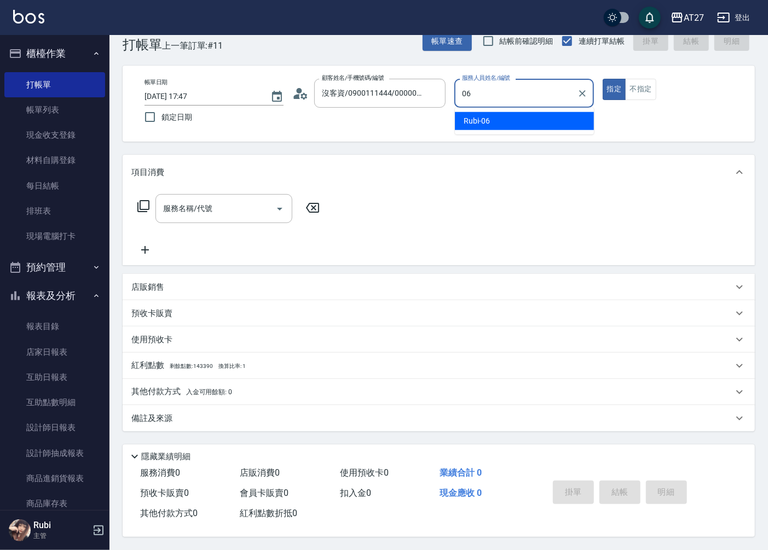
type input "Rubi-06"
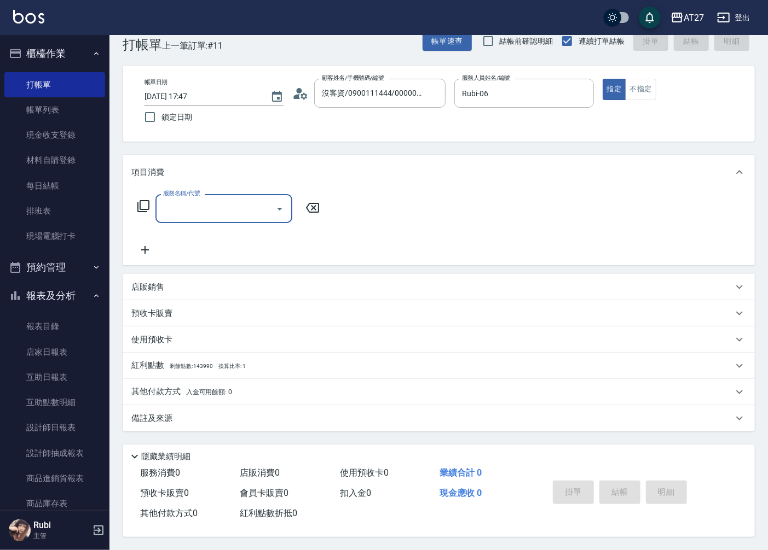
type input "3"
type input "501"
type input "100"
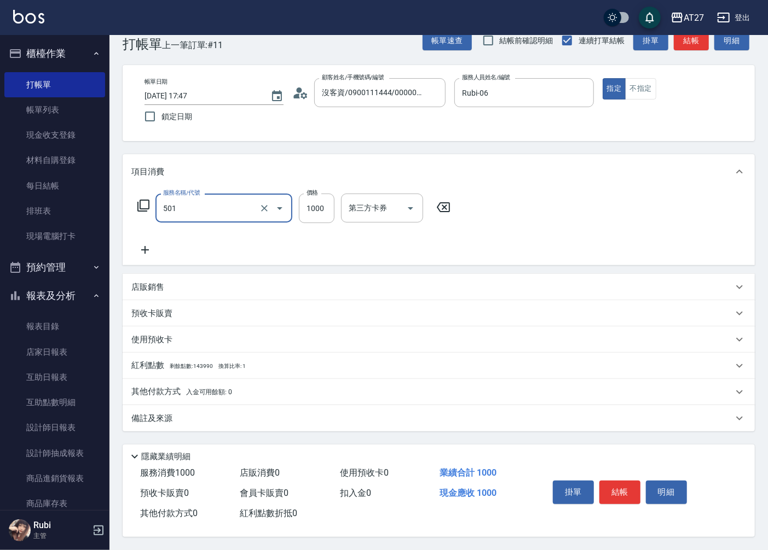
type input "染髮(501)"
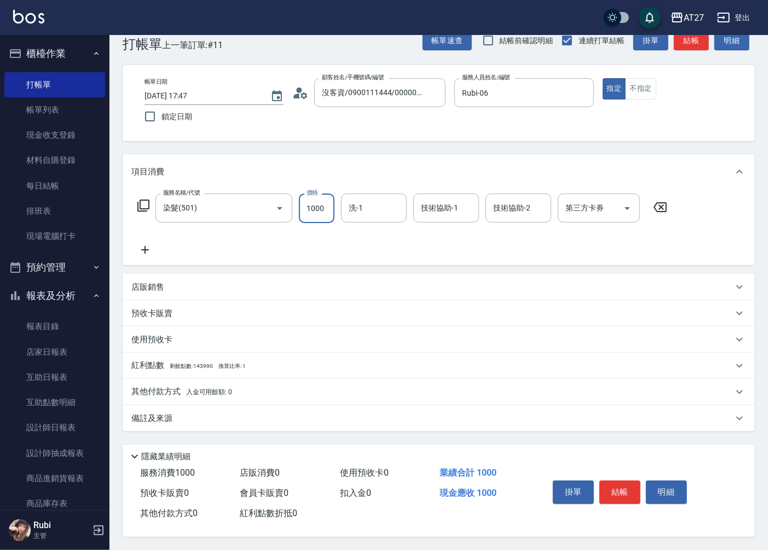
type input "1"
type input "0"
type input "185"
type input "10"
type input "1850"
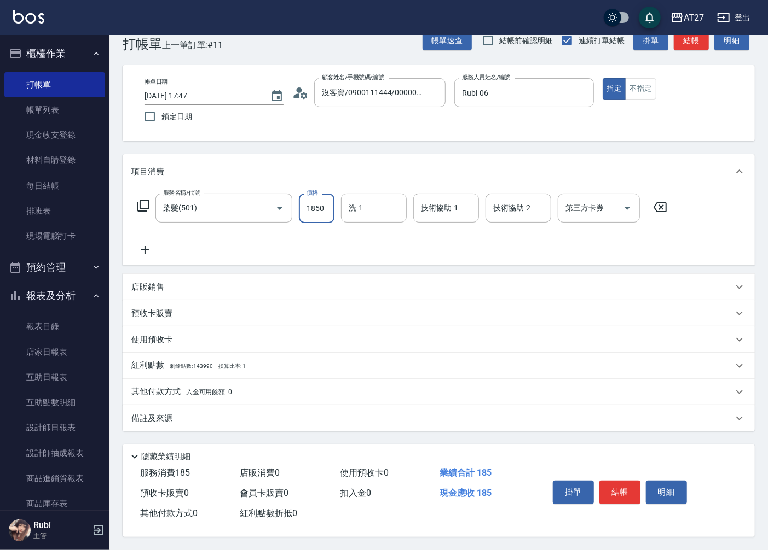
type input "1850"
type input "1800"
type input "180"
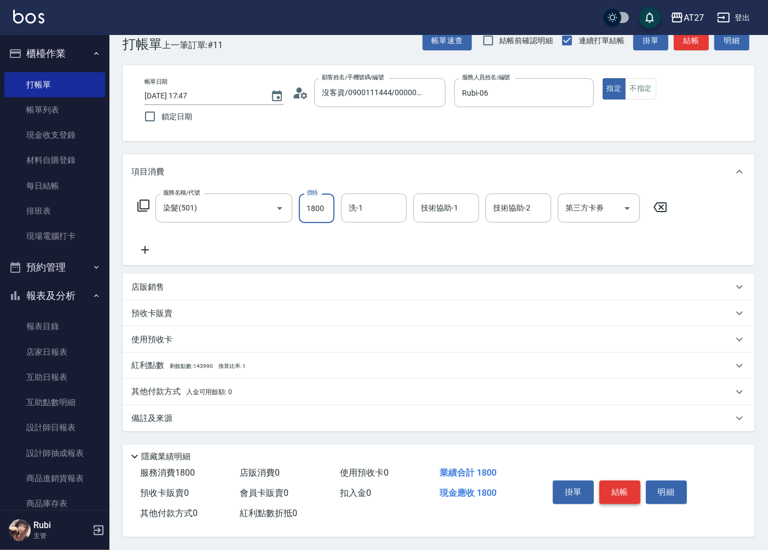
type input "1800"
click at [614, 490] on button "結帳" at bounding box center [619, 492] width 41 height 23
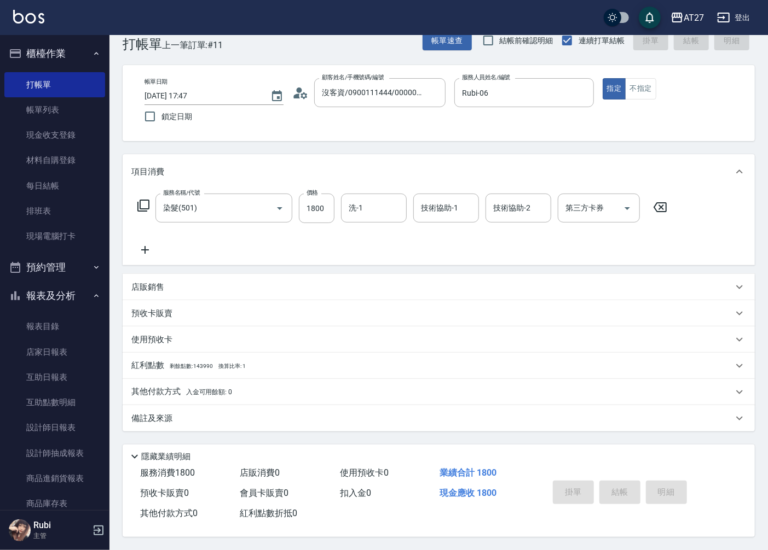
type input "2025/09/06 17:48"
type input "0"
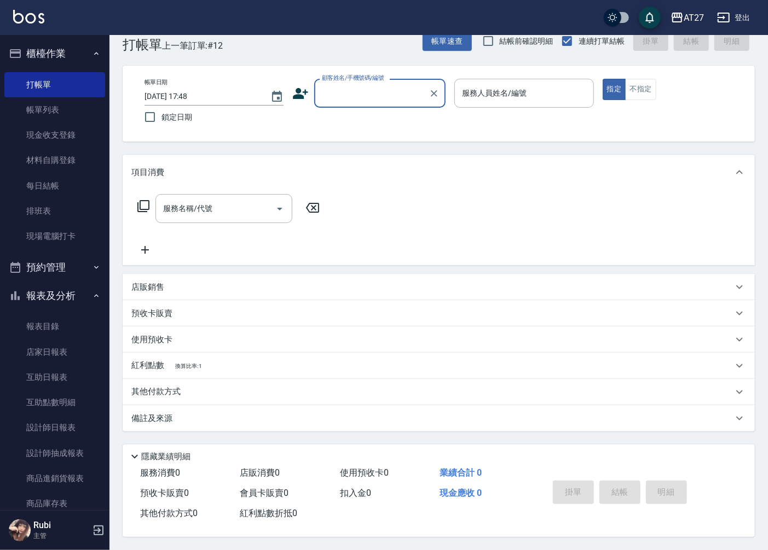
click at [345, 90] on input "顧客姓名/手機號碼/編號" at bounding box center [371, 93] width 105 height 19
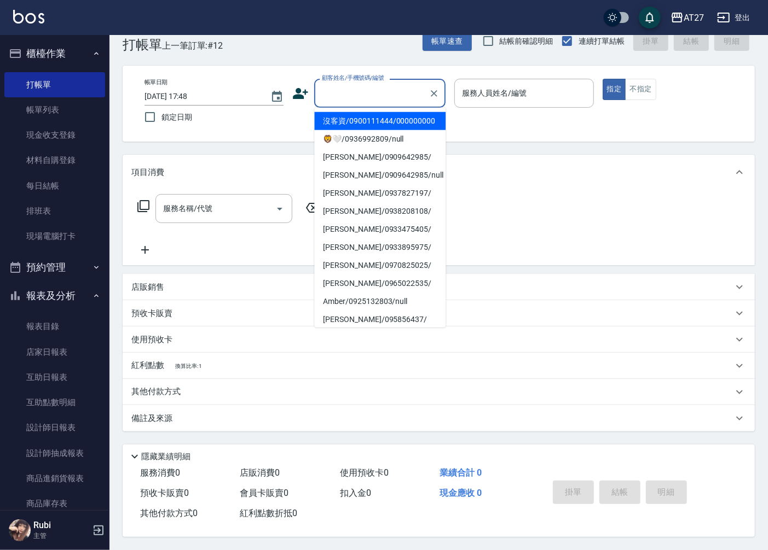
click at [349, 117] on li "沒客資/0900111444/000000000" at bounding box center [379, 121] width 131 height 18
type input "沒客資/0900111444/000000000"
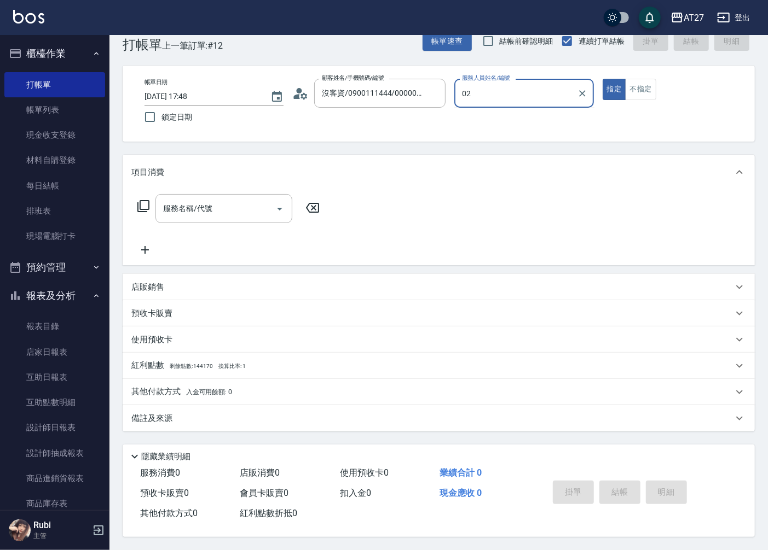
type input "02"
click at [602, 79] on button "指定" at bounding box center [614, 89] width 24 height 21
click at [476, 100] on div "服務人員姓名/編號" at bounding box center [523, 93] width 139 height 29
type input "池老師-03"
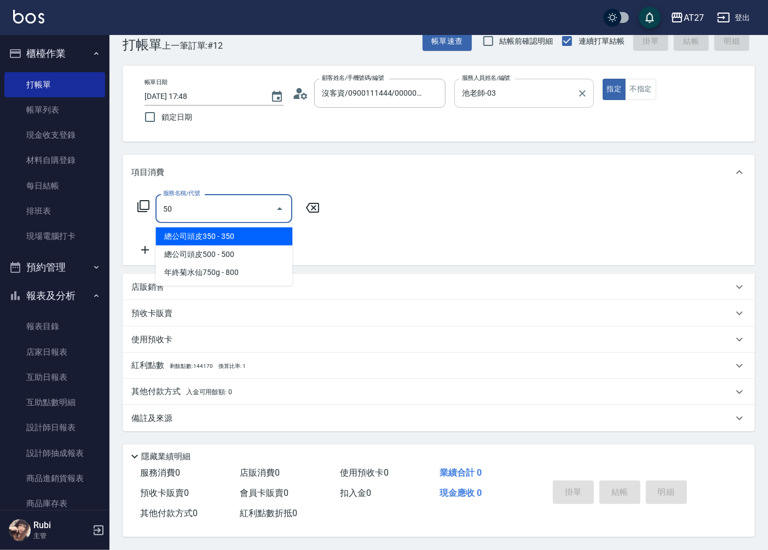
type input "501"
type input "100"
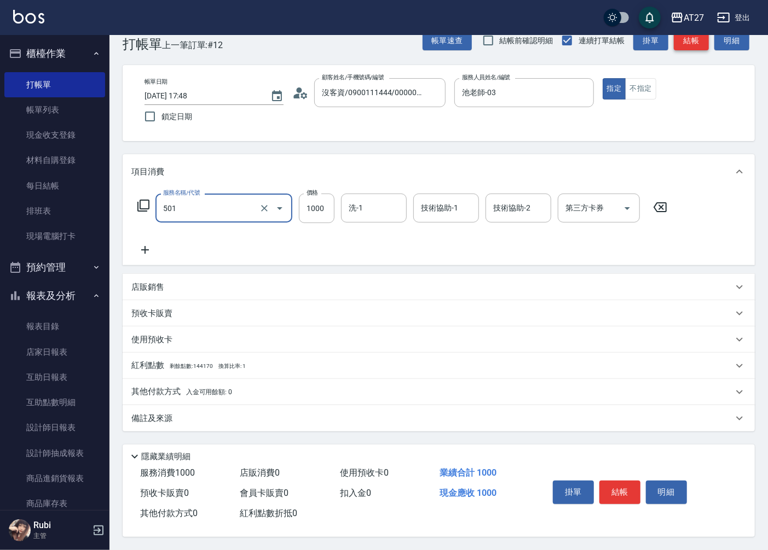
type input "染髮(501)"
click at [684, 40] on button "結帳" at bounding box center [690, 41] width 35 height 20
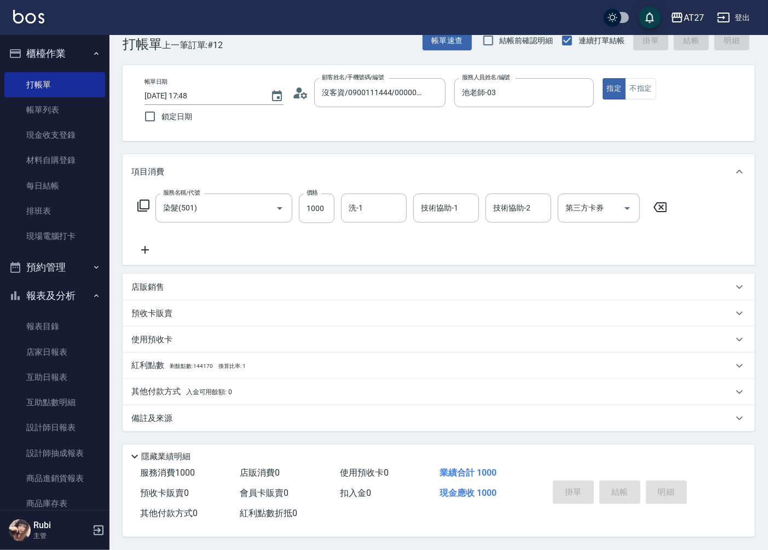
type input "0"
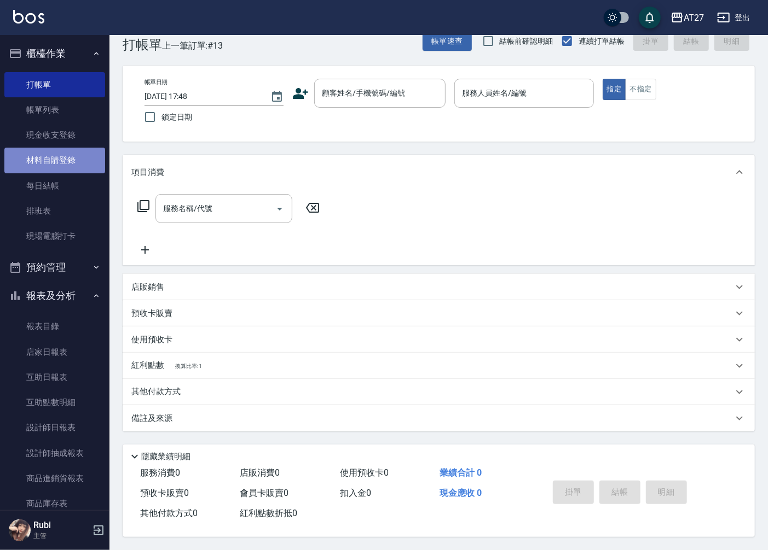
click at [70, 166] on link "材料自購登錄" at bounding box center [54, 160] width 101 height 25
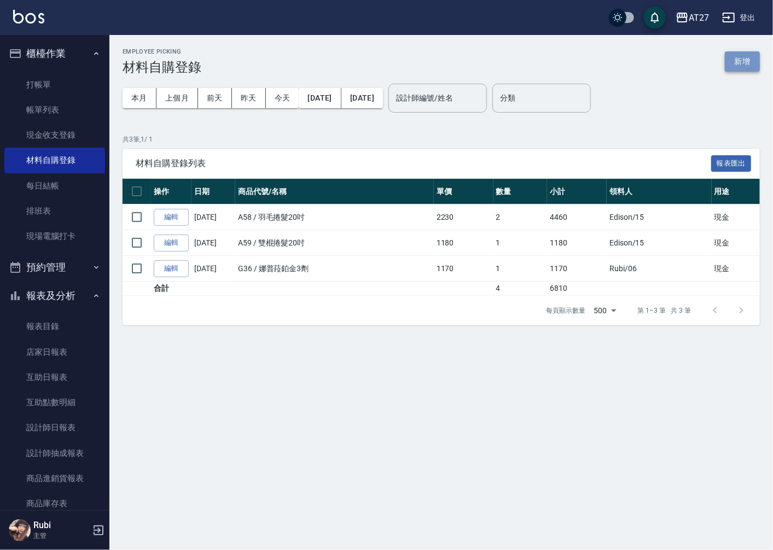
drag, startPoint x: 734, startPoint y: 63, endPoint x: 707, endPoint y: 79, distance: 31.2
click at [734, 65] on button "新增" at bounding box center [742, 61] width 35 height 20
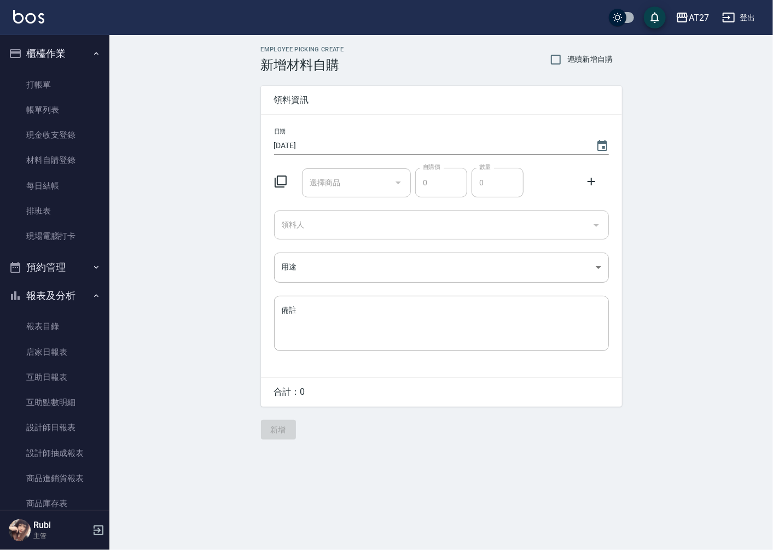
click at [357, 178] on input "選擇商品" at bounding box center [348, 182] width 83 height 19
type input "PR染膏"
type input "85"
type input "1"
click at [338, 78] on div "Employee Picking Create 新增材料自購 連續新增自購 領料資訊 日期 2025/09/06 選擇商品 PR染膏 選擇商品 自購價 85 …" at bounding box center [441, 243] width 383 height 416
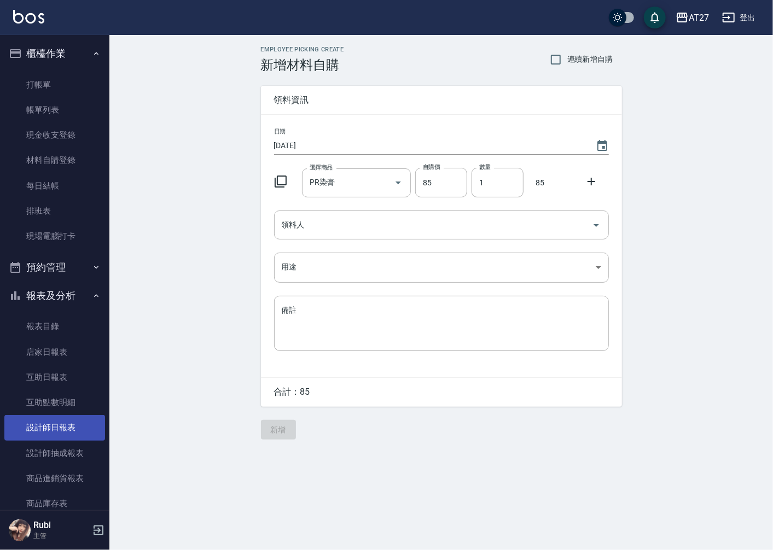
click at [53, 436] on link "設計師日報表" at bounding box center [54, 427] width 101 height 25
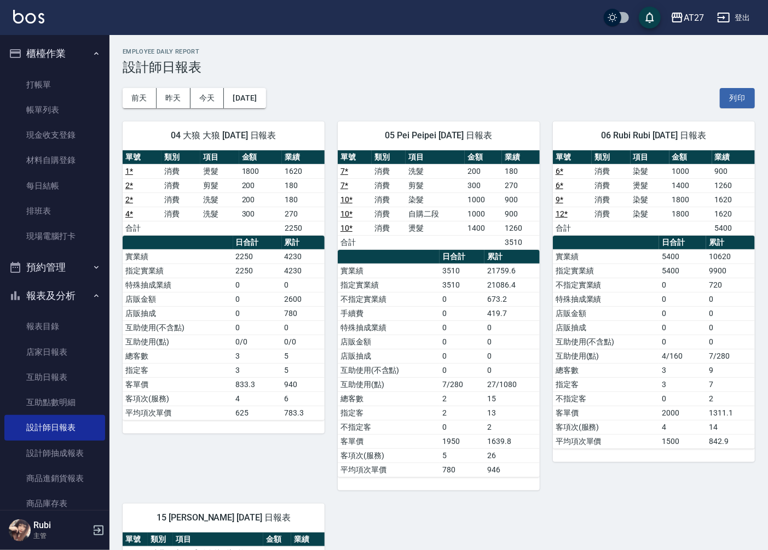
drag, startPoint x: 676, startPoint y: 354, endPoint x: 665, endPoint y: 331, distance: 25.4
click at [665, 331] on tbody "實業績 5400 10620 指定實業績 5400 9900 不指定實業績 0 720 特殊抽成業績 0 0 店販金額 0 0 店販抽成 0 0 互助使用(不…" at bounding box center [654, 348] width 202 height 199
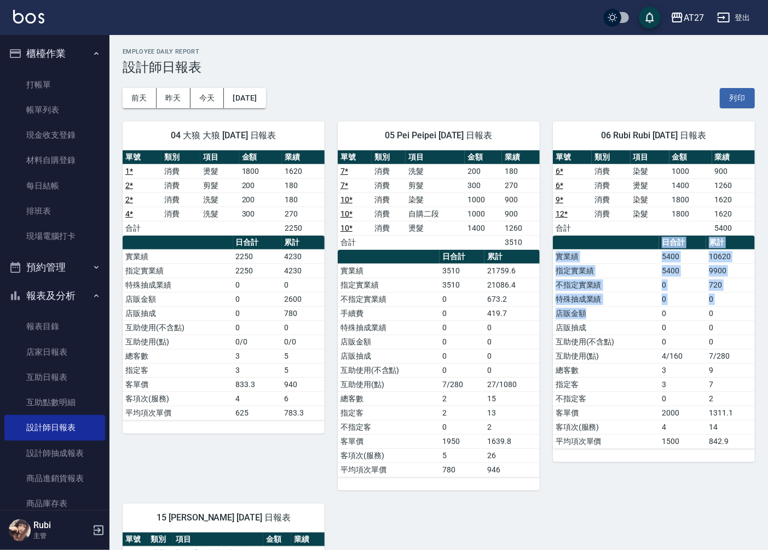
drag, startPoint x: 665, startPoint y: 331, endPoint x: 653, endPoint y: 321, distance: 16.3
click at [653, 321] on table "日合計 累計 實業績 5400 10620 指定實業績 5400 9900 不指定實業績 0 720 特殊抽成業績 0 0 店販金額 0 0 店販抽成 0 0…" at bounding box center [654, 342] width 202 height 213
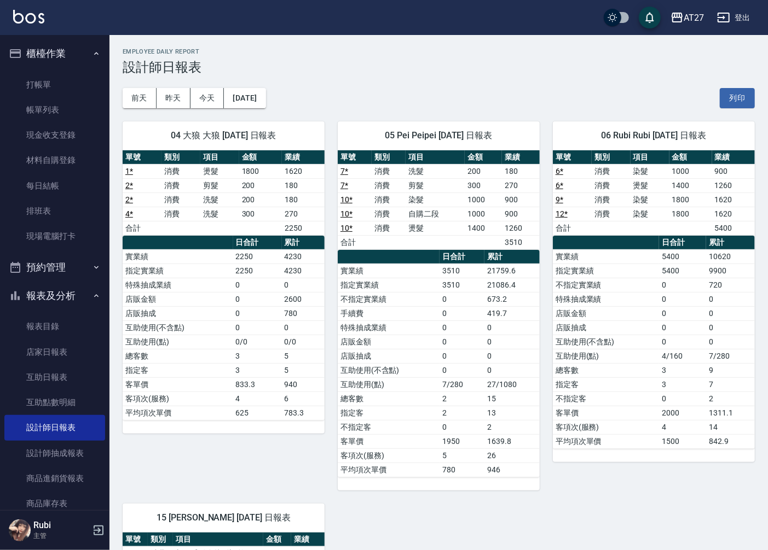
drag, startPoint x: 653, startPoint y: 321, endPoint x: 662, endPoint y: 375, distance: 55.0
click at [662, 375] on tbody "實業績 5400 10620 指定實業績 5400 9900 不指定實業績 0 720 特殊抽成業績 0 0 店販金額 0 0 店販抽成 0 0 互助使用(不…" at bounding box center [654, 348] width 202 height 199
drag, startPoint x: 662, startPoint y: 375, endPoint x: 655, endPoint y: 321, distance: 54.6
click at [655, 321] on tbody "實業績 5400 10620 指定實業績 5400 9900 不指定實業績 0 720 特殊抽成業績 0 0 店販金額 0 0 店販抽成 0 0 互助使用(不…" at bounding box center [654, 348] width 202 height 199
drag, startPoint x: 655, startPoint y: 321, endPoint x: 646, endPoint y: 336, distance: 17.6
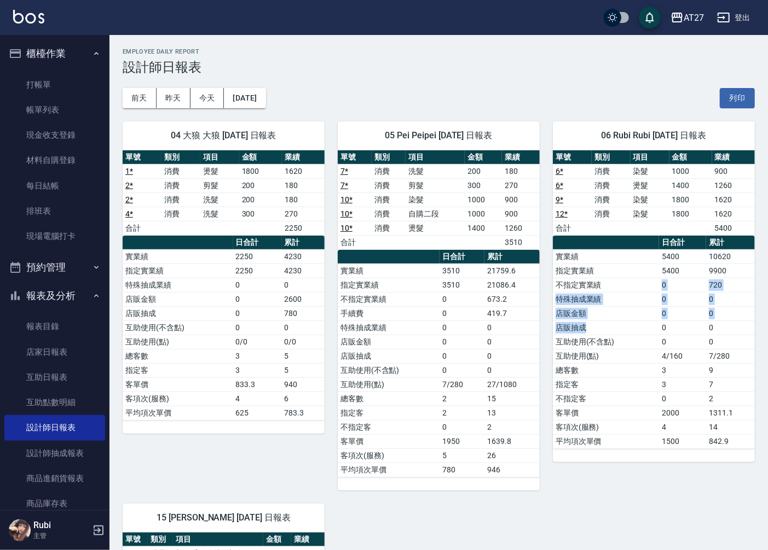
click at [646, 336] on tbody "實業績 5400 10620 指定實業績 5400 9900 不指定實業績 0 720 特殊抽成業績 0 0 店販金額 0 0 店販抽成 0 0 互助使用(不…" at bounding box center [654, 348] width 202 height 199
drag, startPoint x: 646, startPoint y: 336, endPoint x: 642, endPoint y: 348, distance: 13.2
click at [642, 348] on td "互助使用(不含點)" at bounding box center [606, 342] width 106 height 14
drag, startPoint x: 464, startPoint y: 391, endPoint x: 458, endPoint y: 370, distance: 21.0
click at [458, 370] on tbody "實業績 3510 21759.6 指定實業績 3510 21086.4 不指定實業績 0 673.2 手續費 0 419.7 特殊抽成業績 0 0 店販金額 …" at bounding box center [439, 370] width 202 height 213
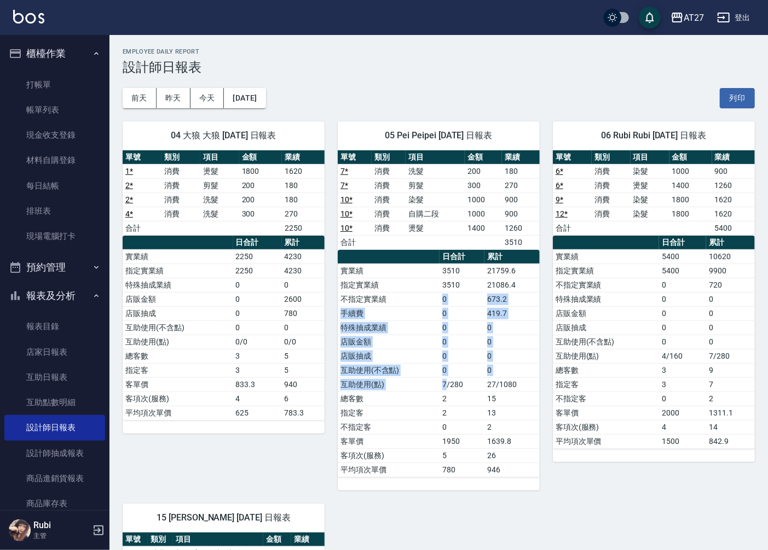
drag, startPoint x: 458, startPoint y: 370, endPoint x: 445, endPoint y: 406, distance: 37.9
click at [445, 406] on tbody "實業績 3510 21759.6 指定實業績 3510 21086.4 不指定實業績 0 673.2 手續費 0 419.7 特殊抽成業績 0 0 店販金額 …" at bounding box center [439, 370] width 202 height 213
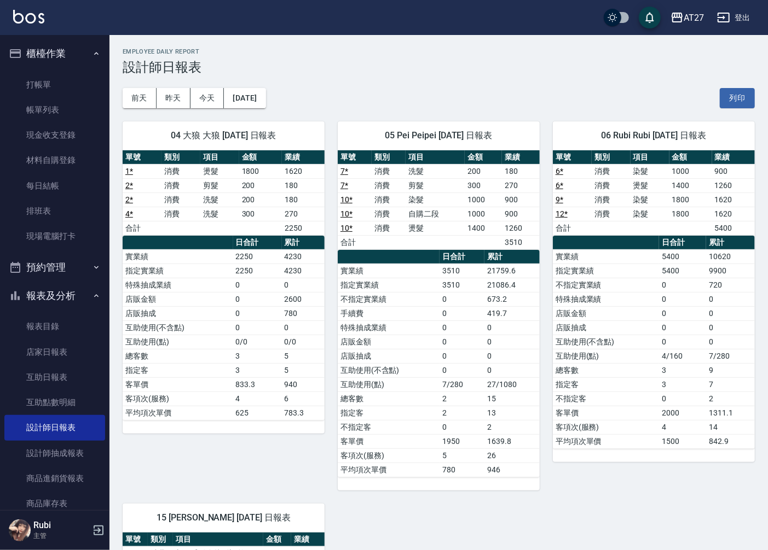
click at [445, 410] on td "2" at bounding box center [461, 413] width 45 height 14
drag, startPoint x: 450, startPoint y: 408, endPoint x: 451, endPoint y: 401, distance: 7.2
click at [451, 401] on tbody "實業績 3510 21759.6 指定實業績 3510 21086.4 不指定實業績 0 673.2 手續費 0 419.7 特殊抽成業績 0 0 店販金額 …" at bounding box center [439, 370] width 202 height 213
drag, startPoint x: 451, startPoint y: 401, endPoint x: 436, endPoint y: 338, distance: 64.6
click at [436, 338] on tbody "實業績 3510 21759.6 指定實業績 3510 21086.4 不指定實業績 0 673.2 手續費 0 419.7 特殊抽成業績 0 0 店販金額 …" at bounding box center [439, 370] width 202 height 213
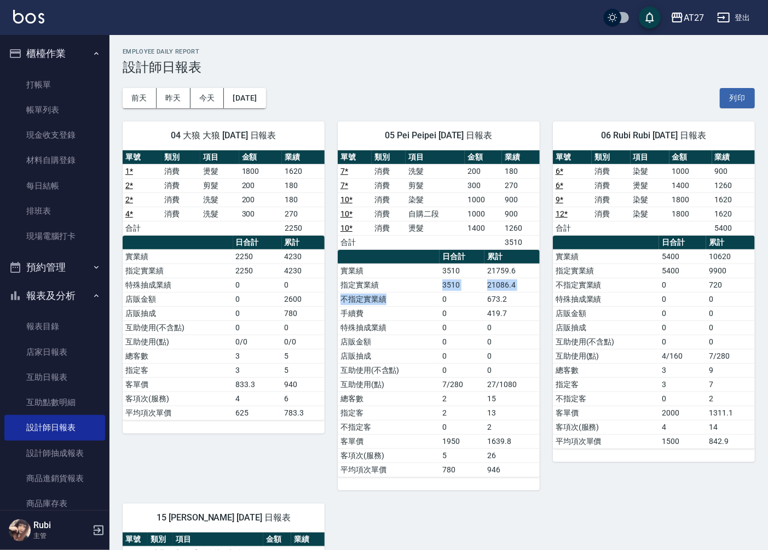
drag, startPoint x: 436, startPoint y: 338, endPoint x: 422, endPoint y: 352, distance: 19.3
click at [422, 352] on tbody "實業績 3510 21759.6 指定實業績 3510 21086.4 不指定實業績 0 673.2 手續費 0 419.7 特殊抽成業績 0 0 店販金額 …" at bounding box center [439, 370] width 202 height 213
drag, startPoint x: 422, startPoint y: 352, endPoint x: 446, endPoint y: 396, distance: 49.7
click at [446, 396] on td "2" at bounding box center [461, 399] width 45 height 14
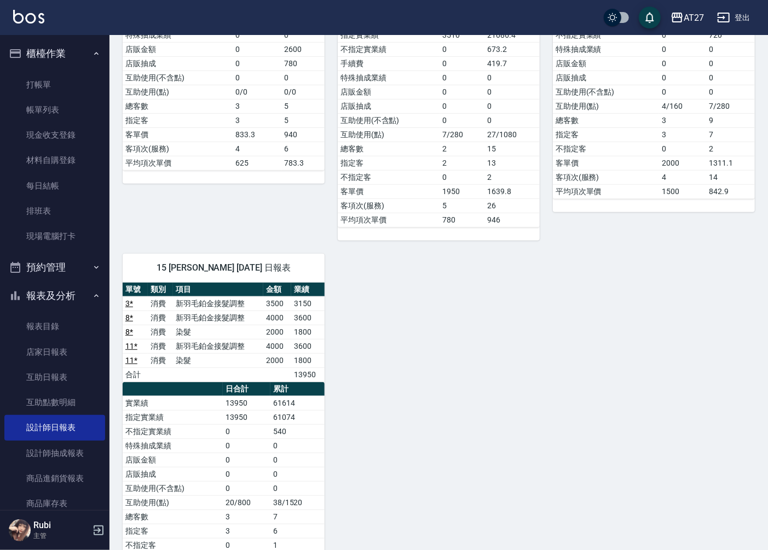
scroll to position [304, 0]
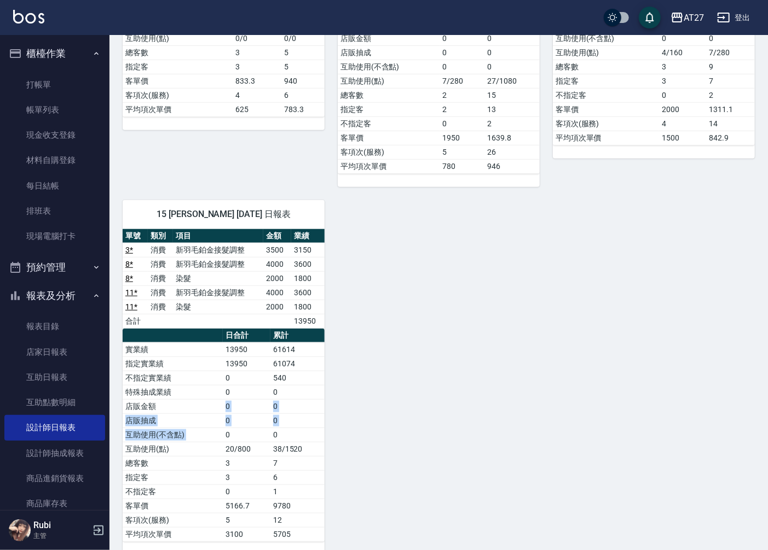
drag, startPoint x: 223, startPoint y: 430, endPoint x: 230, endPoint y: 394, distance: 36.8
click at [230, 394] on tbody "實業績 13950 61614 指定實業績 13950 61074 不指定實業績 0 540 特殊抽成業績 0 0 店販金額 0 0 店販抽成 0 0 互助使…" at bounding box center [224, 441] width 202 height 199
drag, startPoint x: 230, startPoint y: 394, endPoint x: 239, endPoint y: 433, distance: 40.4
click at [225, 407] on div "單號 類別 項目 金額 業績 3 * 消費 新羽毛鉑金接髮調整 3500 3150 8 * 消費 新羽毛鉑金接髮調整 4000 3600 8 * 消費 染髮 …" at bounding box center [224, 385] width 202 height 313
click at [239, 433] on td "0" at bounding box center [247, 435] width 48 height 14
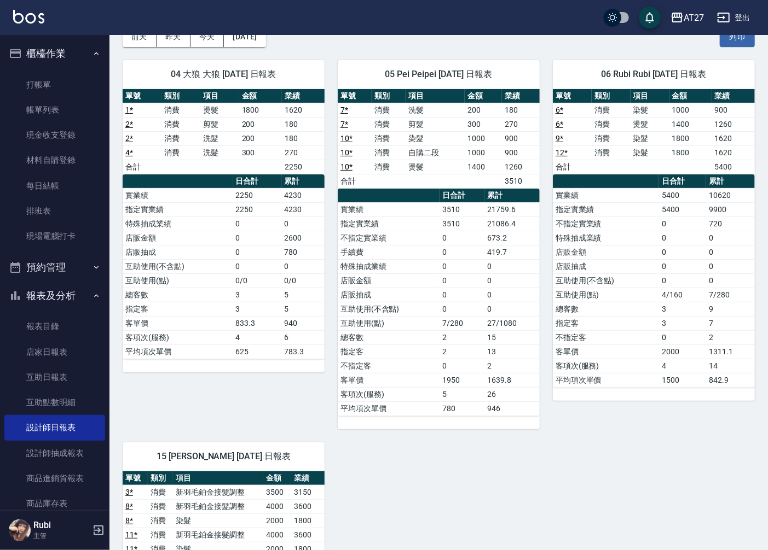
scroll to position [61, 0]
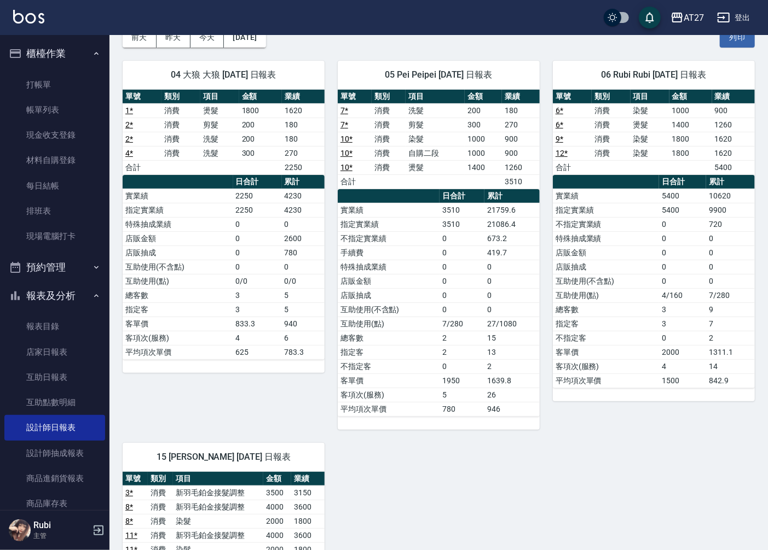
drag, startPoint x: 450, startPoint y: 352, endPoint x: 454, endPoint y: 326, distance: 27.1
click at [454, 326] on tbody "實業績 3510 21759.6 指定實業績 3510 21086.4 不指定實業績 0 673.2 手續費 0 419.7 特殊抽成業績 0 0 店販金額 …" at bounding box center [439, 309] width 202 height 213
drag, startPoint x: 454, startPoint y: 326, endPoint x: 423, endPoint y: 310, distance: 34.7
click at [423, 310] on tbody "實業績 3510 21759.6 指定實業績 3510 21086.4 不指定實業績 0 673.2 手續費 0 419.7 特殊抽成業績 0 0 店販金額 …" at bounding box center [439, 309] width 202 height 213
drag, startPoint x: 423, startPoint y: 310, endPoint x: 421, endPoint y: 345, distance: 35.1
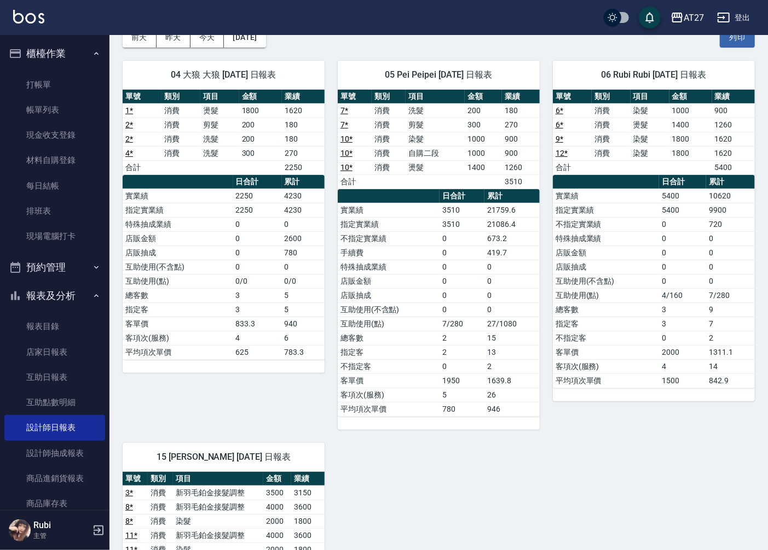
click at [422, 345] on td "總客數" at bounding box center [389, 338] width 102 height 14
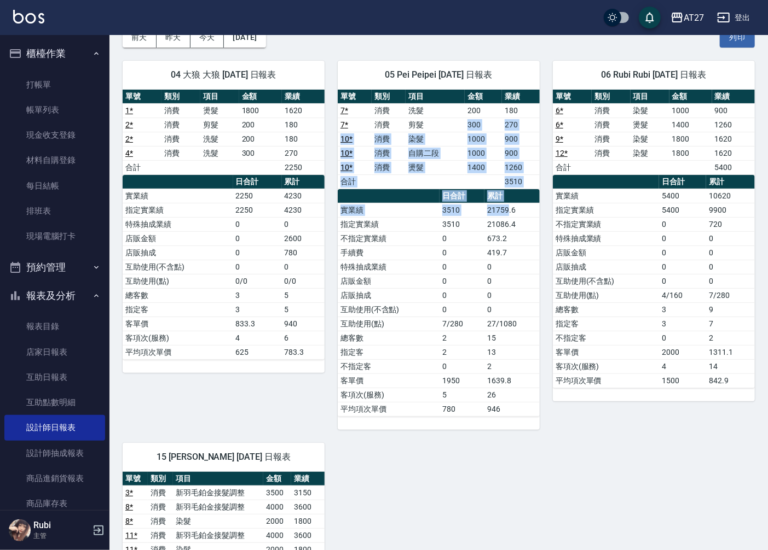
drag, startPoint x: 478, startPoint y: 149, endPoint x: 509, endPoint y: 210, distance: 67.5
click at [509, 210] on div "單號 類別 項目 金額 業績 7 * 消費 洗髮 200 180 7 * 消費 剪髮 300 270 10 * 消費 染髮 1000 900 10 * 消費 …" at bounding box center [439, 253] width 202 height 327
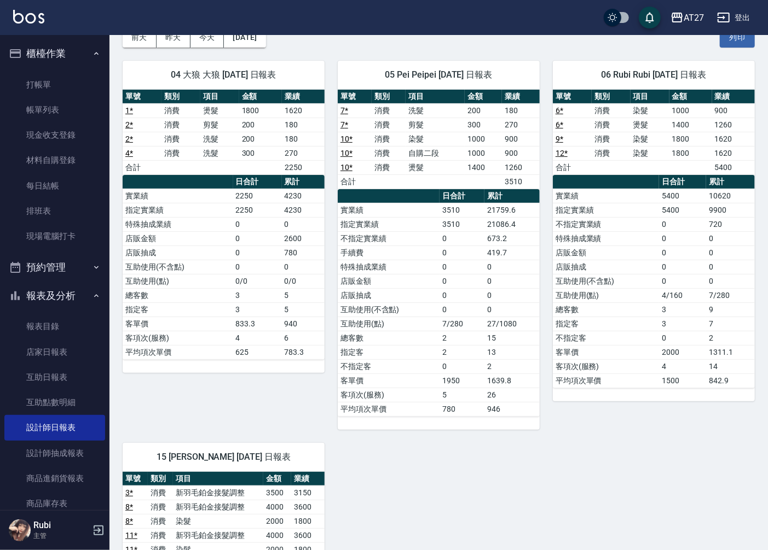
drag, startPoint x: 509, startPoint y: 210, endPoint x: 465, endPoint y: 265, distance: 70.9
click at [465, 265] on tbody "實業績 3510 21759.6 指定實業績 3510 21086.4 不指定實業績 0 673.2 手續費 0 419.7 特殊抽成業績 0 0 店販金額 …" at bounding box center [439, 309] width 202 height 213
drag, startPoint x: 465, startPoint y: 265, endPoint x: 457, endPoint y: 238, distance: 28.4
click at [457, 238] on tbody "實業績 3510 21759.6 指定實業績 3510 21086.4 不指定實業績 0 673.2 手續費 0 419.7 特殊抽成業績 0 0 店販金額 …" at bounding box center [439, 309] width 202 height 213
drag, startPoint x: 457, startPoint y: 238, endPoint x: 458, endPoint y: 246, distance: 8.3
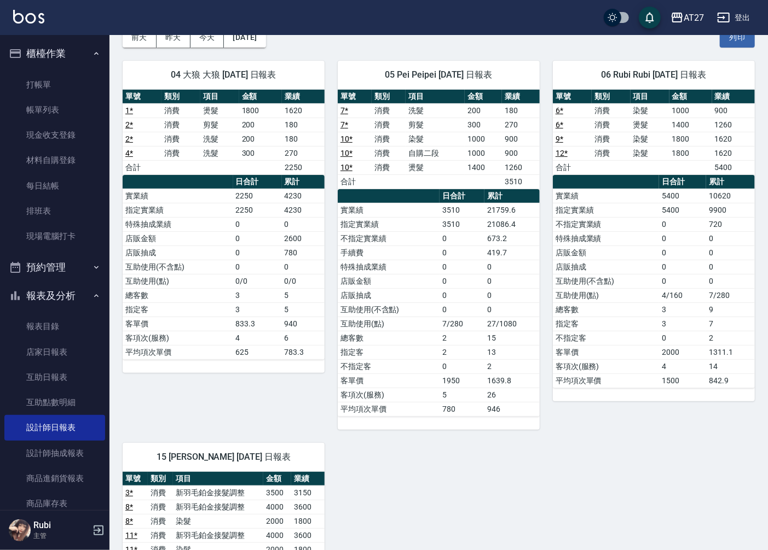
click at [458, 246] on table "日合計 累計 實業績 3510 21759.6 指定實業績 3510 21086.4 不指定實業績 0 673.2 手續費 0 419.7 特殊抽成業績 0 …" at bounding box center [439, 303] width 202 height 228
drag, startPoint x: 458, startPoint y: 246, endPoint x: 464, endPoint y: 257, distance: 12.2
click at [464, 257] on td "0" at bounding box center [461, 253] width 45 height 14
click at [438, 267] on td "特殊抽成業績" at bounding box center [389, 267] width 102 height 14
click at [56, 86] on link "打帳單" at bounding box center [54, 84] width 101 height 25
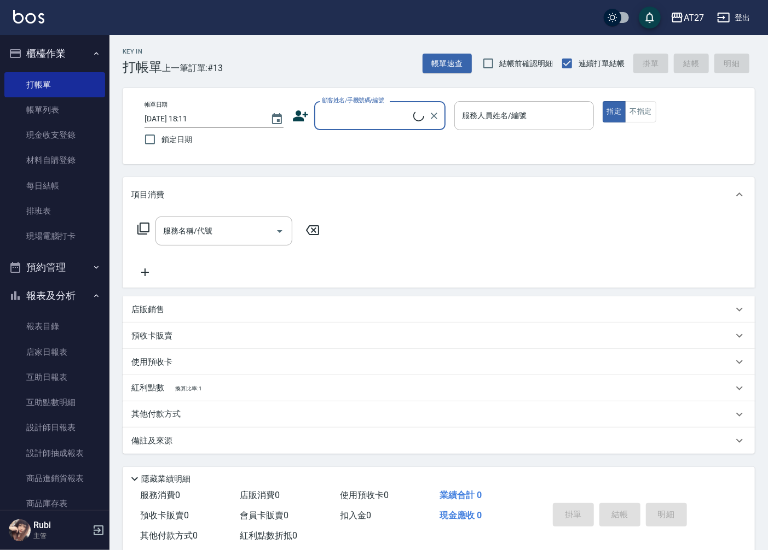
drag, startPoint x: 337, startPoint y: 113, endPoint x: 345, endPoint y: 123, distance: 12.5
click at [337, 113] on input "顧客姓名/手機號碼/編號" at bounding box center [366, 115] width 94 height 19
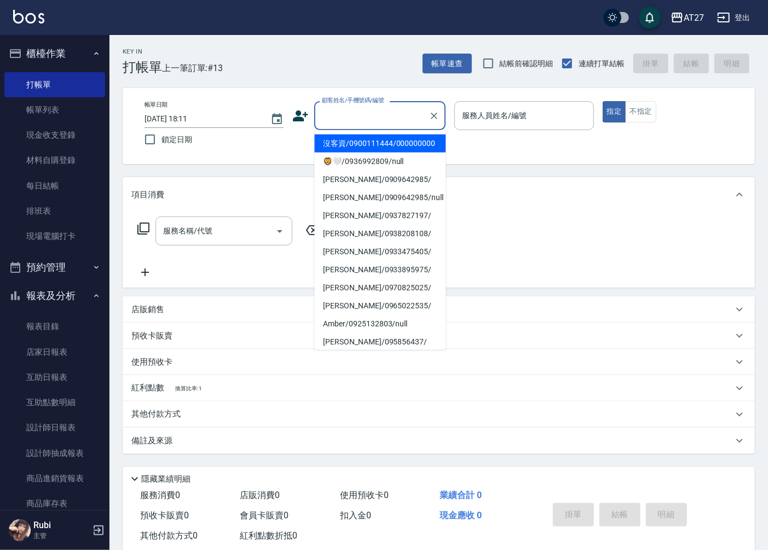
click at [361, 151] on li "沒客資/0900111444/000000000" at bounding box center [379, 144] width 131 height 18
type input "沒客資/0900111444/000000000"
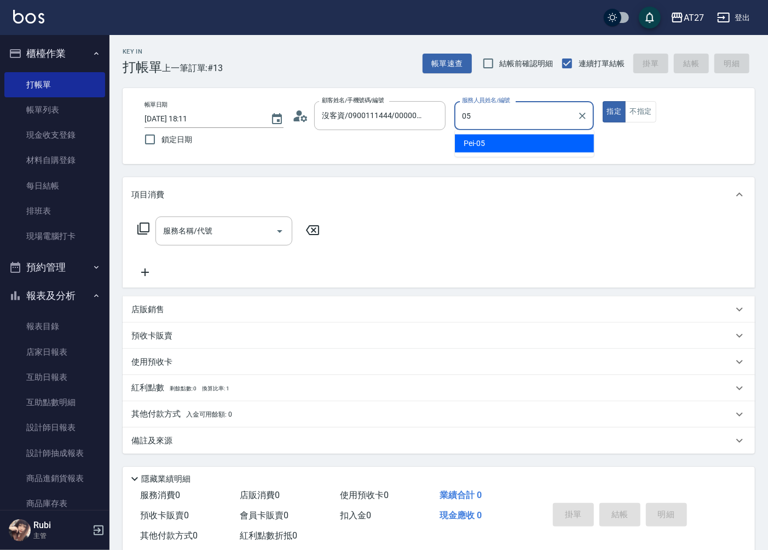
type input "Pei-05"
type button "true"
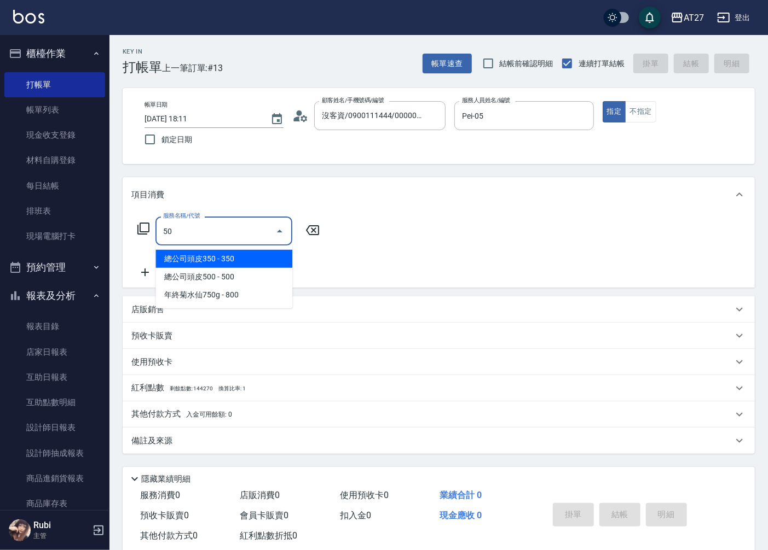
type input "501"
type input "100"
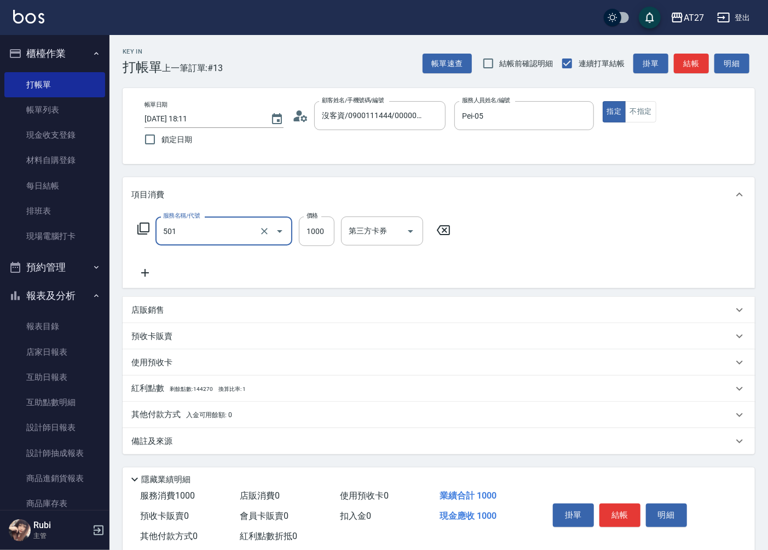
type input "染髮(501)"
type input "2"
type input "0"
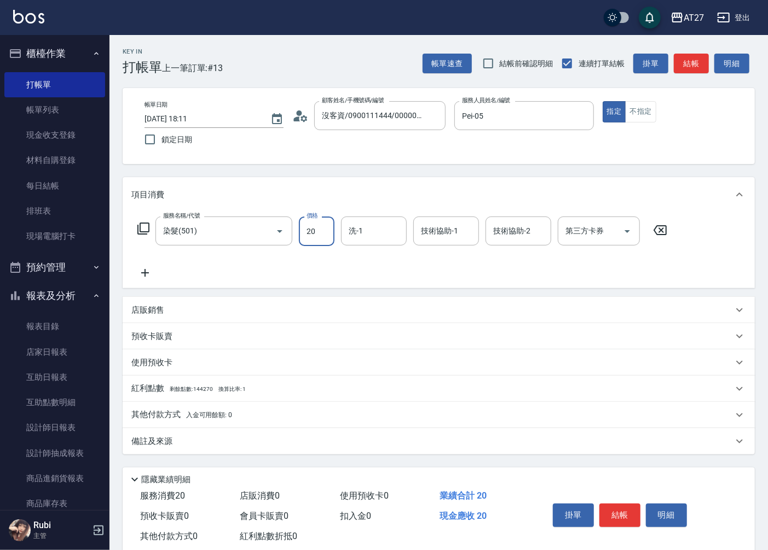
type input "200"
type input "2000"
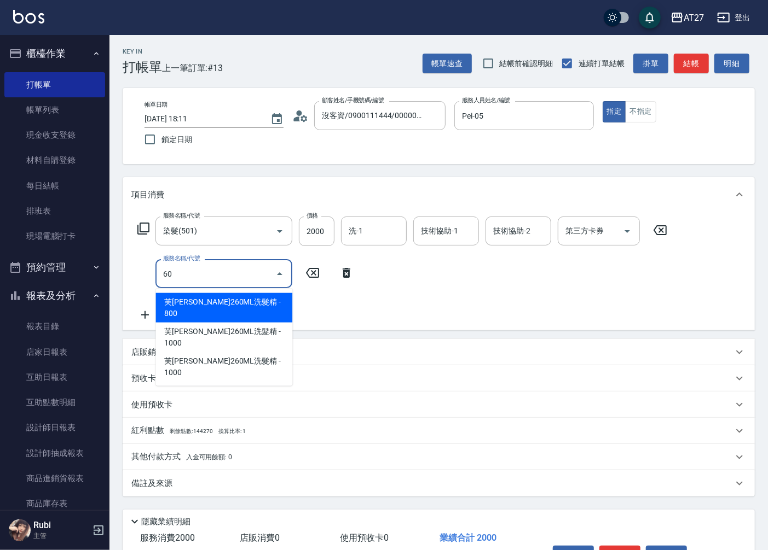
type input "601"
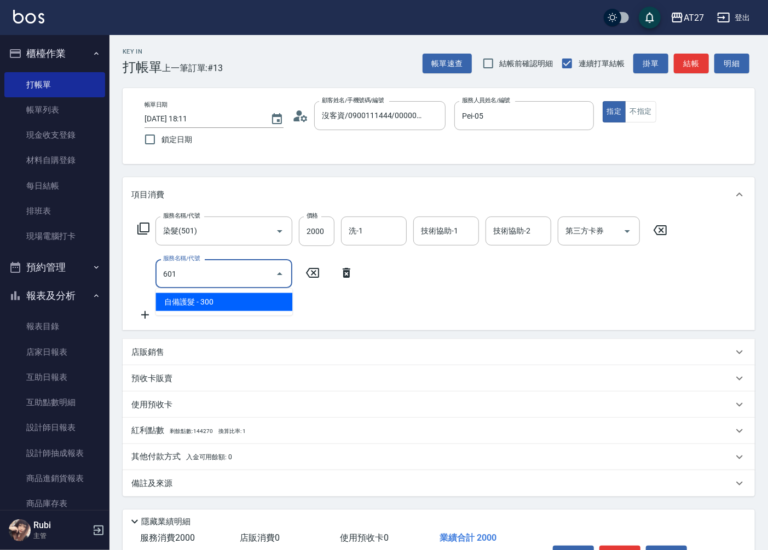
type input "230"
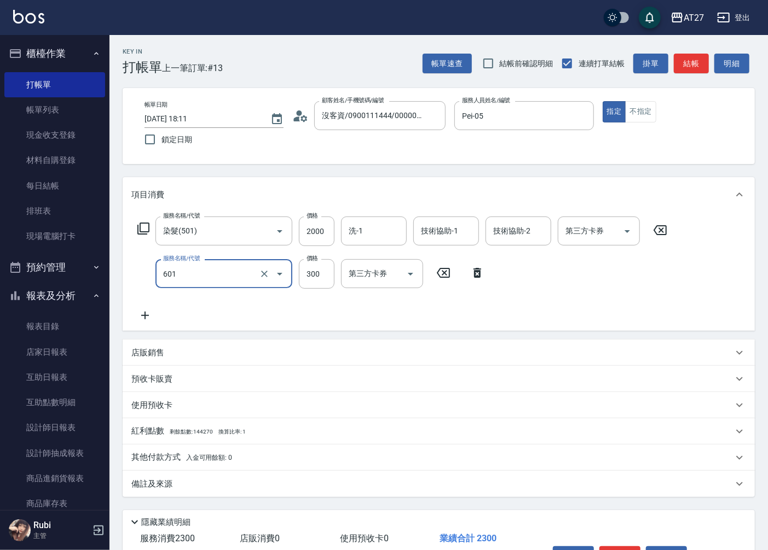
type input "自備護髮(601)"
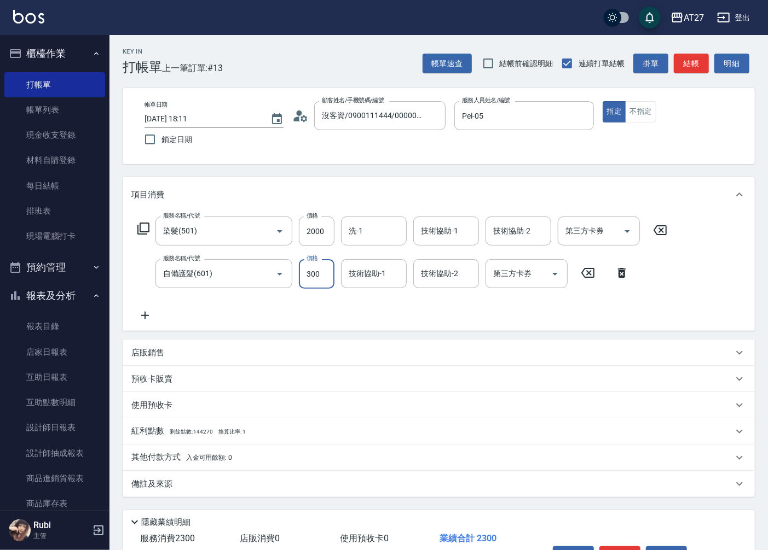
type input "5"
type input "200"
type input "500"
type input "250"
type input "500"
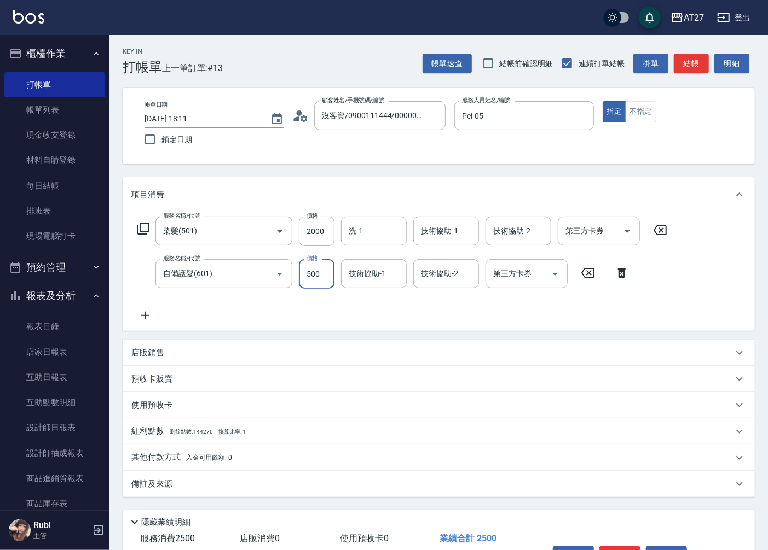
click at [690, 66] on button "結帳" at bounding box center [690, 64] width 35 height 20
type input "0"
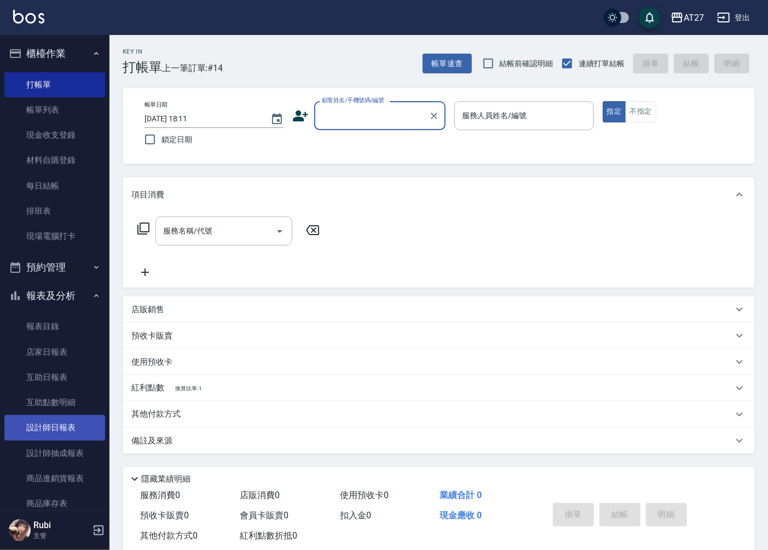
click at [58, 422] on link "設計師日報表" at bounding box center [54, 427] width 101 height 25
